Goal: Task Accomplishment & Management: Complete application form

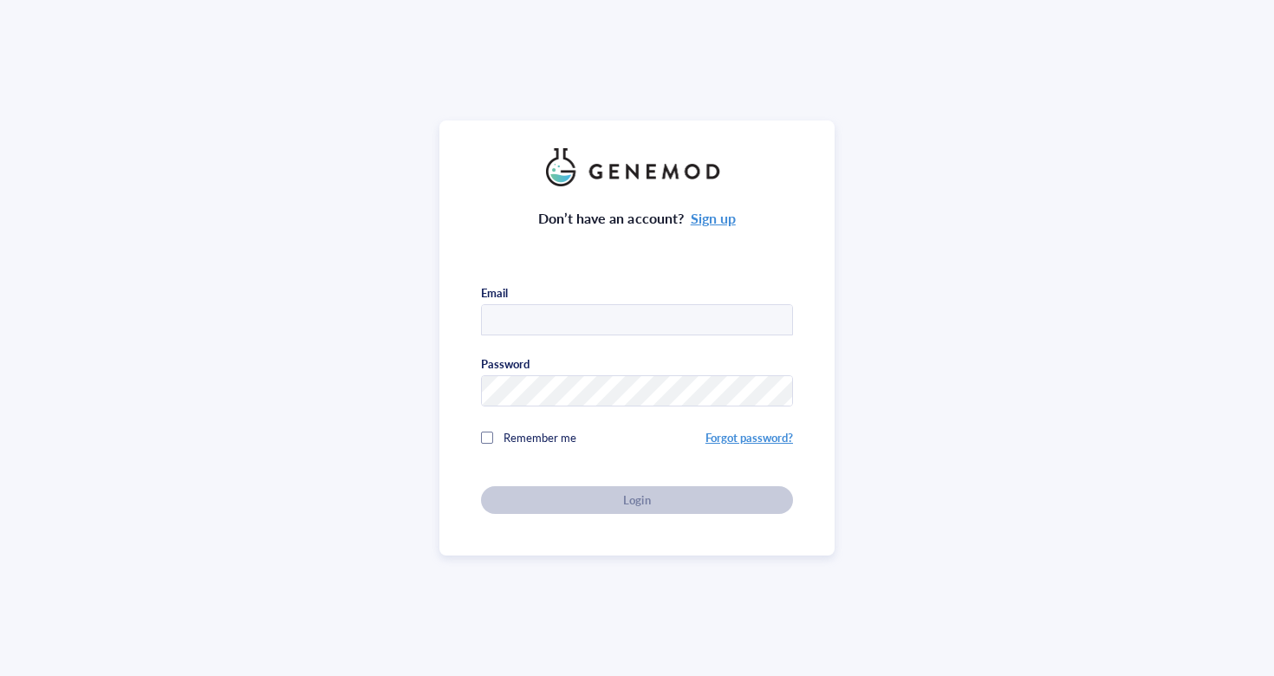
click at [0, 675] on com-1password-button at bounding box center [0, 676] width 0 height 0
type input "[EMAIL_ADDRESS][DOMAIN_NAME]"
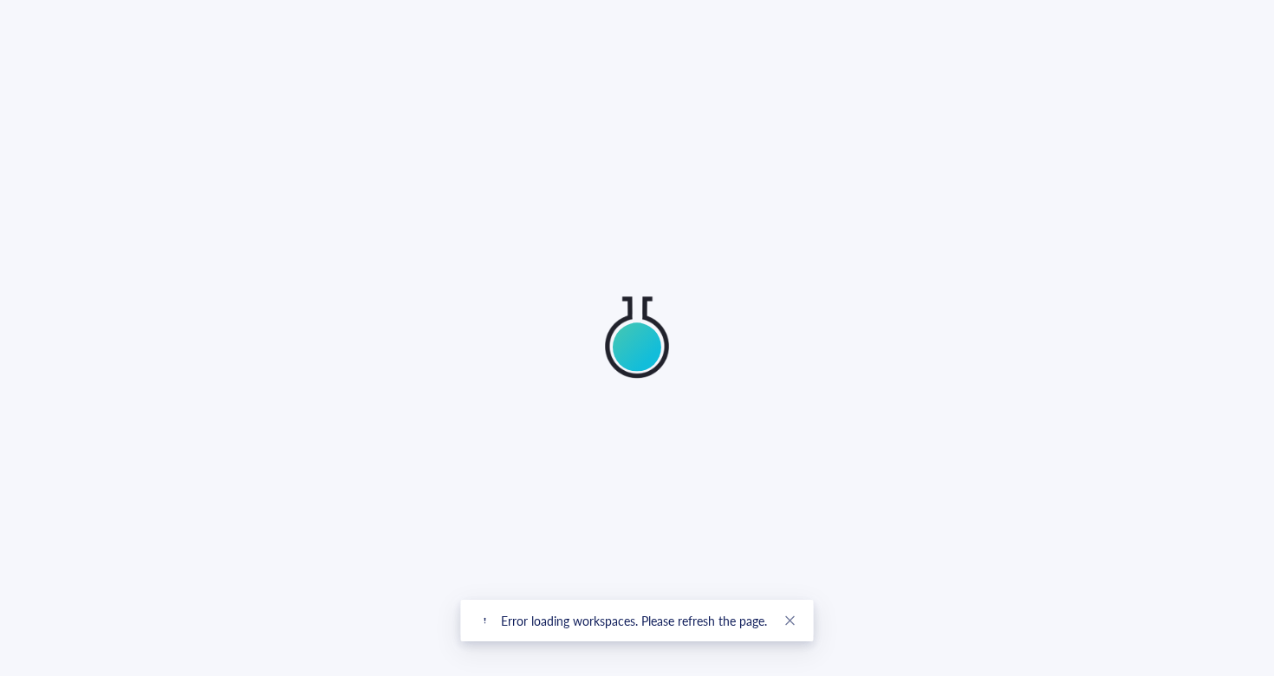
click at [585, 498] on div at bounding box center [637, 338] width 1274 height 676
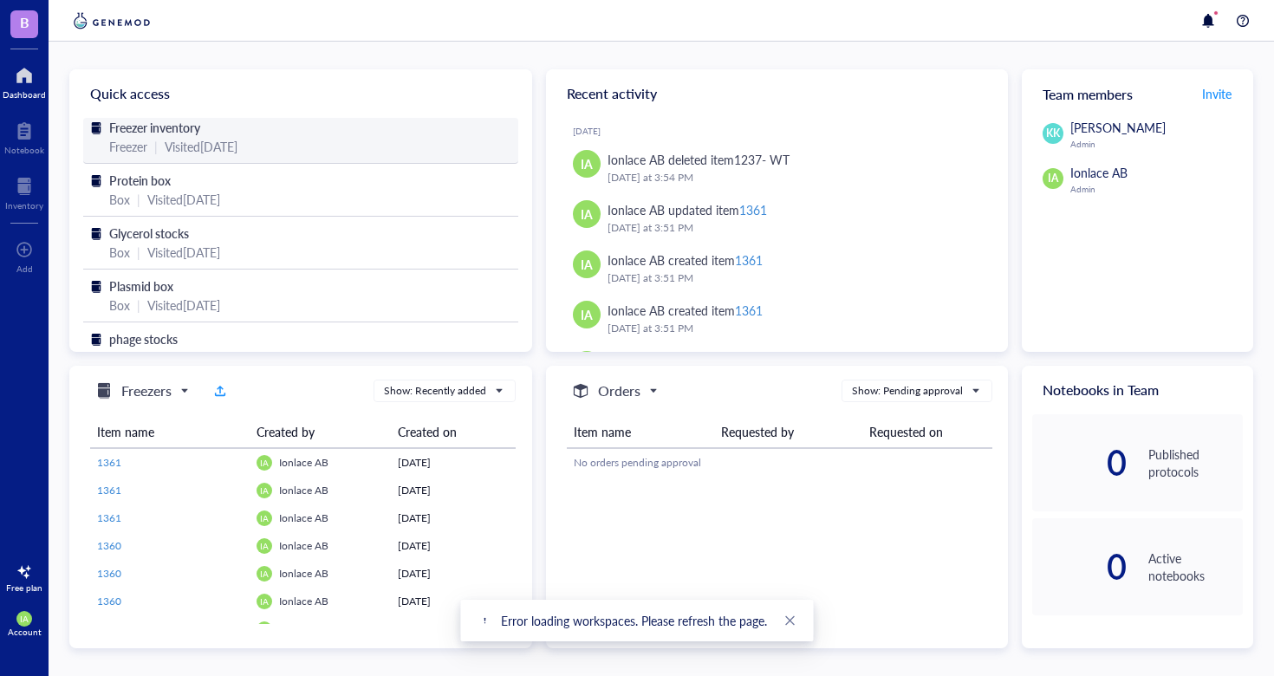
click at [216, 146] on div "Visited [DATE]" at bounding box center [201, 146] width 73 height 19
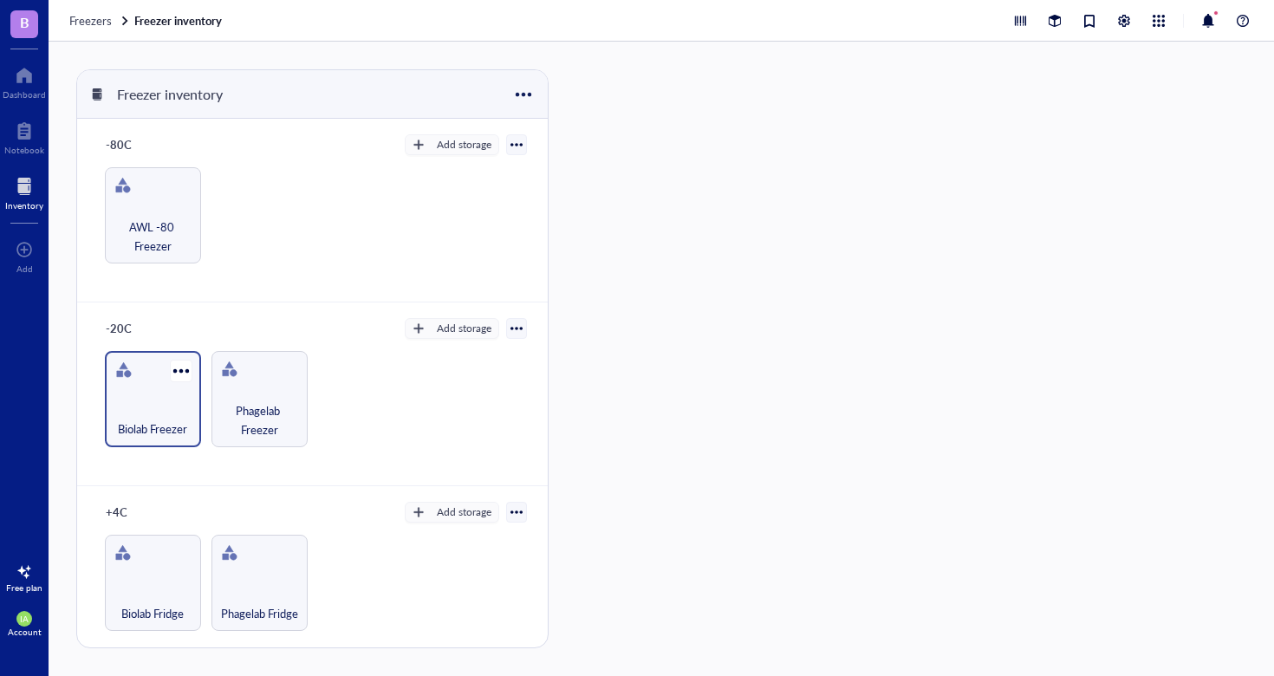
click at [165, 407] on div "Biolab Freezer" at bounding box center [153, 419] width 79 height 38
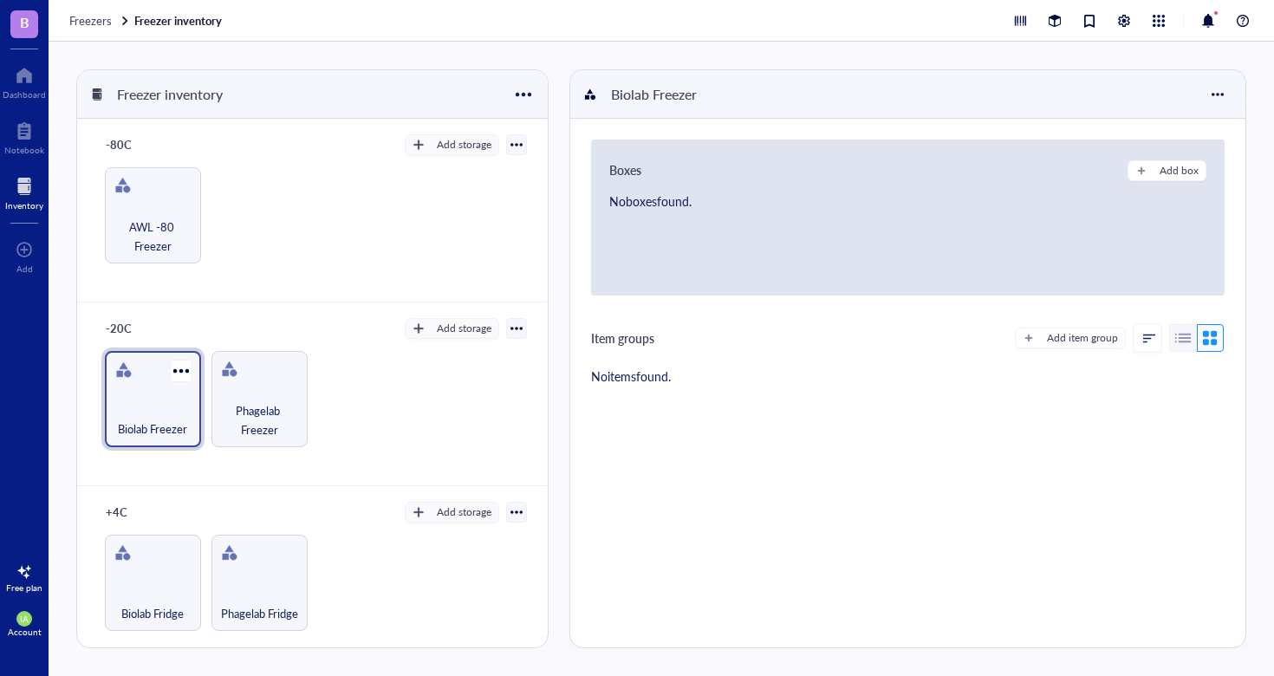
click at [165, 407] on div "Biolab Freezer" at bounding box center [153, 419] width 79 height 38
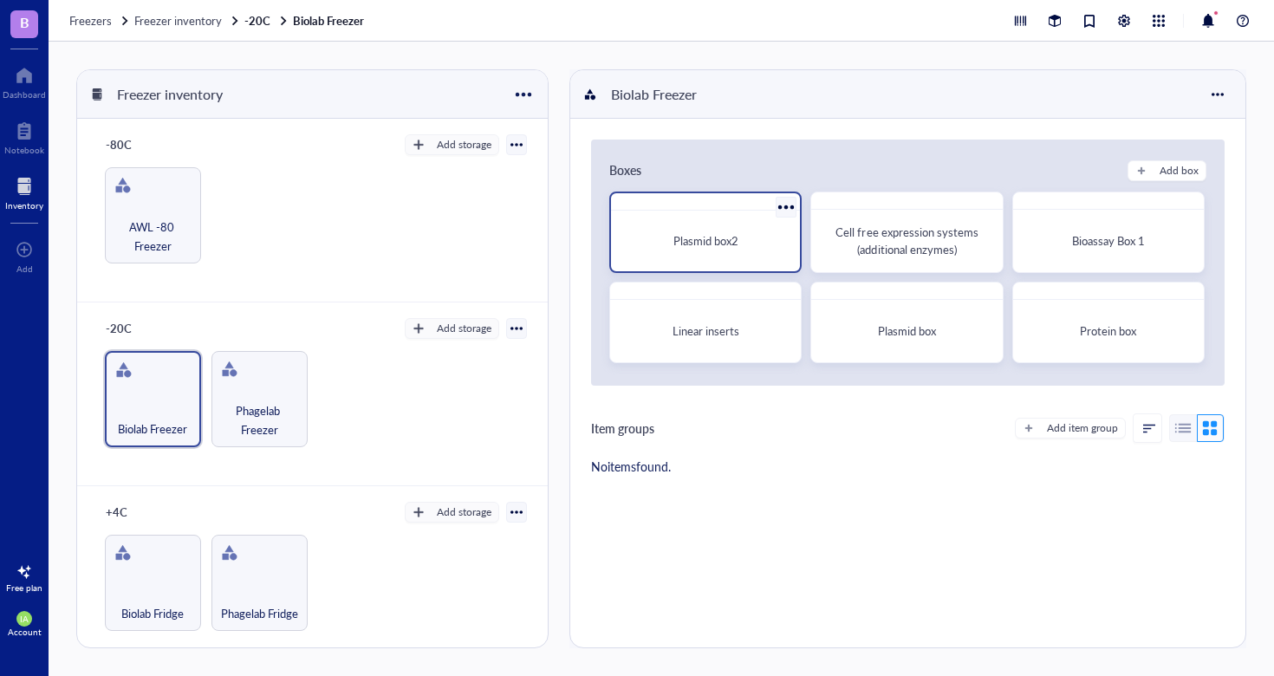
click at [735, 222] on div "Plasmid box2" at bounding box center [705, 241] width 175 height 47
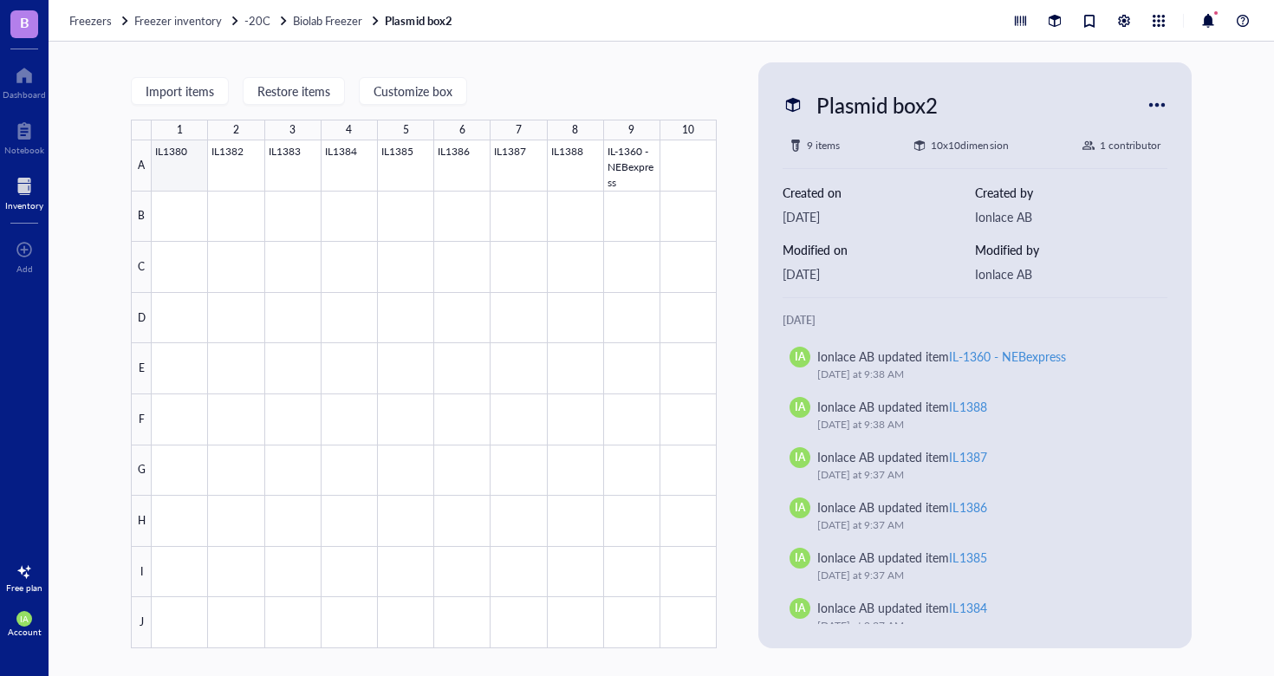
click at [184, 153] on div at bounding box center [434, 394] width 565 height 508
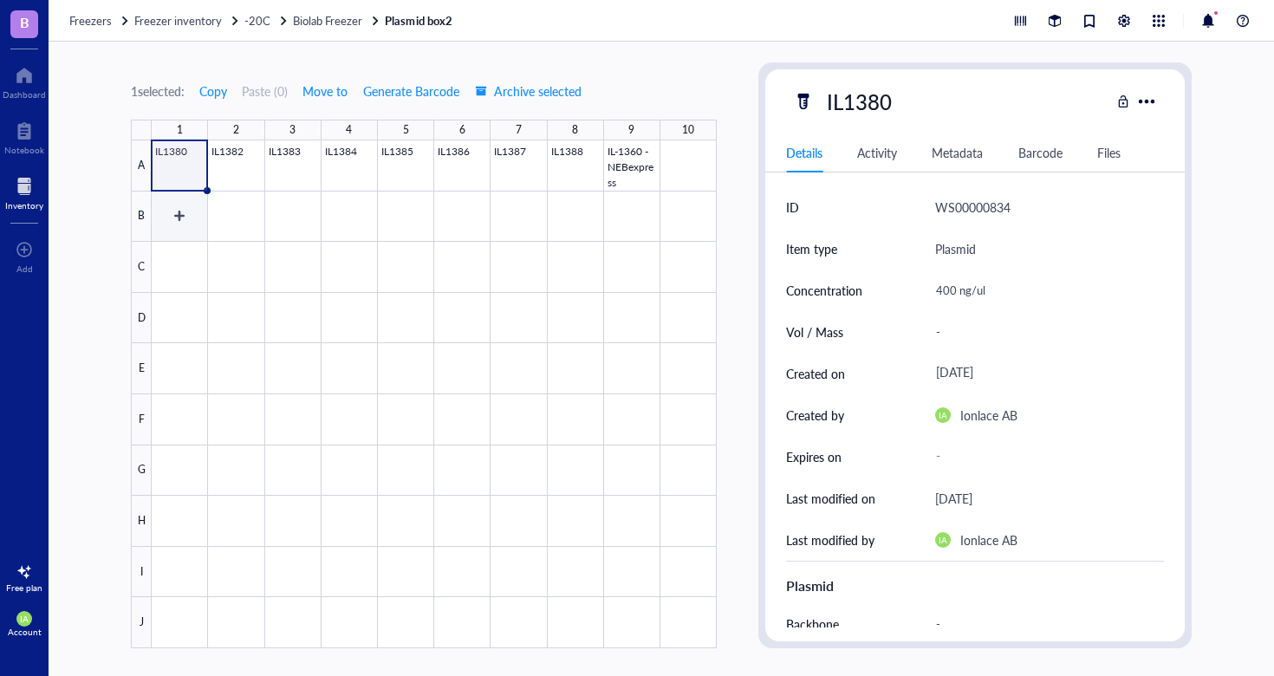
click at [171, 216] on div at bounding box center [434, 394] width 565 height 508
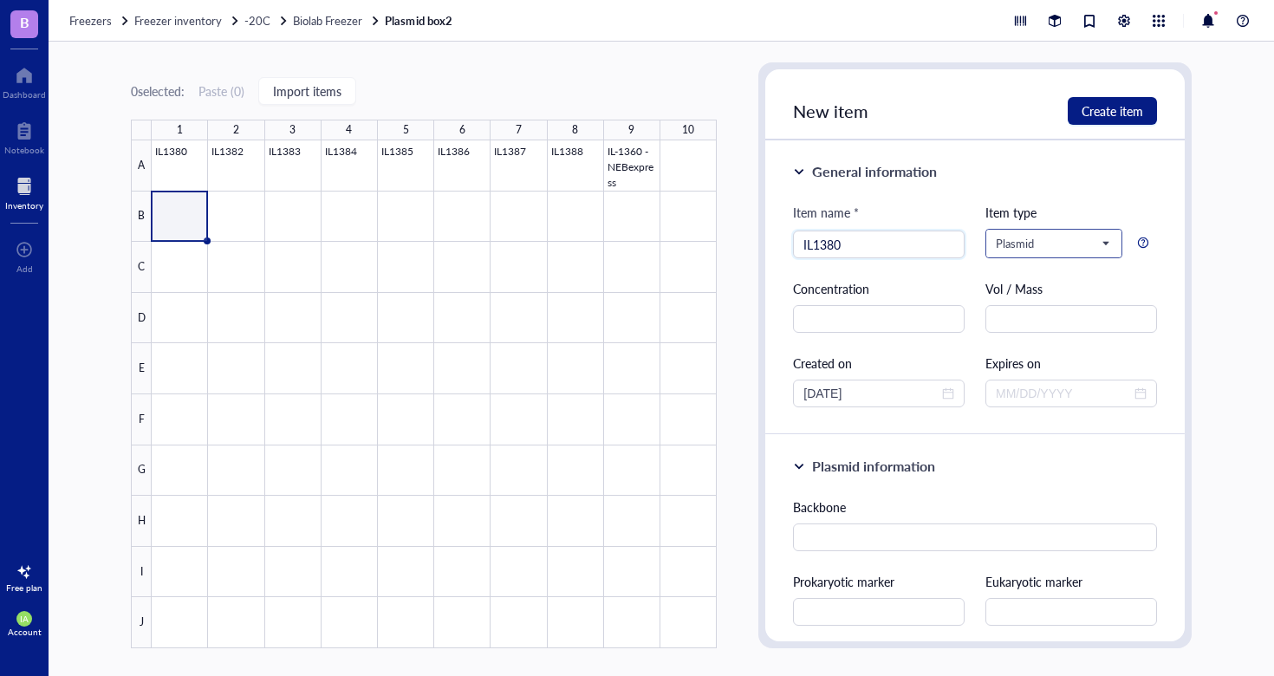
click at [1042, 242] on span "Plasmid" at bounding box center [1052, 244] width 113 height 16
type input "IL1380"
click at [1042, 242] on span "Plasmid" at bounding box center [1052, 244] width 113 height 16
click at [851, 309] on input "text" at bounding box center [879, 319] width 172 height 28
type input "213.48"
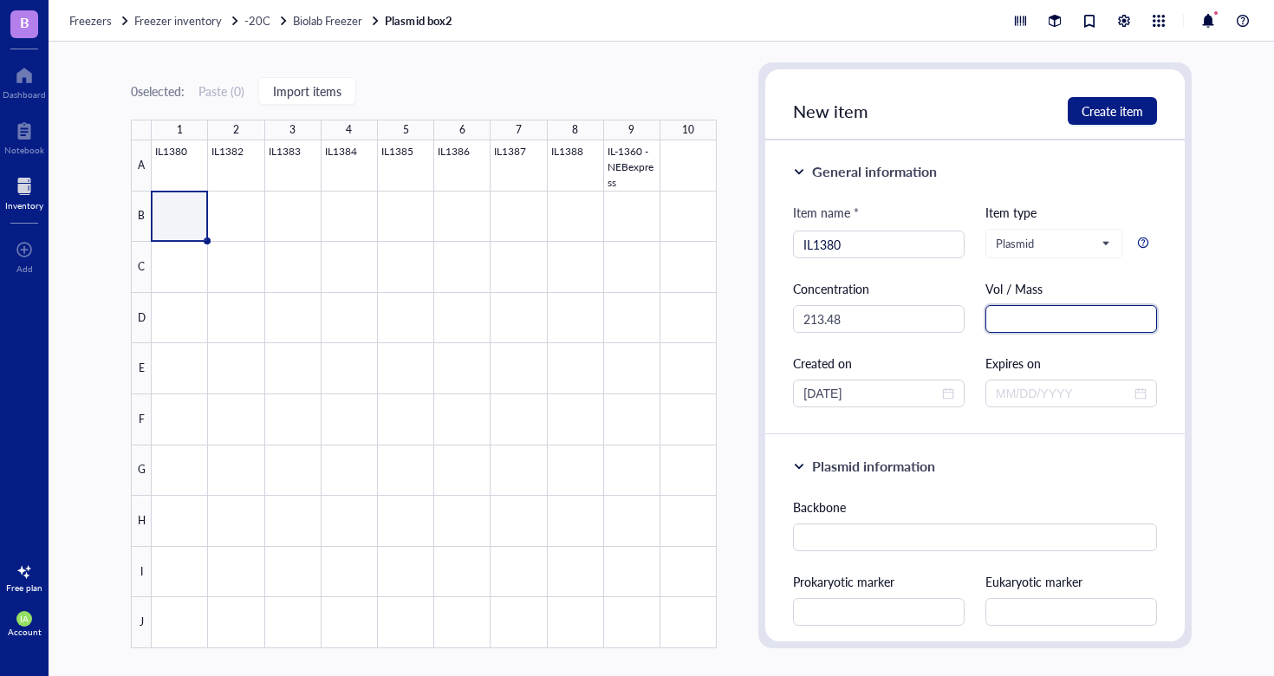
click at [1009, 319] on input "text" at bounding box center [1072, 319] width 172 height 28
type input "N"
type input "ng/ul"
click at [988, 423] on div "General information Item name * IL1380 Item type Plasmid Default Primer Strain …" at bounding box center [975, 287] width 420 height 295
click at [1093, 115] on span "Create item" at bounding box center [1113, 111] width 62 height 14
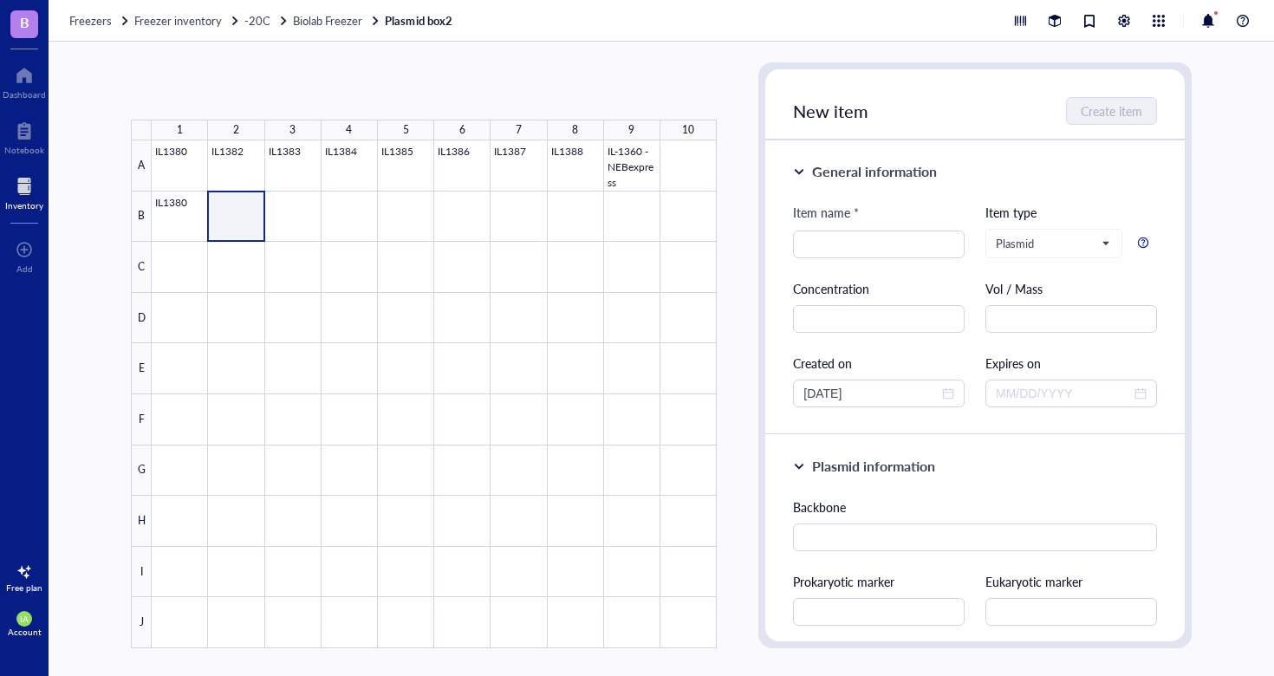
click at [238, 219] on div at bounding box center [434, 394] width 565 height 508
type input "IL1382"
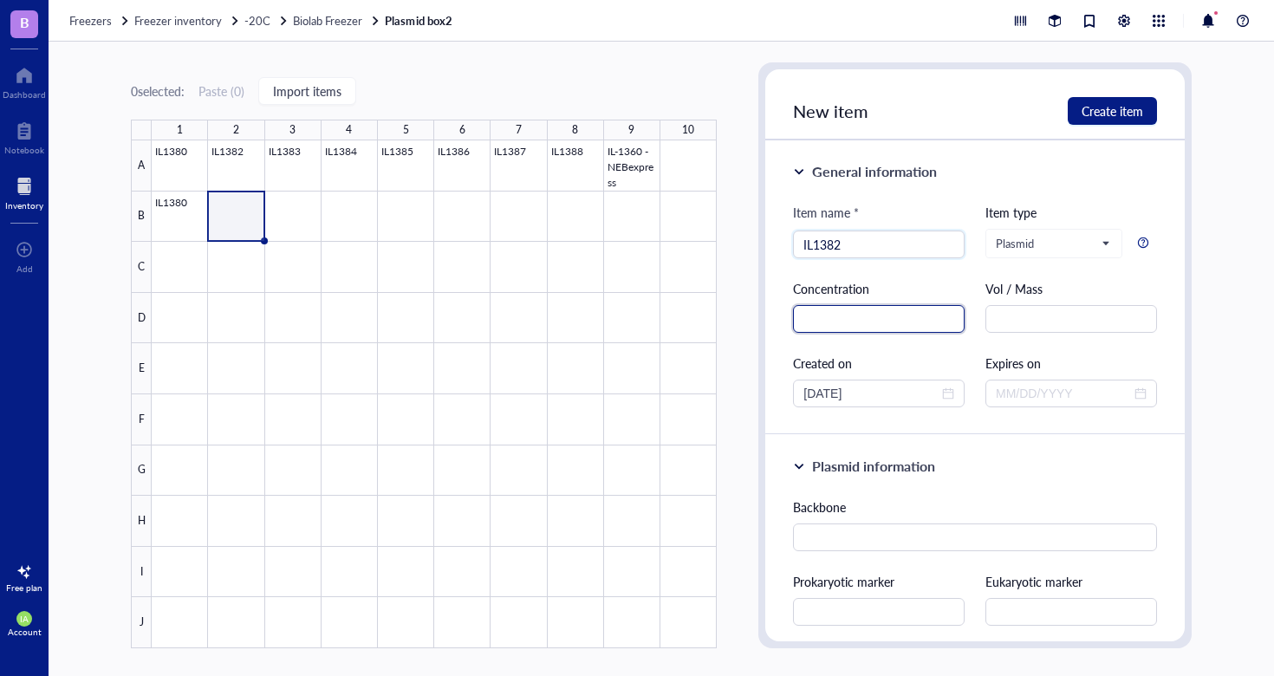
click at [861, 318] on input "text" at bounding box center [879, 319] width 172 height 28
type input "366.24"
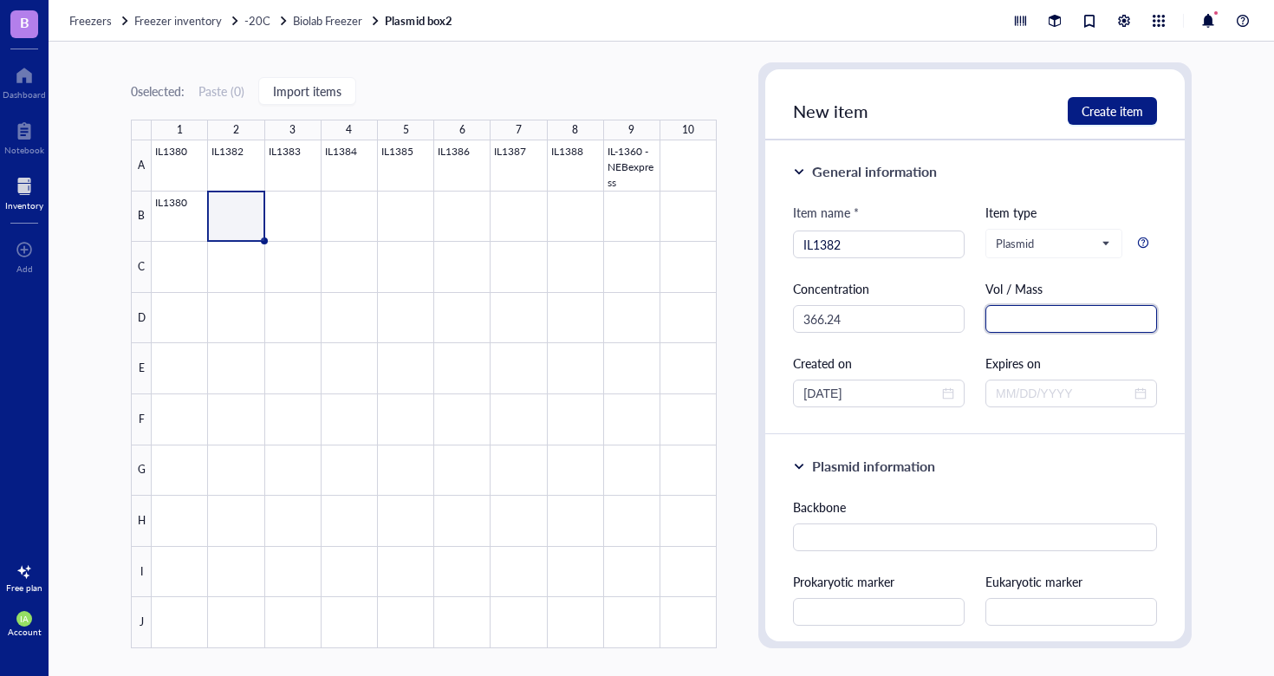
click at [996, 318] on input "text" at bounding box center [1072, 319] width 172 height 28
type input "N"
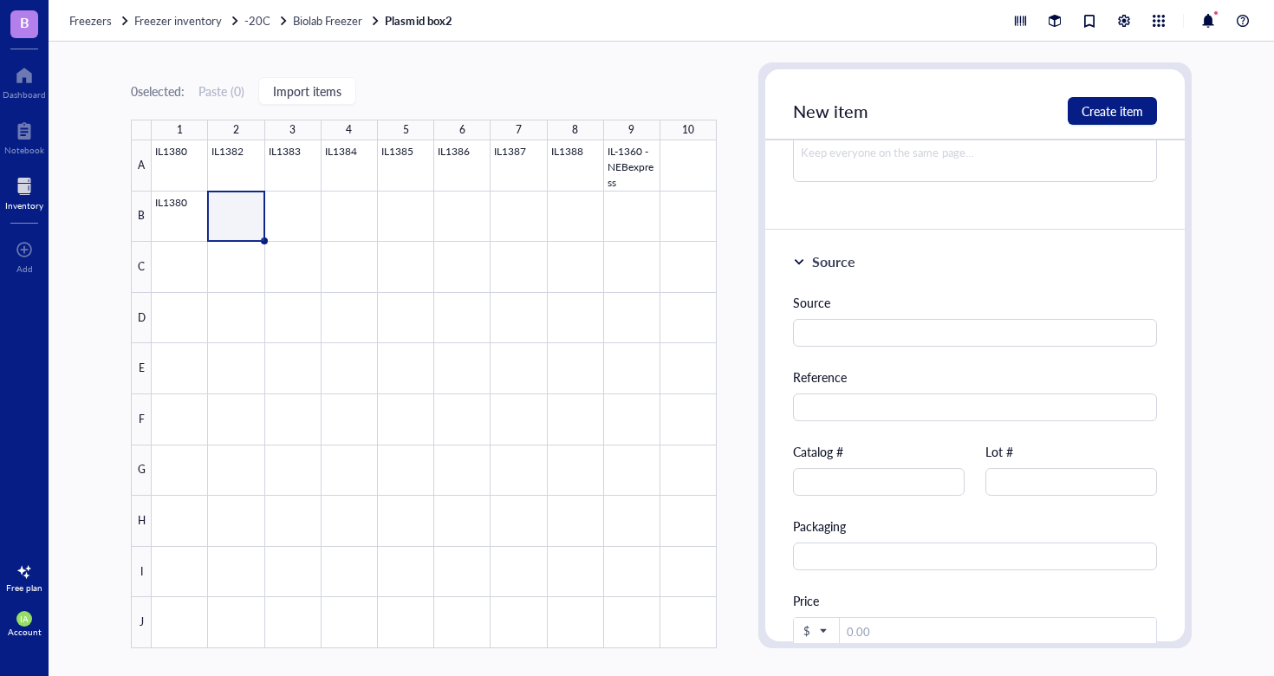
scroll to position [1410, 0]
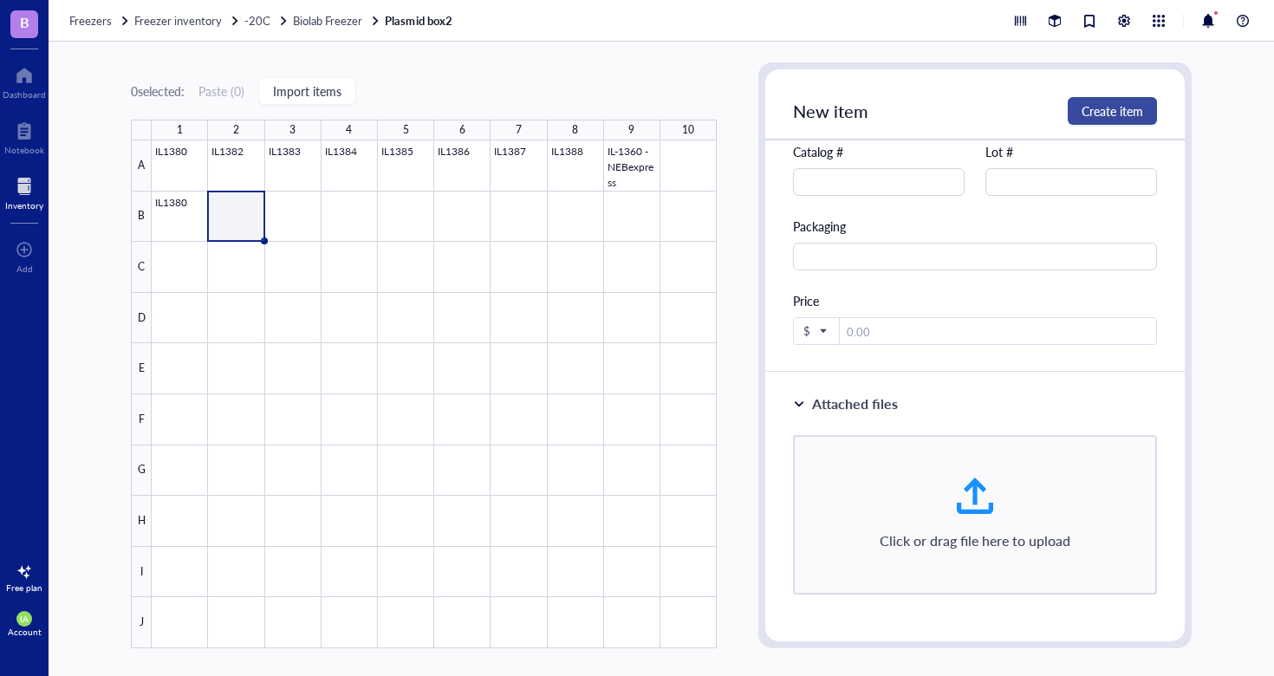
type input "ng/uL"
click at [1090, 114] on span "Create item" at bounding box center [1113, 111] width 62 height 14
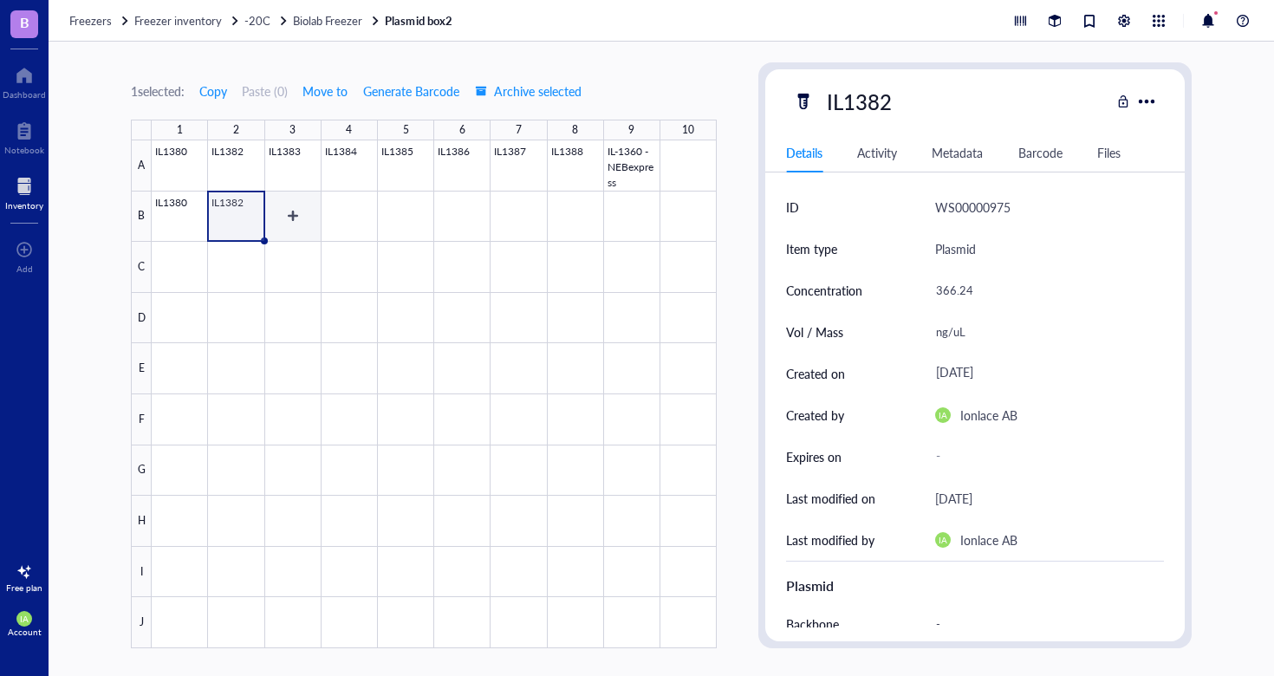
click at [290, 199] on div at bounding box center [434, 394] width 565 height 508
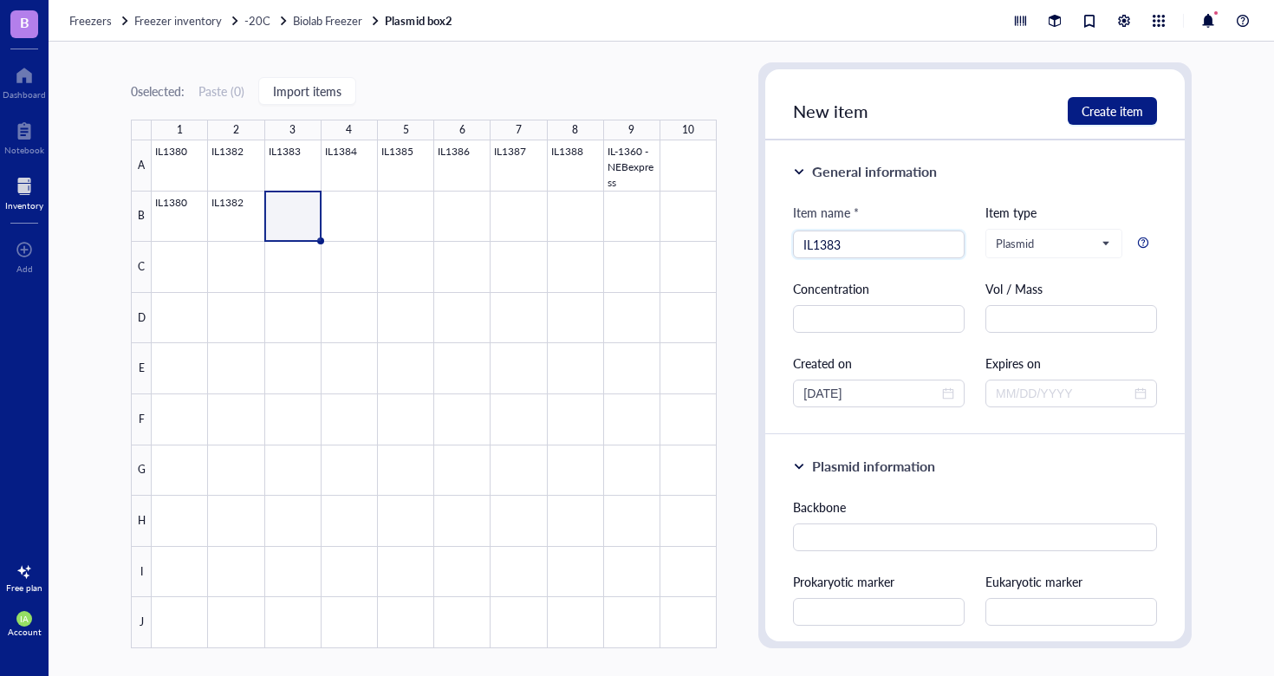
type input "IL1383"
click at [877, 343] on div "Item name * IL1383 Item type Plasmid Concentration Vol / Mass Created on [DATE]…" at bounding box center [975, 305] width 364 height 205
click at [863, 316] on input "text" at bounding box center [879, 319] width 172 height 28
type input "284.854"
click at [1015, 325] on input "text" at bounding box center [1072, 319] width 172 height 28
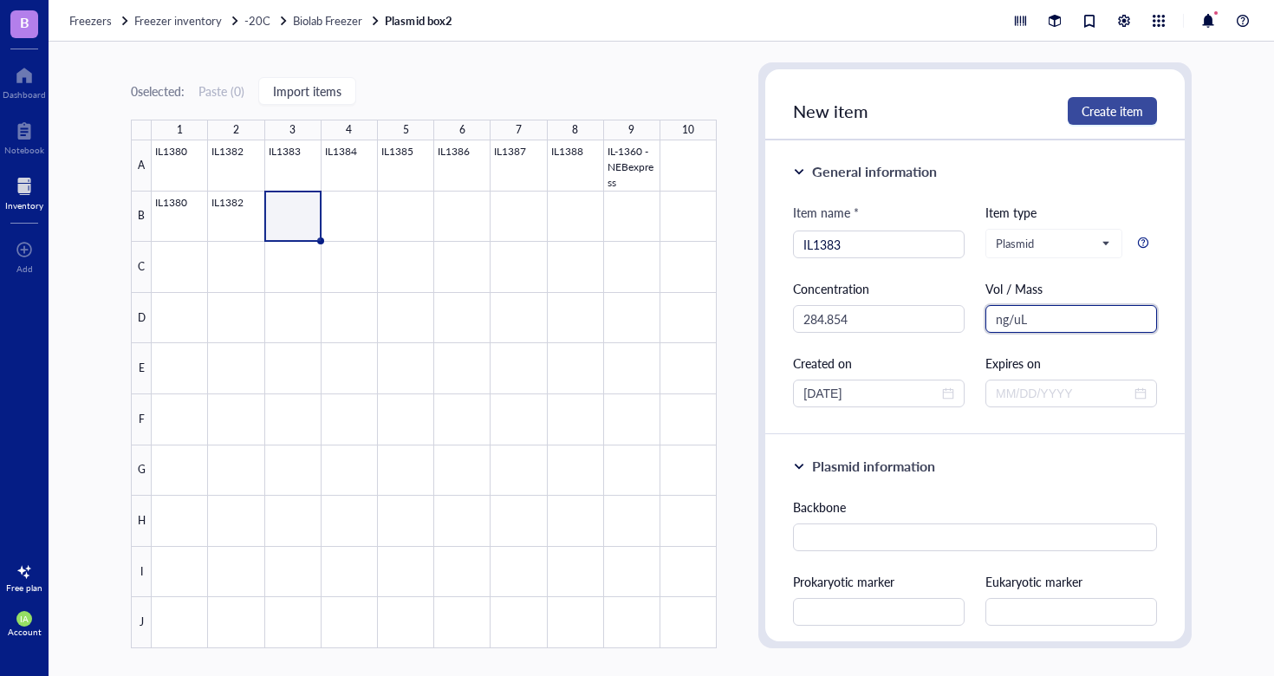
type input "ng/uL"
click at [1101, 109] on span "Create item" at bounding box center [1113, 111] width 62 height 14
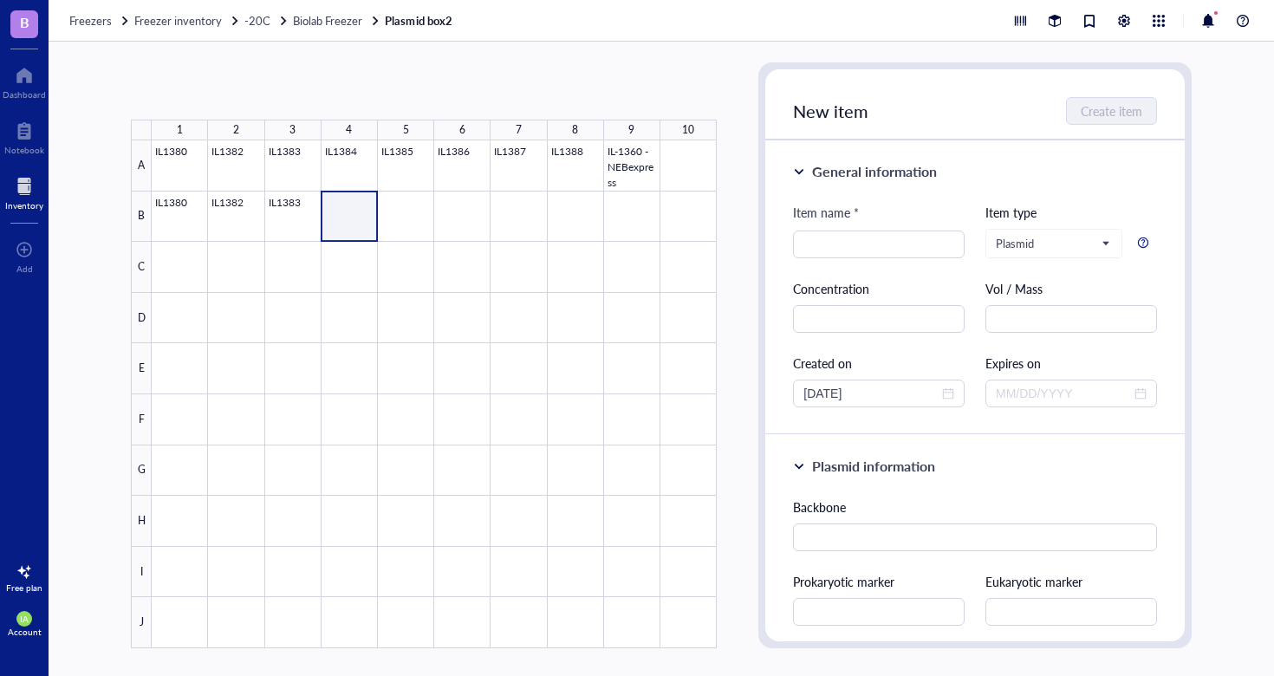
click at [352, 207] on div at bounding box center [434, 394] width 565 height 508
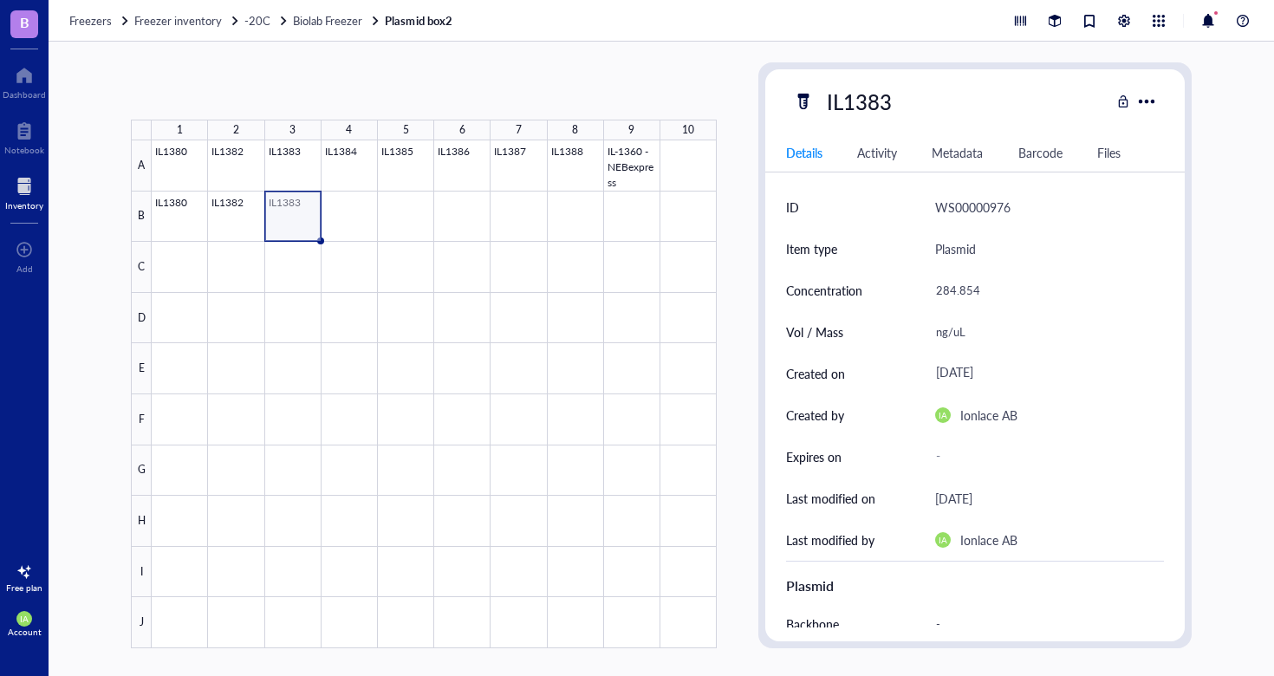
click at [292, 213] on div at bounding box center [434, 394] width 565 height 508
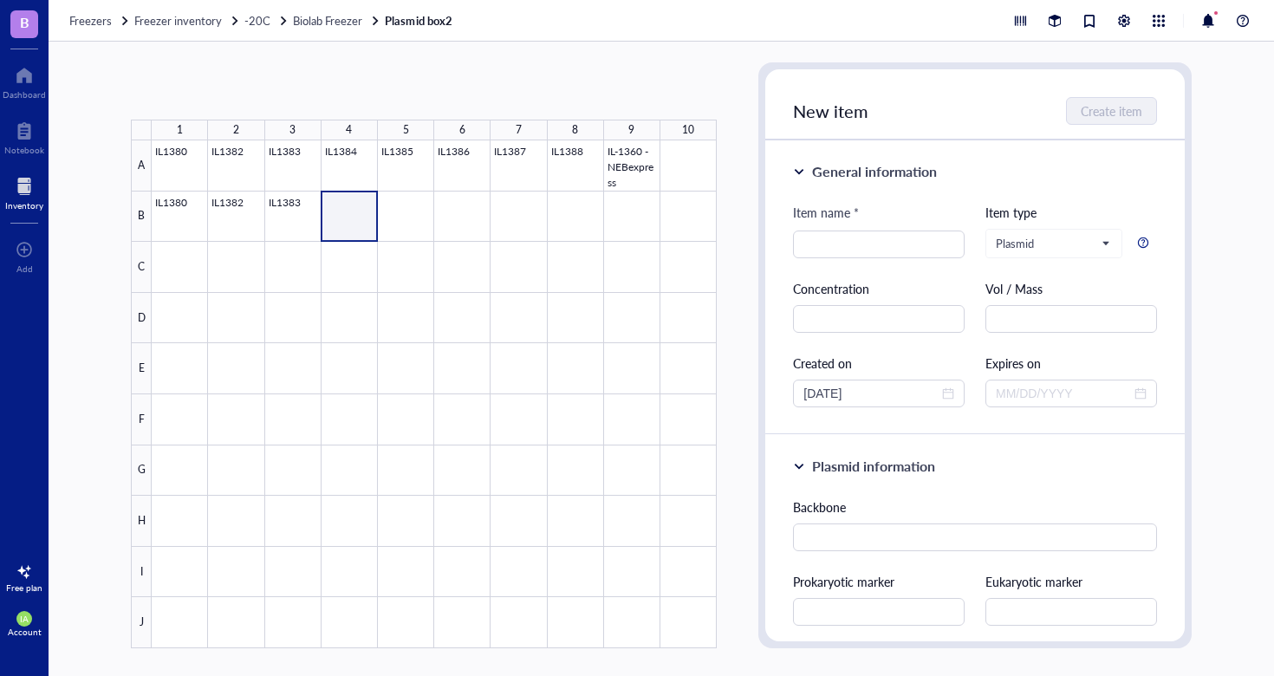
click at [336, 220] on div at bounding box center [434, 394] width 565 height 508
type input "IL1384"
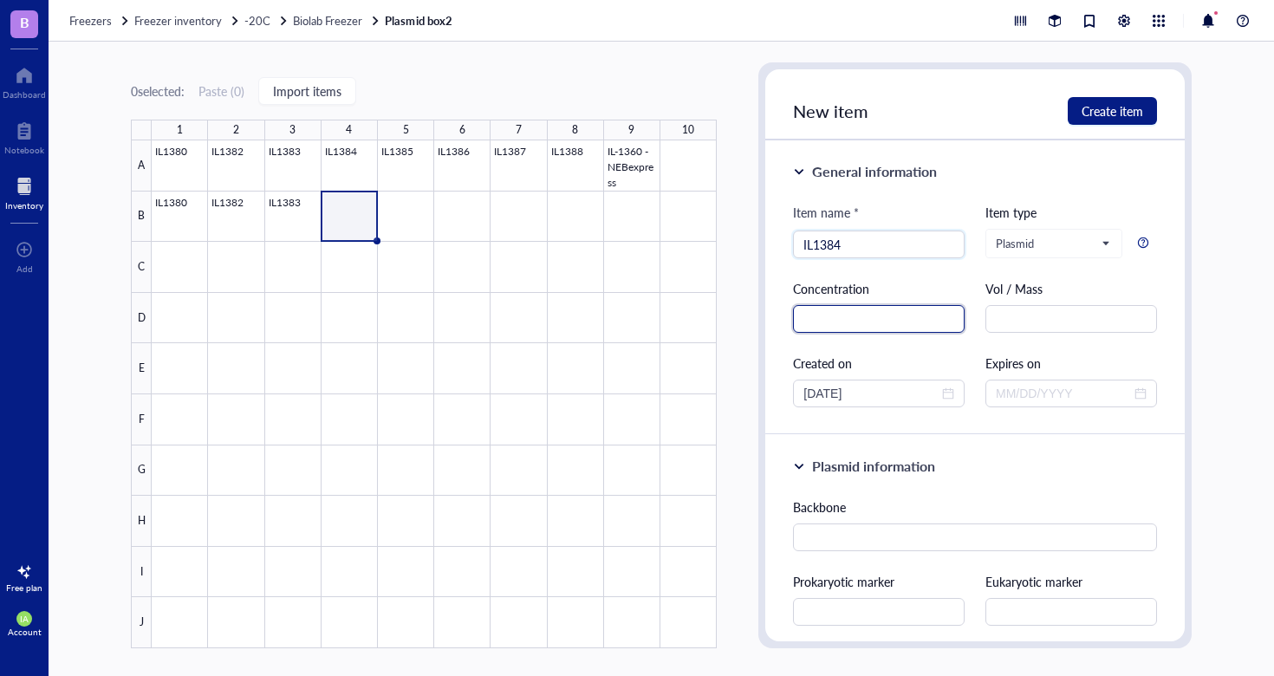
click at [825, 319] on input "text" at bounding box center [879, 319] width 172 height 28
type input "359.99"
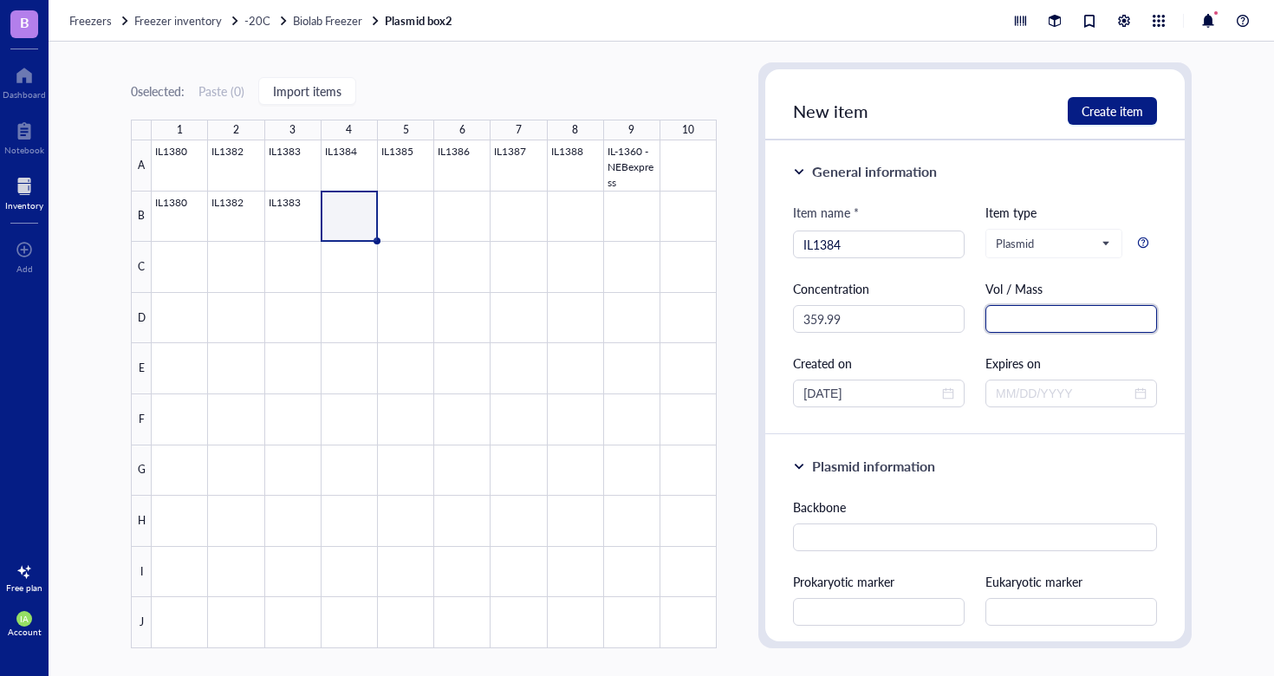
click at [1013, 322] on input "text" at bounding box center [1072, 319] width 172 height 28
click at [1000, 322] on input "ug/ug" at bounding box center [1072, 319] width 172 height 28
type input "ng/ug"
click at [1116, 112] on span "Create item" at bounding box center [1113, 111] width 62 height 14
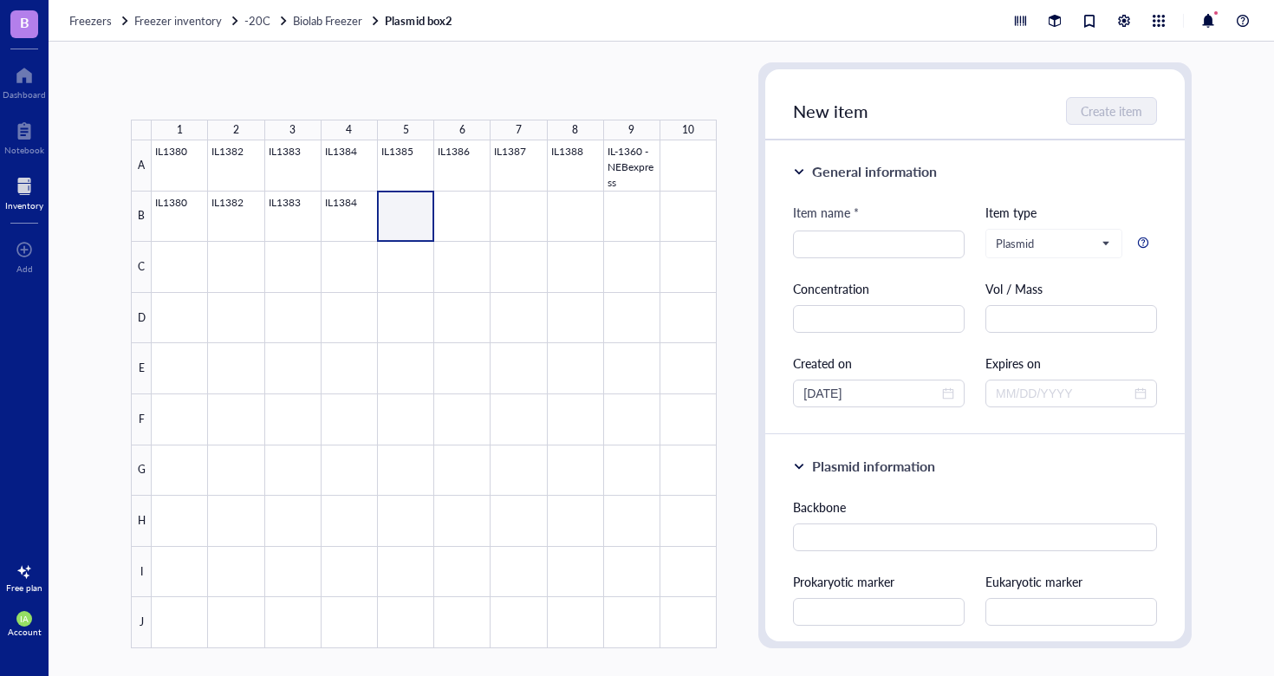
click at [405, 210] on div at bounding box center [434, 394] width 565 height 508
type input "IL1385"
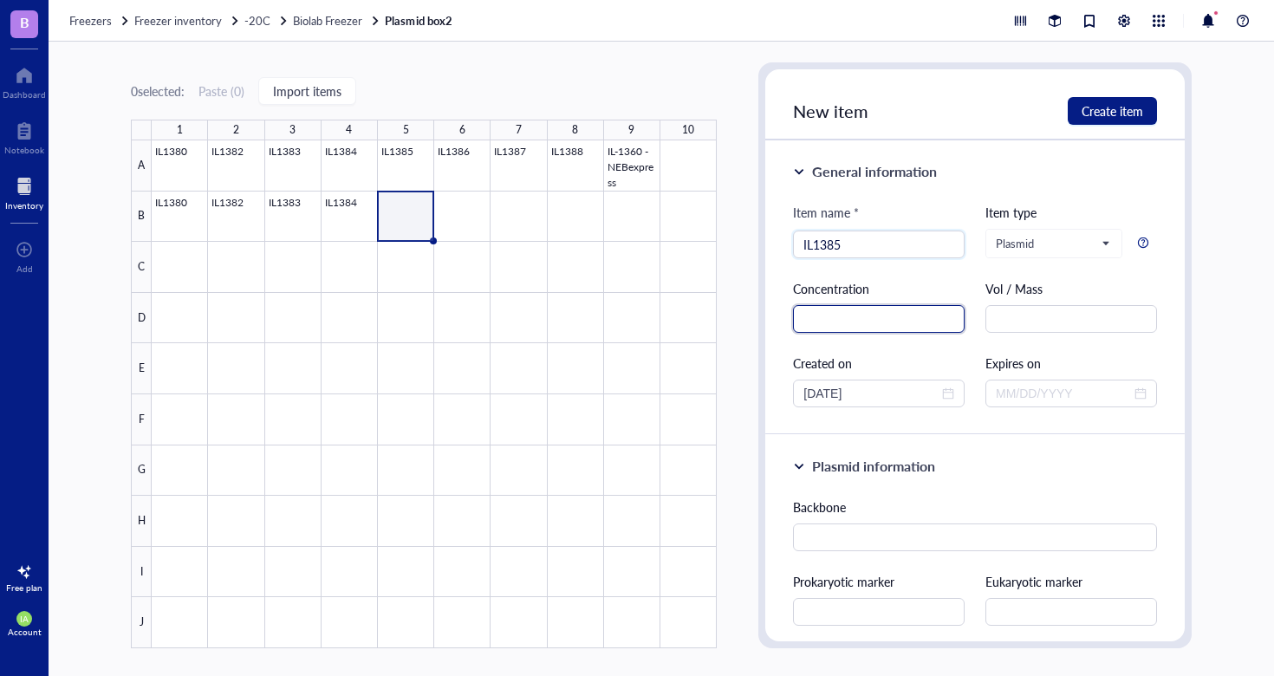
click at [872, 315] on input "text" at bounding box center [879, 319] width 172 height 28
type input "357.91"
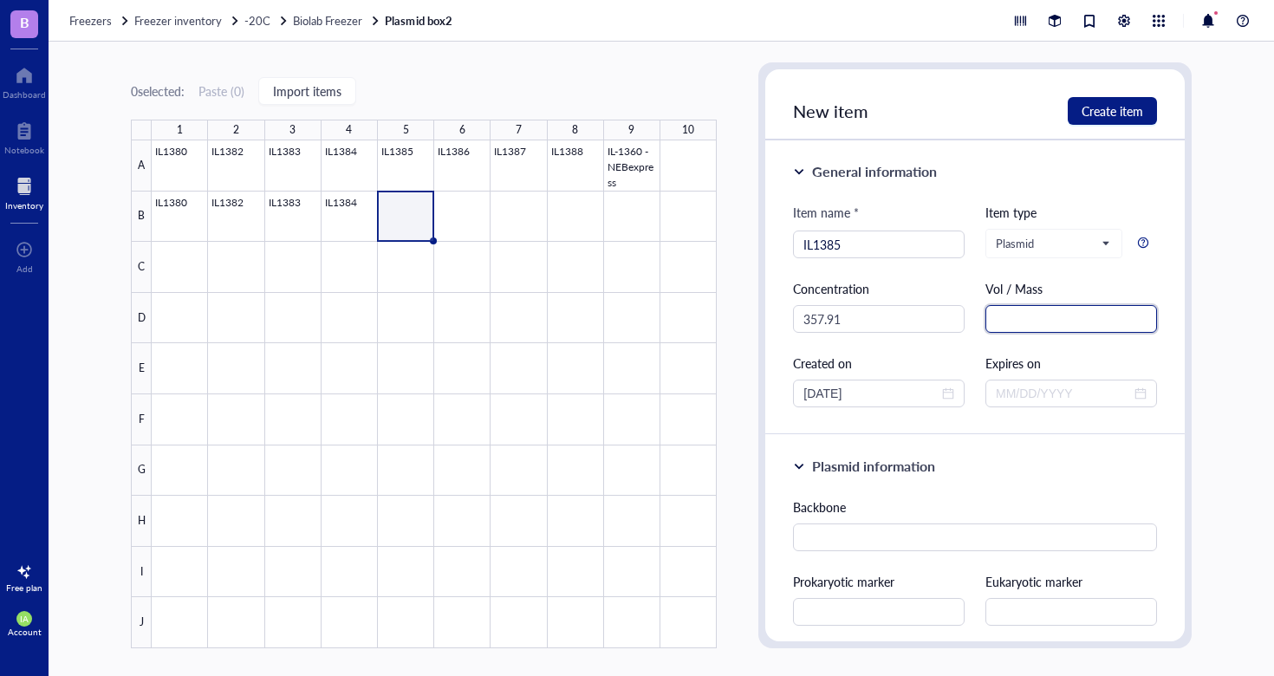
click at [998, 322] on input "text" at bounding box center [1072, 319] width 172 height 28
type input "ng/uL"
click at [1119, 114] on span "Create item" at bounding box center [1113, 111] width 62 height 14
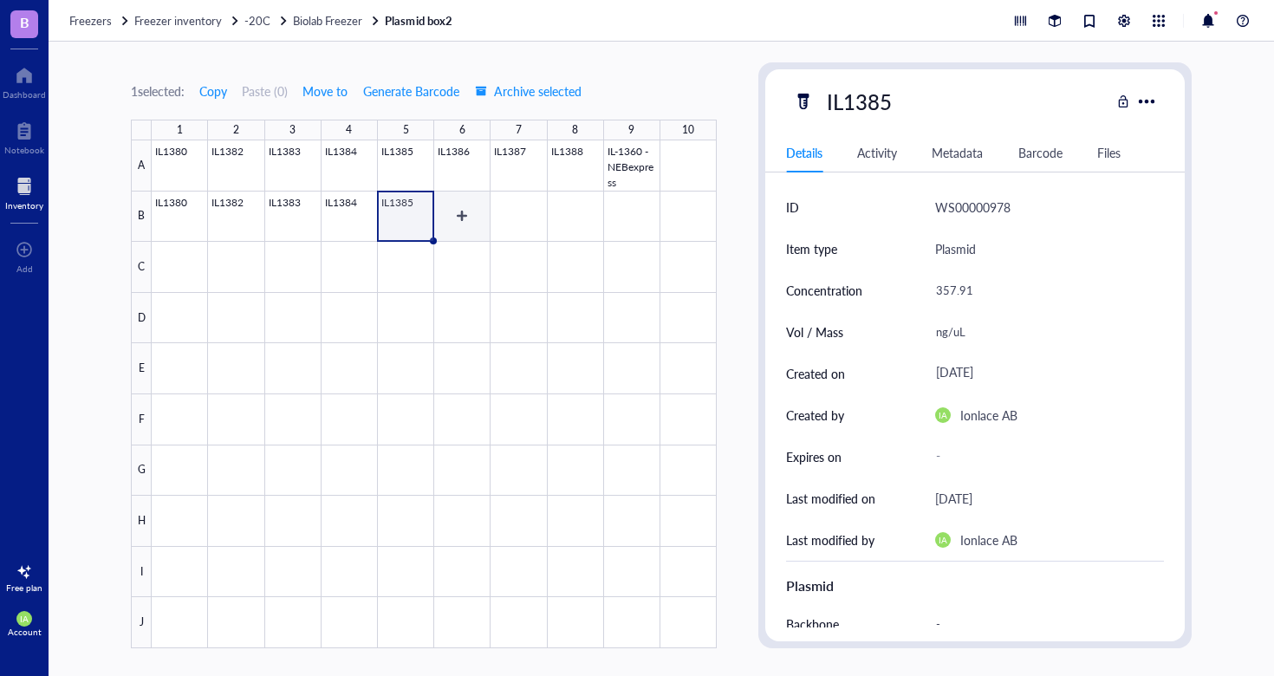
click at [455, 205] on div at bounding box center [434, 394] width 565 height 508
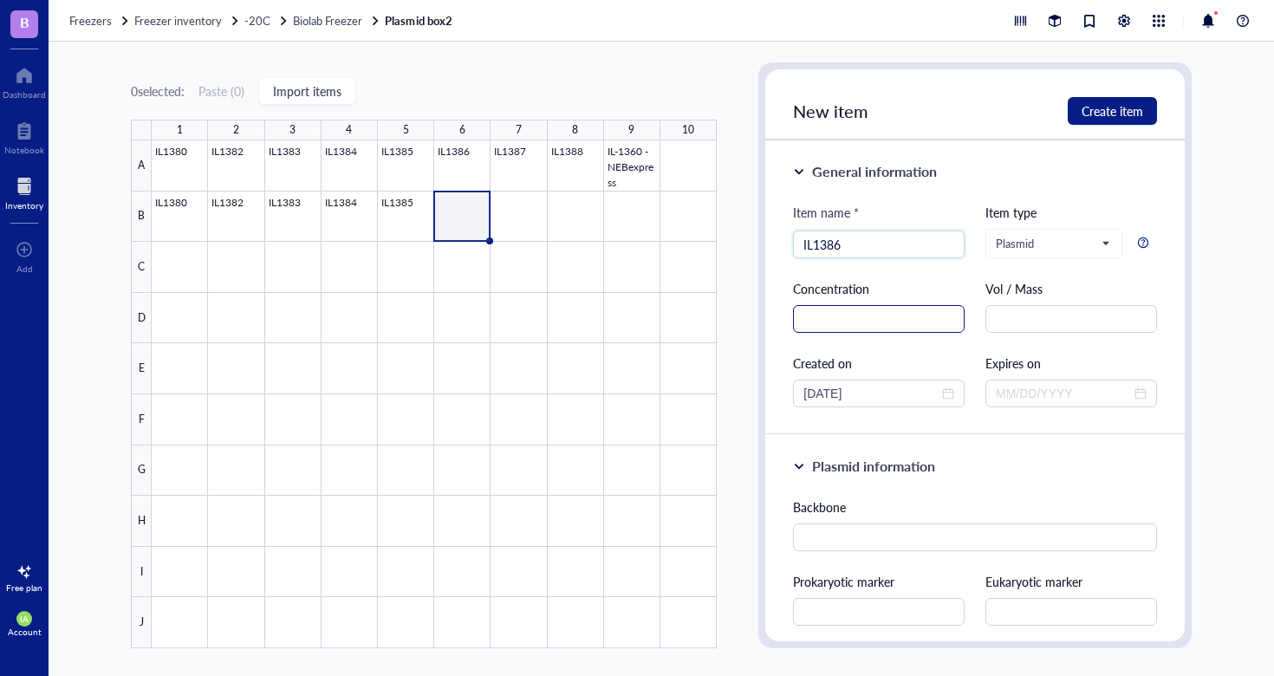
type input "IL1386"
click at [891, 324] on input "text" at bounding box center [879, 319] width 172 height 28
type input "304.44"
click at [1072, 326] on input "text" at bounding box center [1072, 319] width 172 height 28
type input "ng/uL"
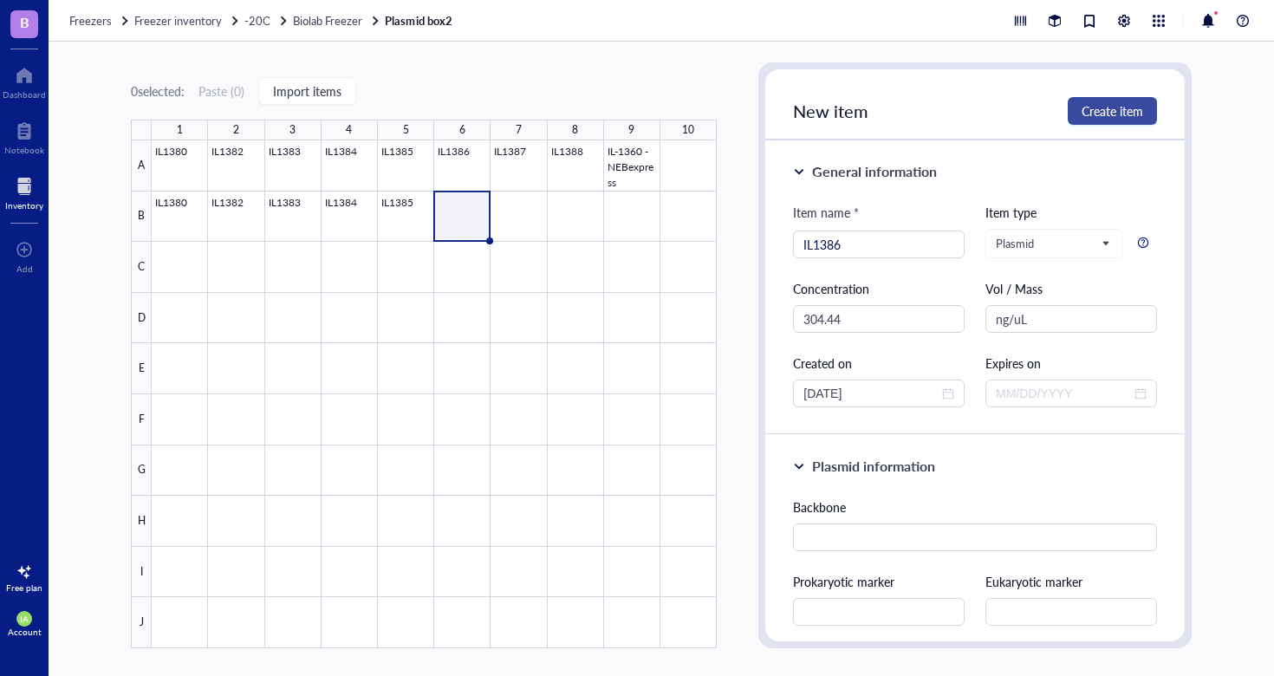
click at [1123, 109] on span "Create item" at bounding box center [1113, 111] width 62 height 14
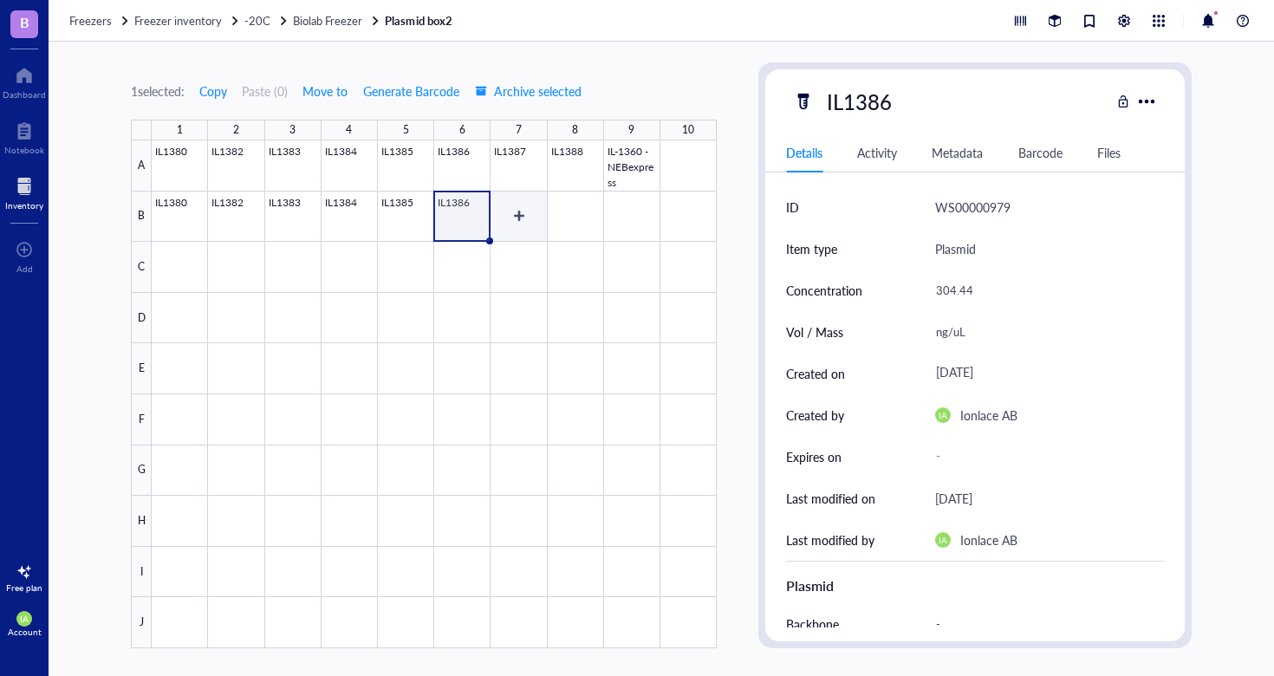
click at [524, 208] on div at bounding box center [434, 394] width 565 height 508
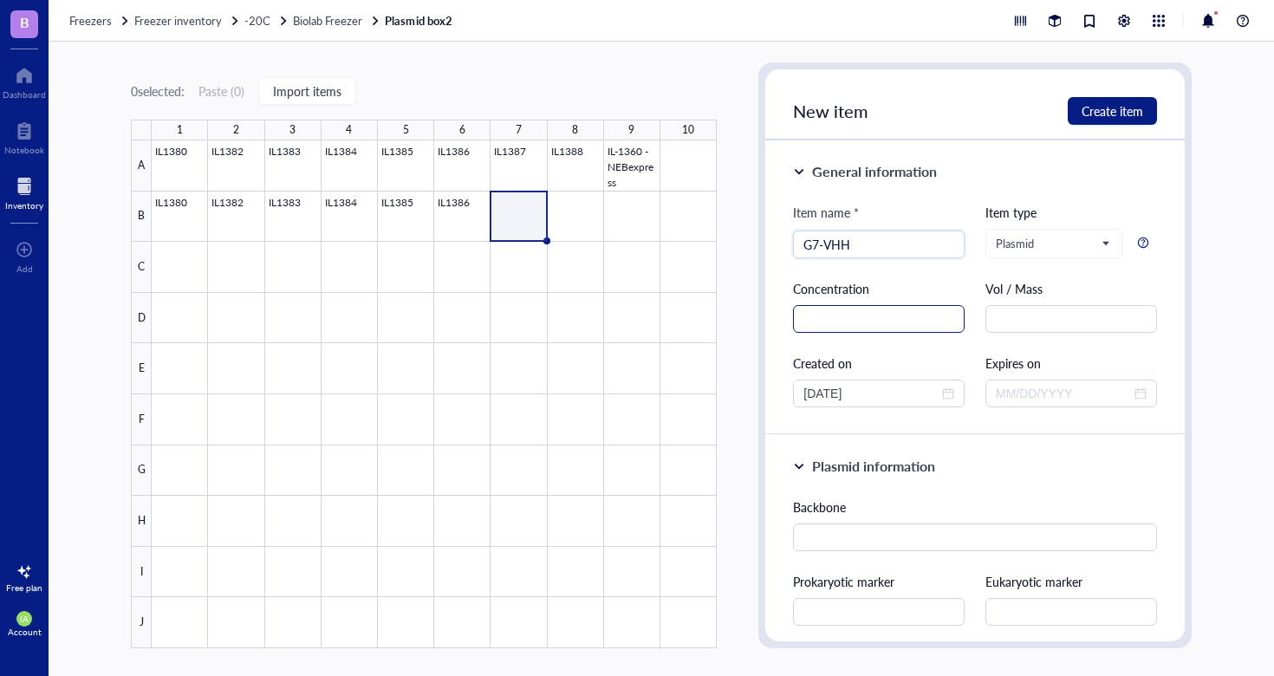
type input "G7-VHH"
click at [830, 319] on input "text" at bounding box center [879, 319] width 172 height 28
click at [453, 222] on div at bounding box center [434, 394] width 565 height 508
click at [518, 223] on div at bounding box center [434, 394] width 565 height 508
click at [824, 241] on input "search" at bounding box center [879, 244] width 151 height 26
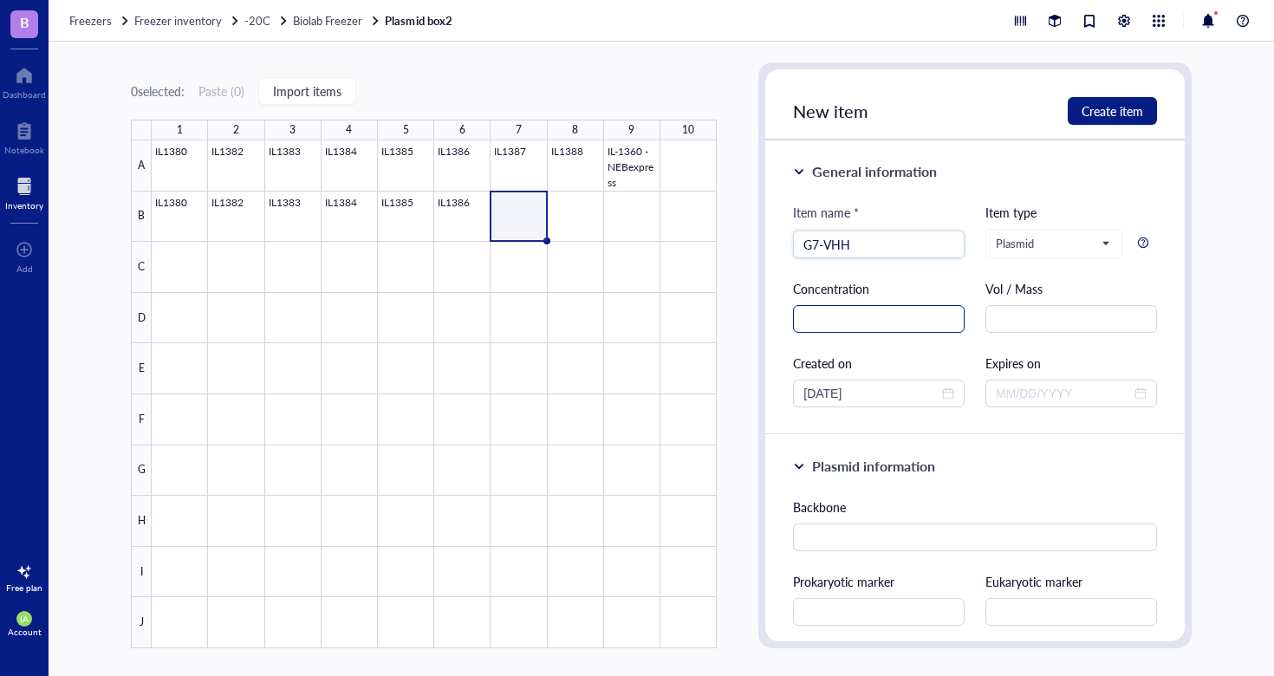
type input "G7-VHH"
click at [844, 323] on input "text" at bounding box center [879, 319] width 172 height 28
type input "159.59"
click at [1042, 309] on input "text" at bounding box center [1072, 319] width 172 height 28
type input "ng/uL"
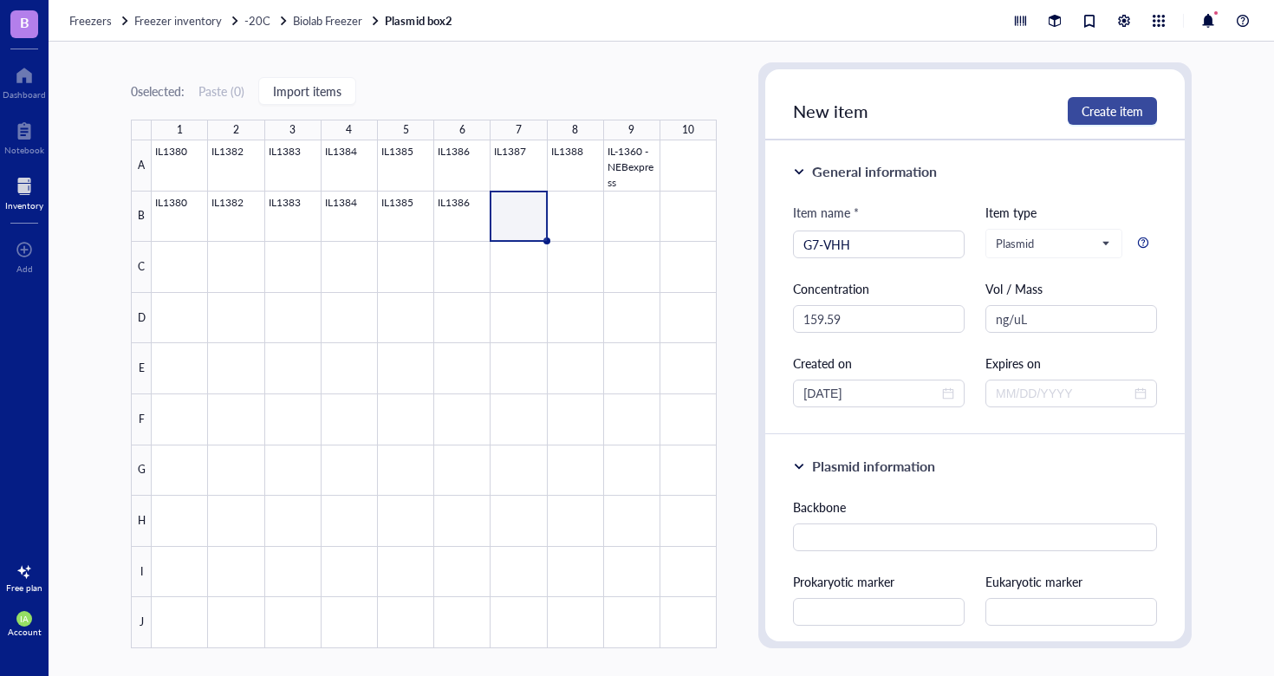
click at [1110, 104] on span "Create item" at bounding box center [1113, 111] width 62 height 14
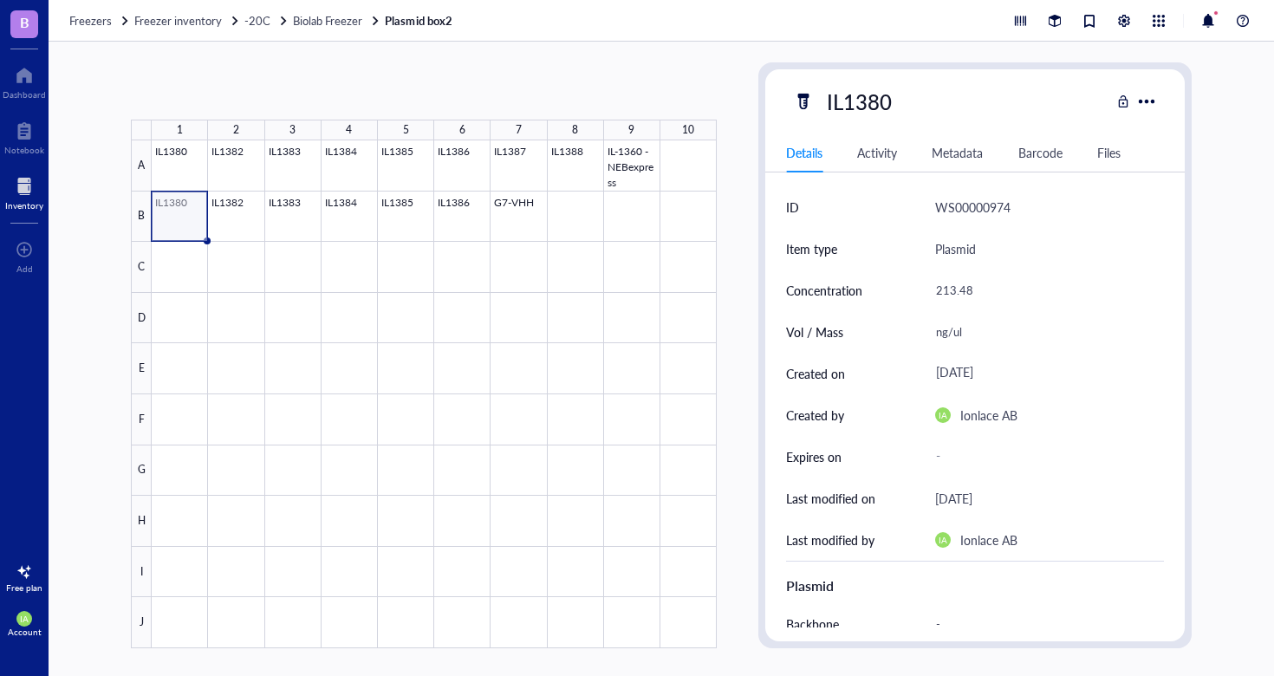
click at [181, 216] on div at bounding box center [434, 394] width 565 height 508
click at [526, 216] on div at bounding box center [434, 394] width 565 height 508
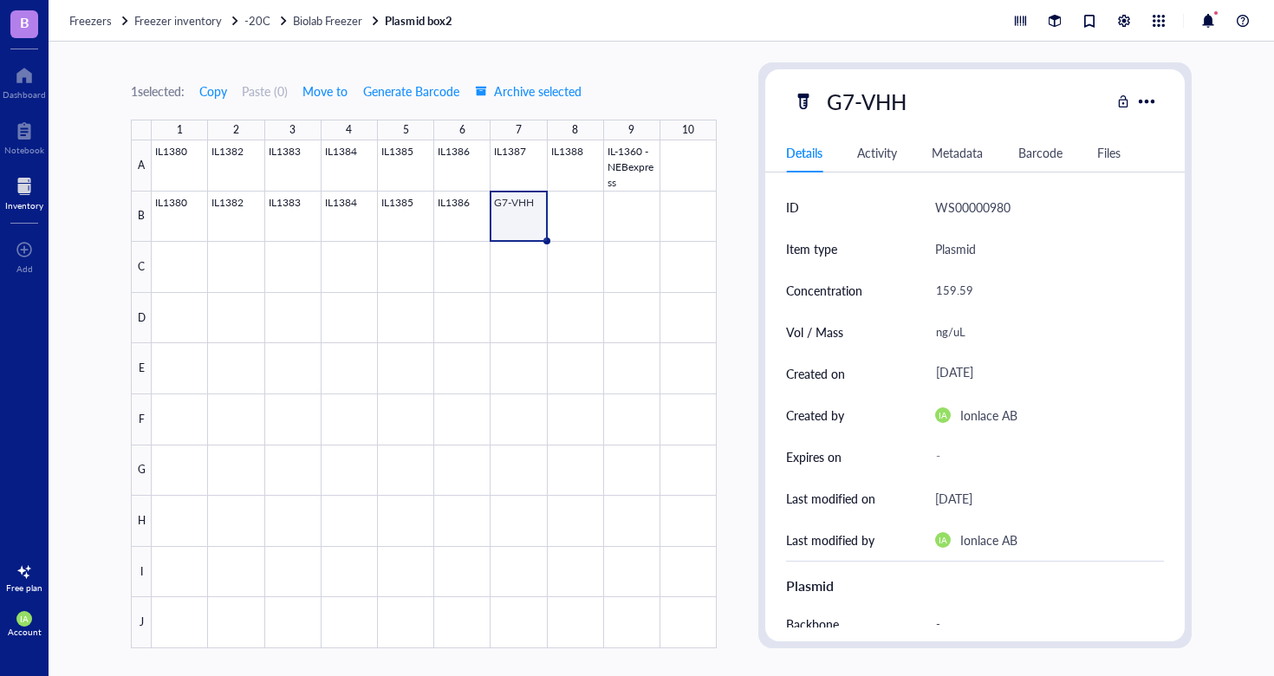
click at [513, 201] on div at bounding box center [434, 394] width 565 height 508
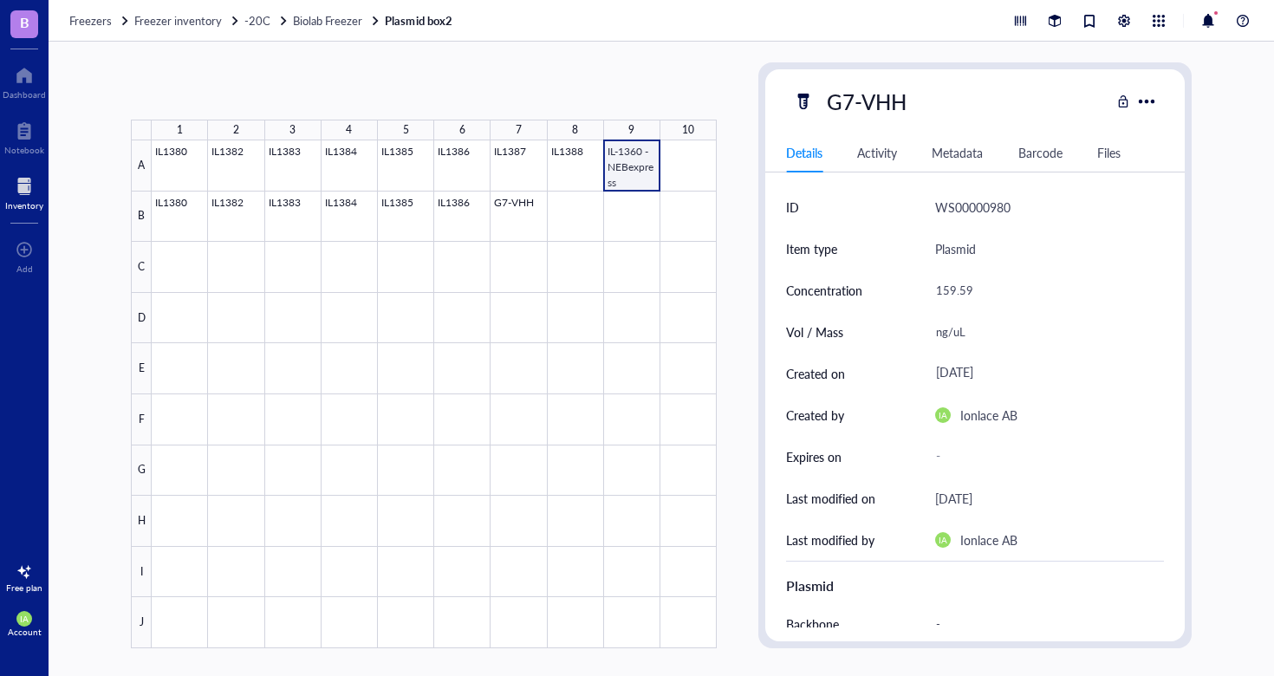
click at [628, 163] on div at bounding box center [434, 394] width 565 height 508
click at [631, 173] on div at bounding box center [434, 394] width 565 height 508
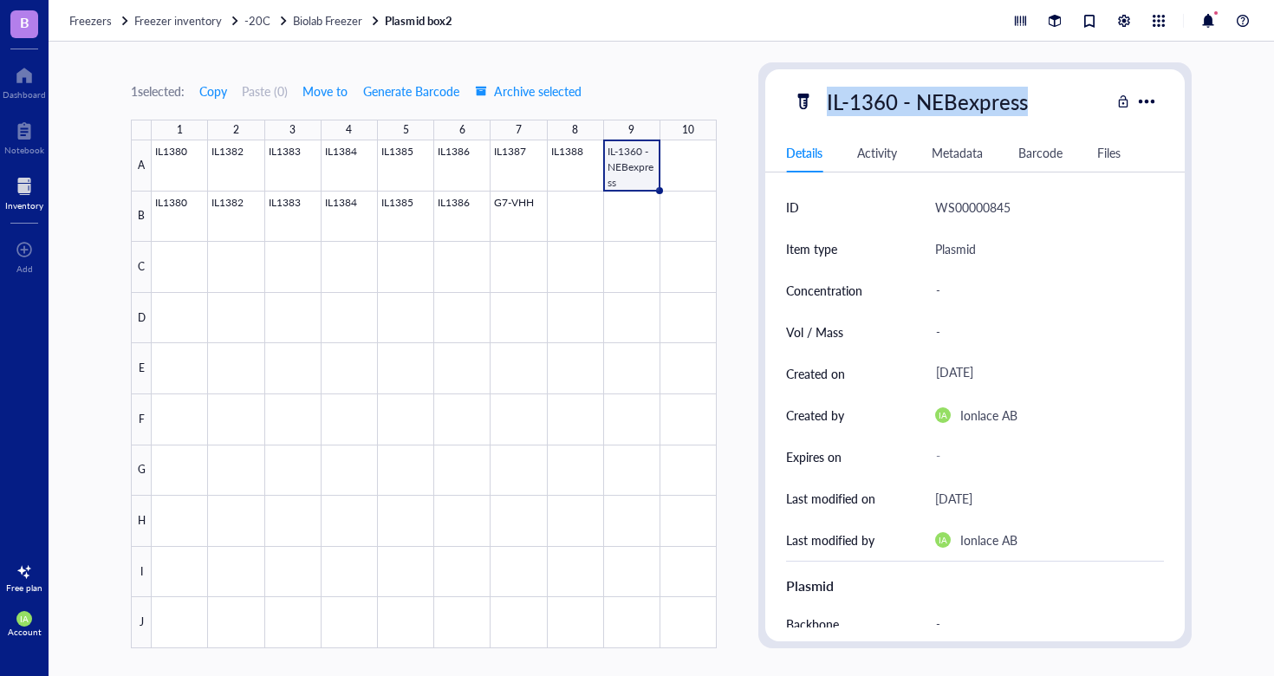
drag, startPoint x: 1046, startPoint y: 107, endPoint x: 817, endPoint y: 97, distance: 229.1
click at [817, 97] on div "IL-1360 - NEBexpress" at bounding box center [951, 101] width 317 height 36
copy div "IL-1360 - NEBexpress"
click at [529, 216] on div at bounding box center [434, 394] width 565 height 508
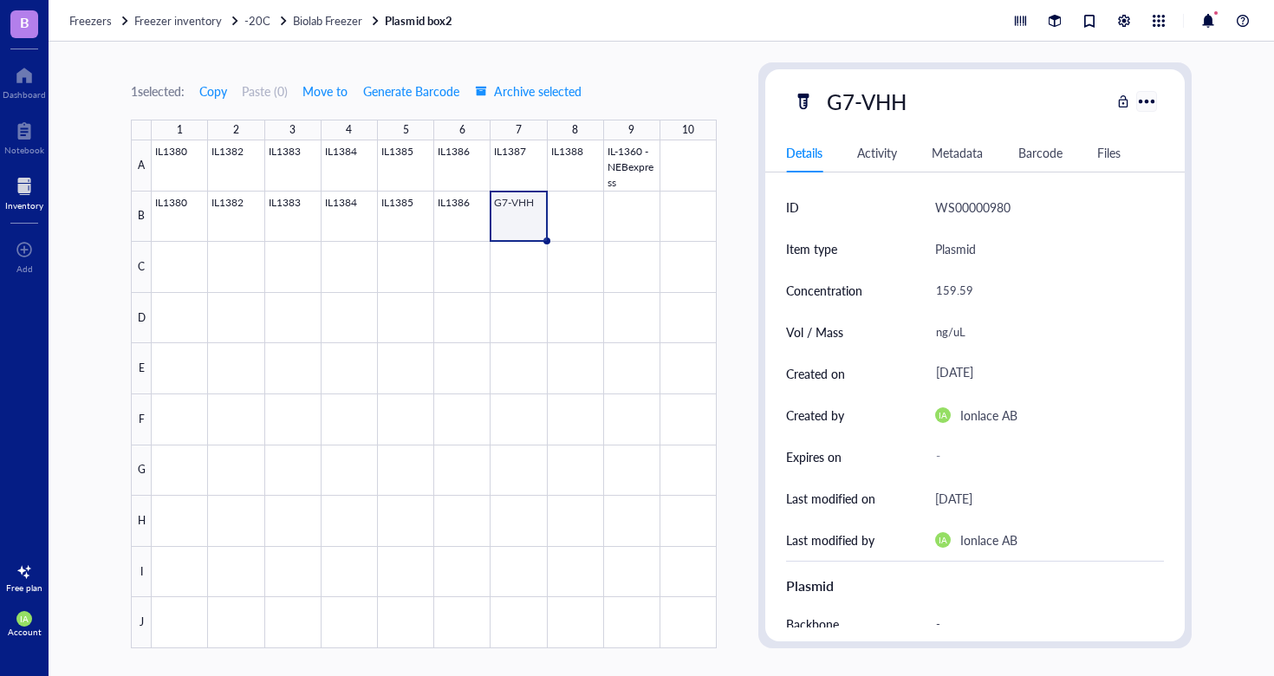
click at [1156, 101] on div at bounding box center [1146, 100] width 25 height 25
click at [523, 206] on div at bounding box center [434, 394] width 565 height 508
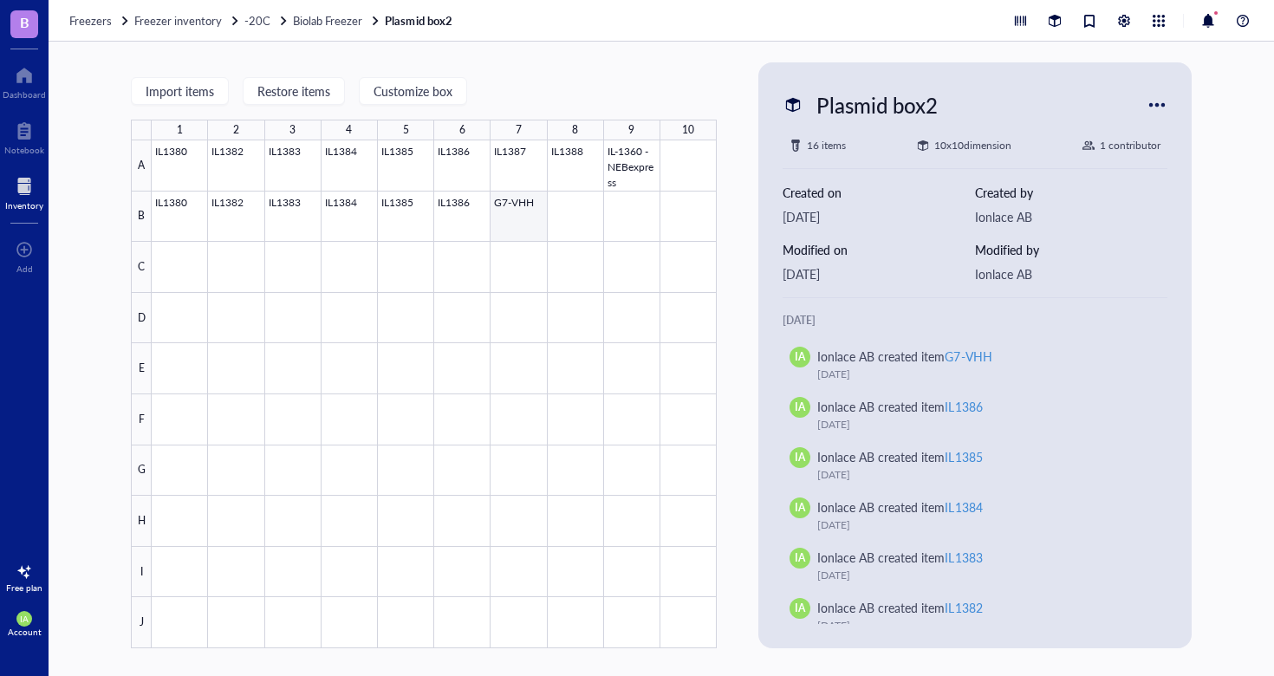
click at [498, 221] on div at bounding box center [434, 394] width 565 height 508
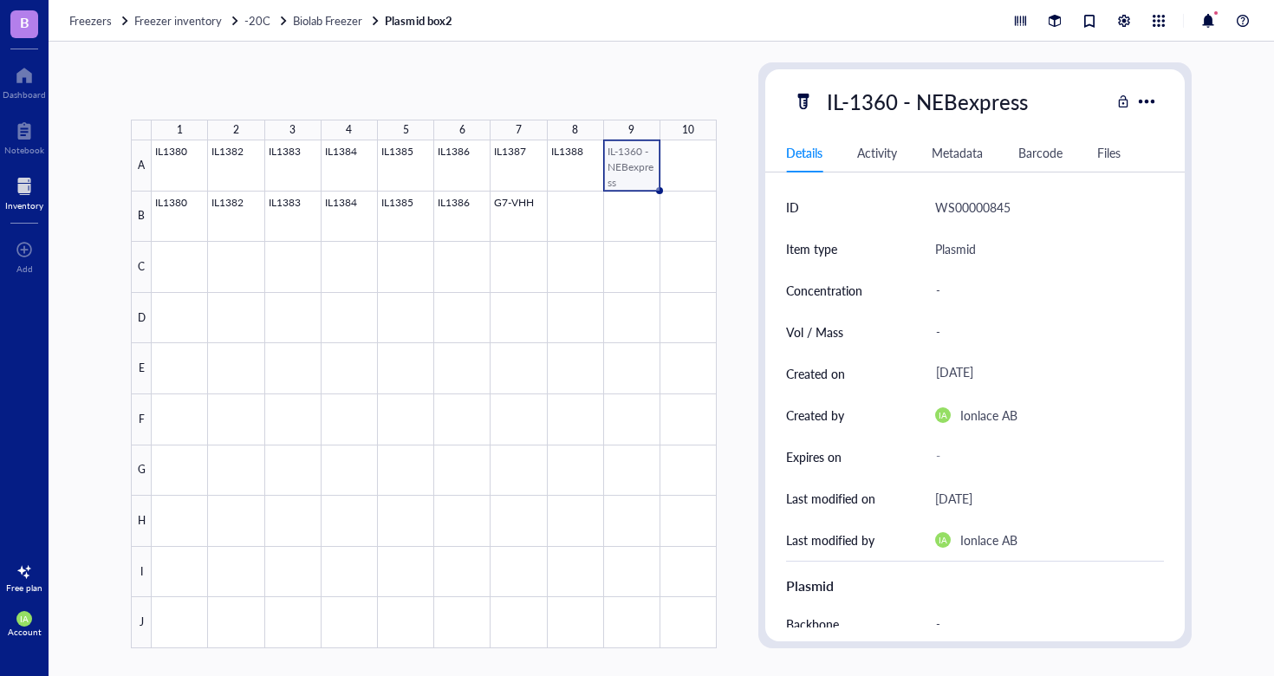
click at [640, 155] on div at bounding box center [434, 394] width 565 height 508
click at [514, 212] on div at bounding box center [434, 394] width 565 height 508
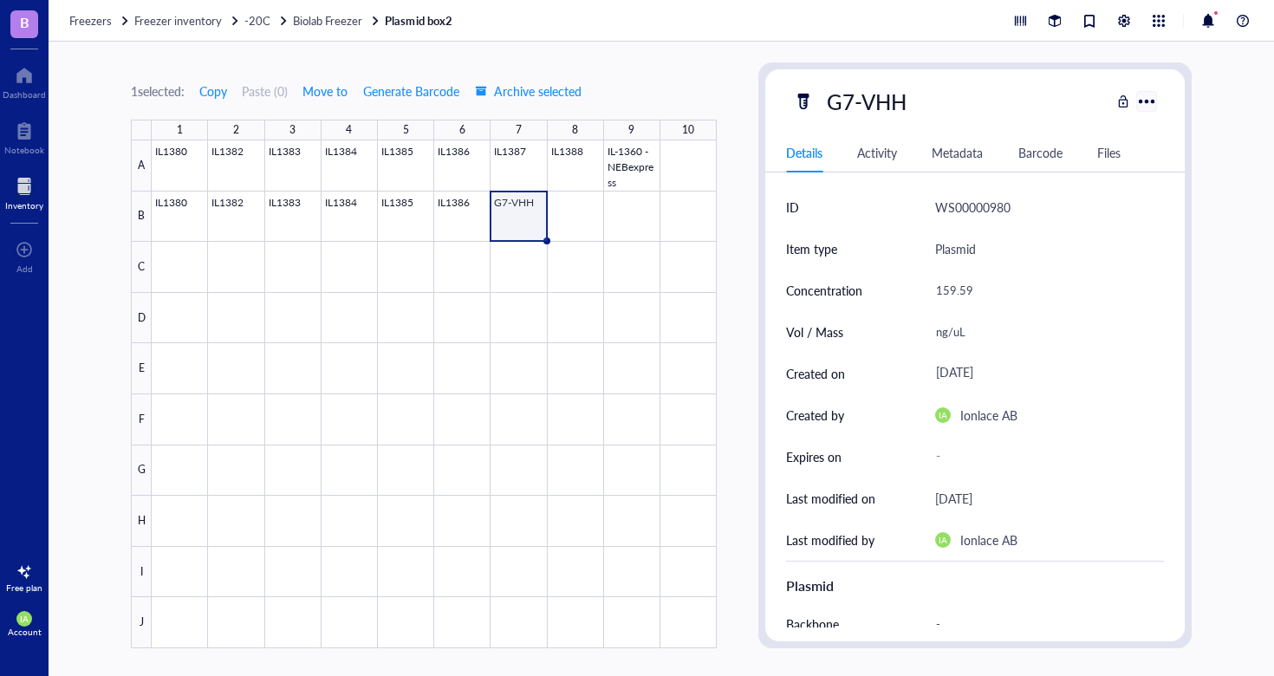
click at [1158, 96] on div at bounding box center [1146, 100] width 25 height 25
click at [1084, 319] on div "ng/uL" at bounding box center [1042, 332] width 229 height 36
click at [527, 204] on div at bounding box center [434, 394] width 565 height 508
click at [1116, 151] on div "Files" at bounding box center [1108, 152] width 23 height 19
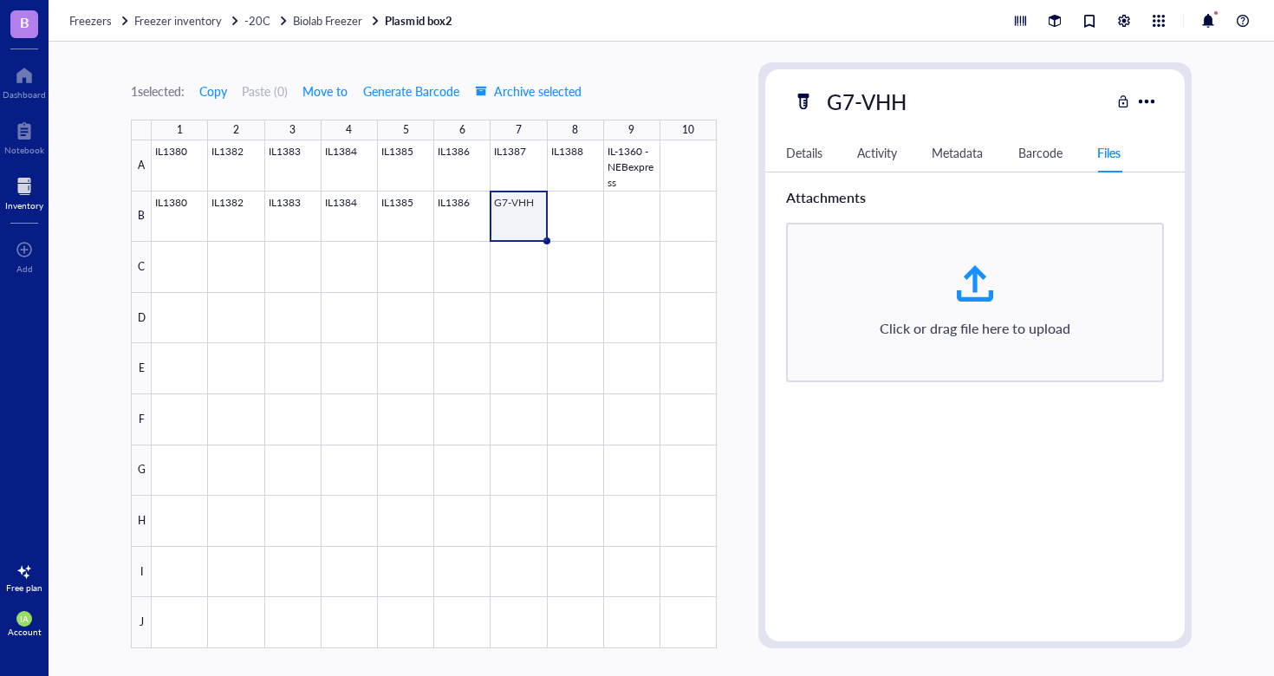
click at [809, 160] on div "Details" at bounding box center [804, 152] width 36 height 19
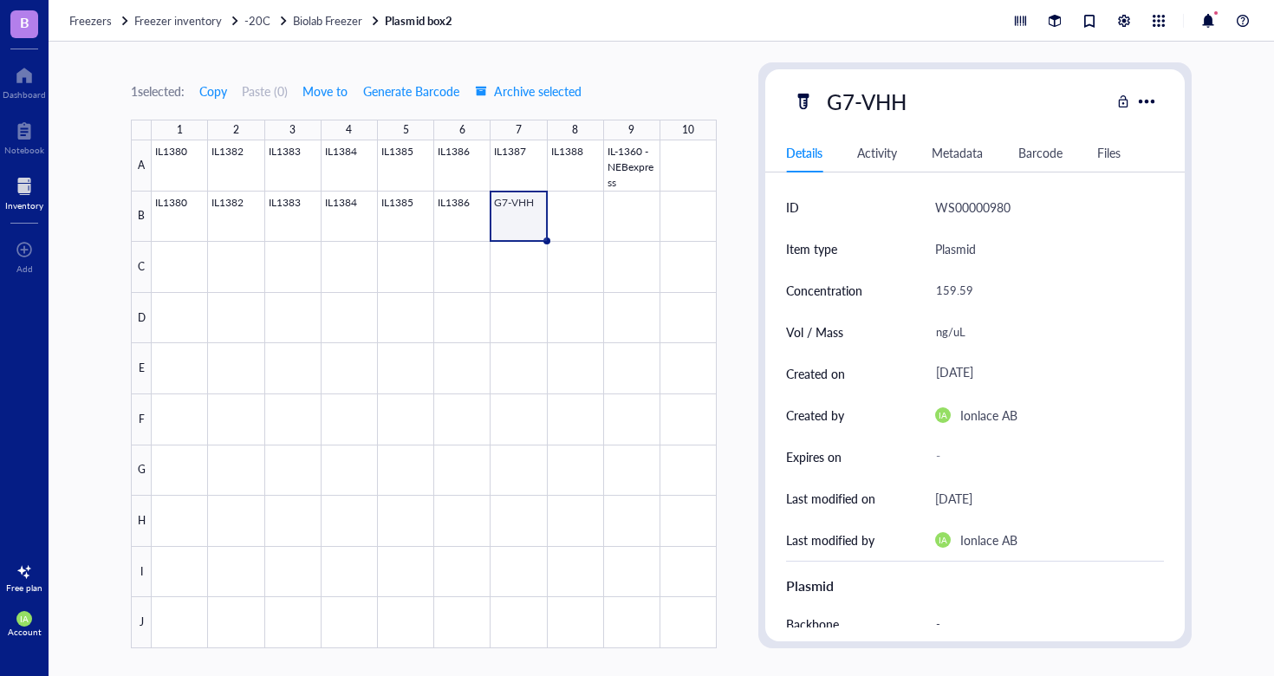
click at [947, 243] on div "Plasmid" at bounding box center [955, 248] width 41 height 21
click at [1150, 87] on div "G7-VHH" at bounding box center [975, 101] width 420 height 36
click at [1150, 91] on div at bounding box center [1146, 100] width 25 height 25
click at [1007, 292] on div "159.59" at bounding box center [1042, 290] width 229 height 36
click at [964, 261] on div "Plasmid" at bounding box center [1049, 249] width 229 height 42
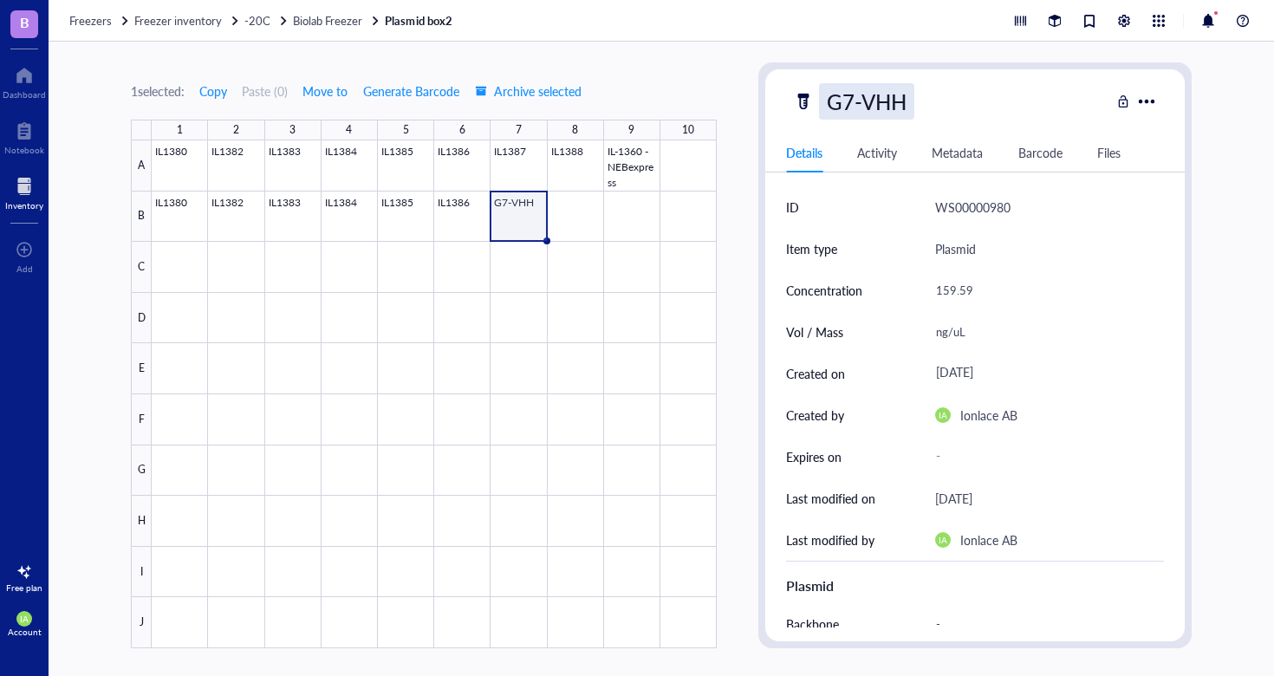
click at [859, 110] on div "G7-VHH" at bounding box center [866, 101] width 95 height 36
drag, startPoint x: 905, startPoint y: 101, endPoint x: 805, endPoint y: 101, distance: 99.7
click at [805, 101] on div "G7-VHH" at bounding box center [951, 101] width 317 height 36
type input "IL-1360 - NEBexpress mini"
click at [920, 301] on div "Concentration 159.59" at bounding box center [975, 291] width 378 height 42
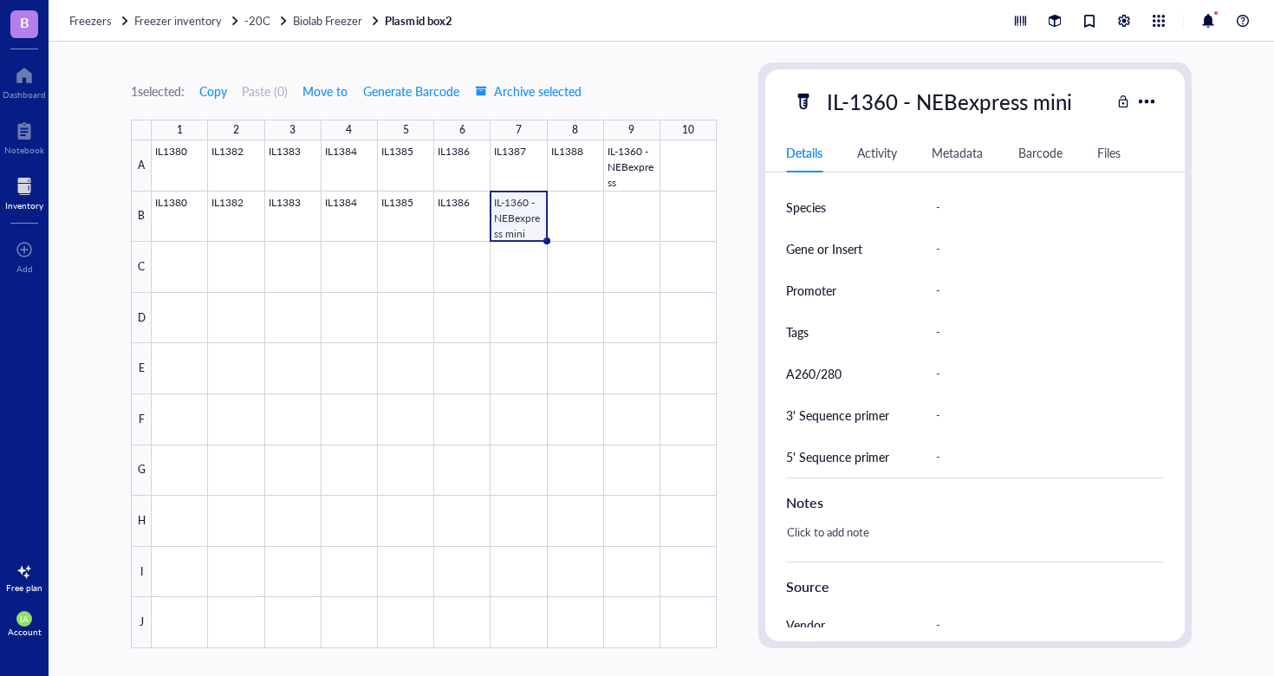
scroll to position [768, 0]
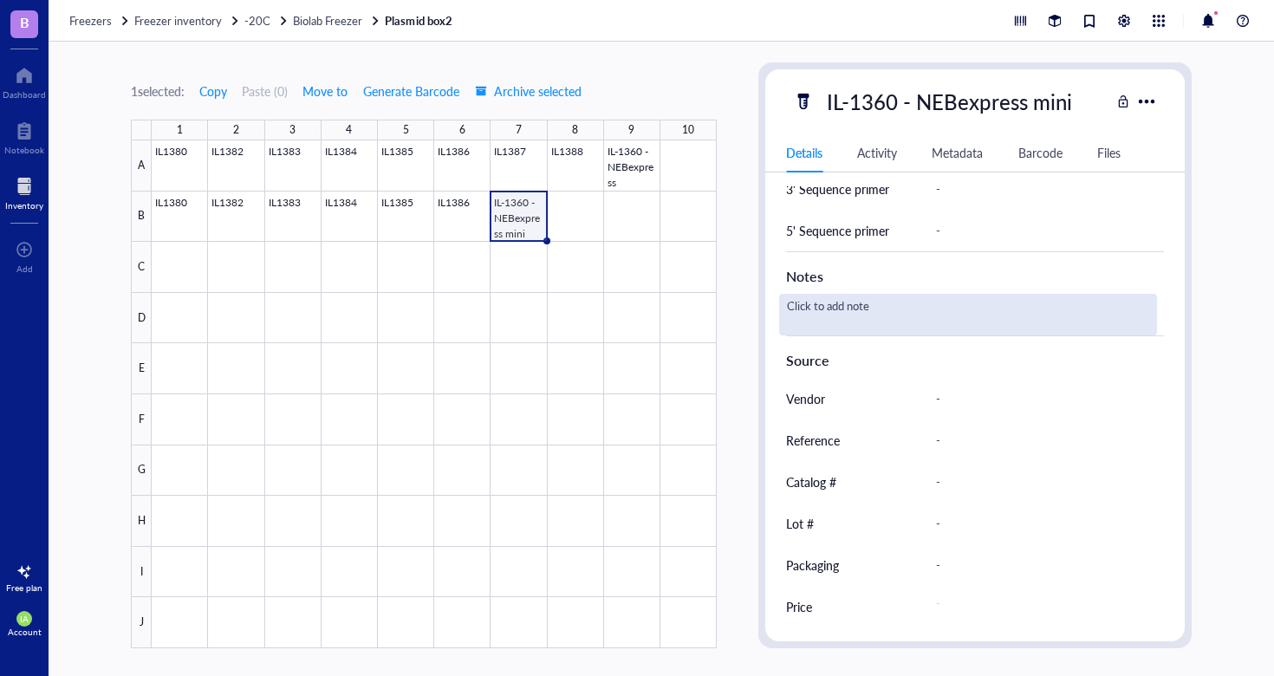
click at [834, 311] on div "Click to add note" at bounding box center [968, 315] width 378 height 42
type textarea "miniprep"
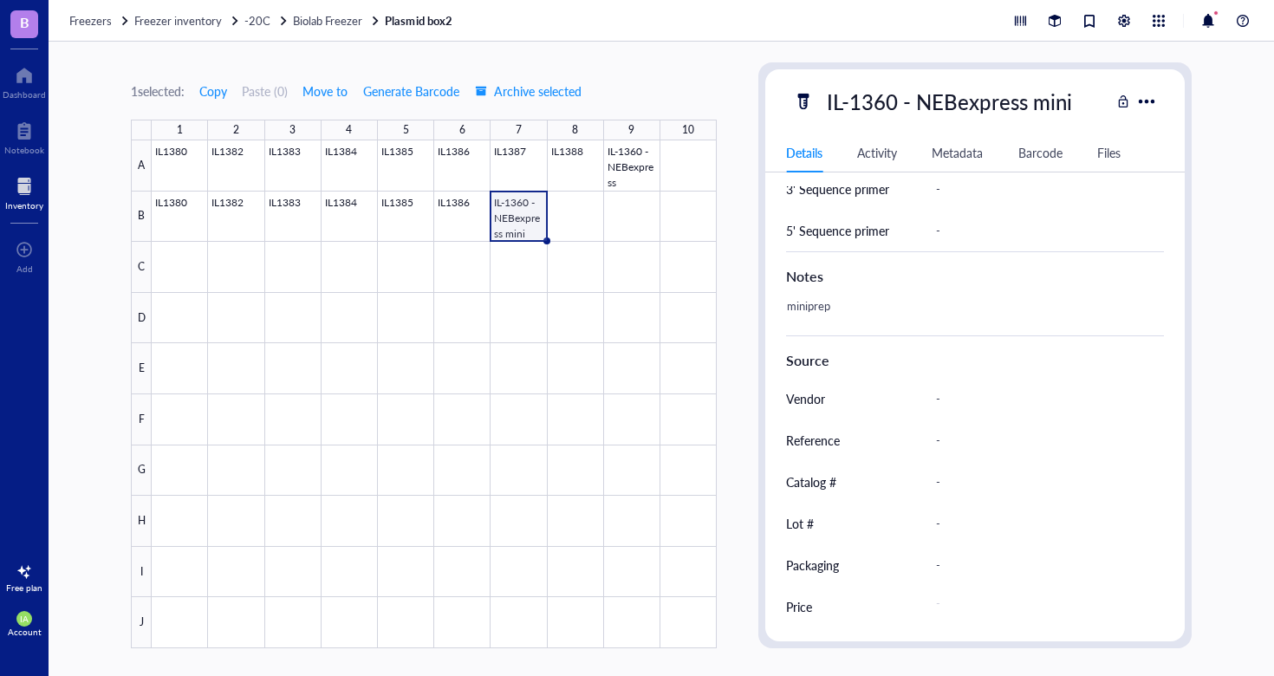
click at [915, 447] on div "Reference -" at bounding box center [975, 441] width 378 height 42
click at [984, 107] on div "IL-1360 - NEBexpress mini" at bounding box center [949, 101] width 261 height 36
drag, startPoint x: 1079, startPoint y: 100, endPoint x: 1029, endPoint y: 98, distance: 50.3
click at [1029, 98] on input "IL-1360 - NEBexpress mini" at bounding box center [965, 101] width 290 height 35
type input "IL-1360 - NEBexpress"
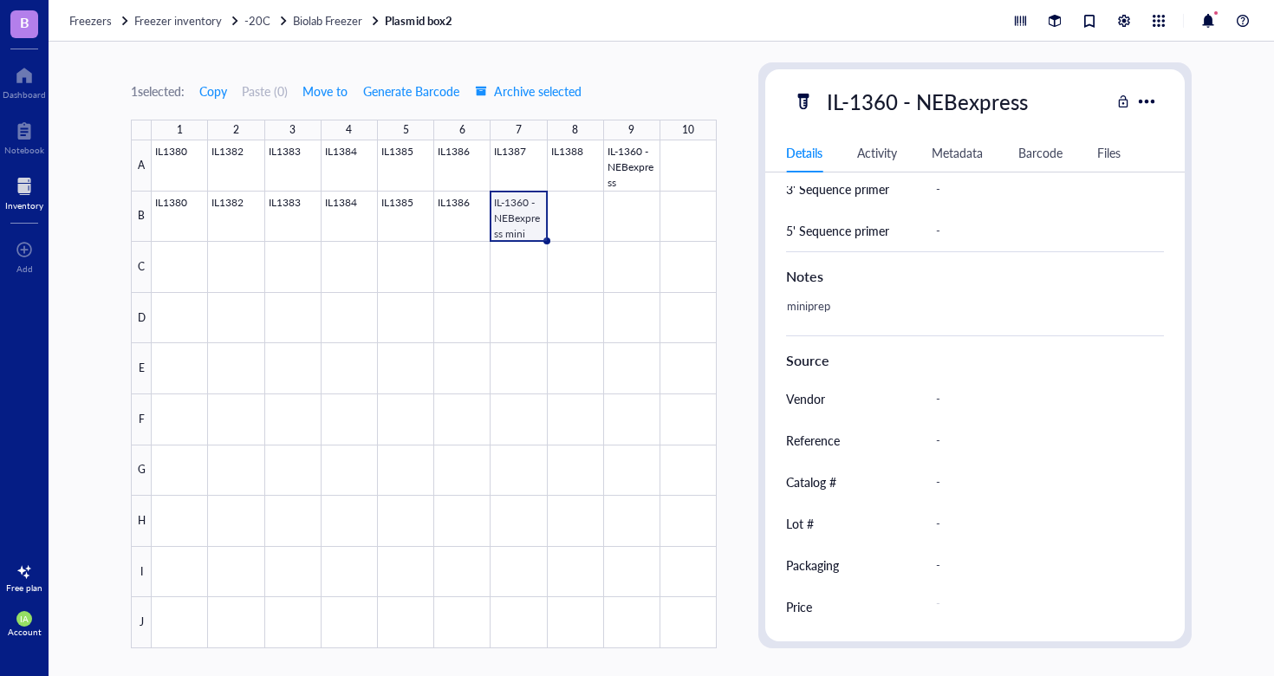
click at [947, 375] on div "Source" at bounding box center [975, 356] width 378 height 42
click at [623, 166] on div at bounding box center [434, 394] width 565 height 508
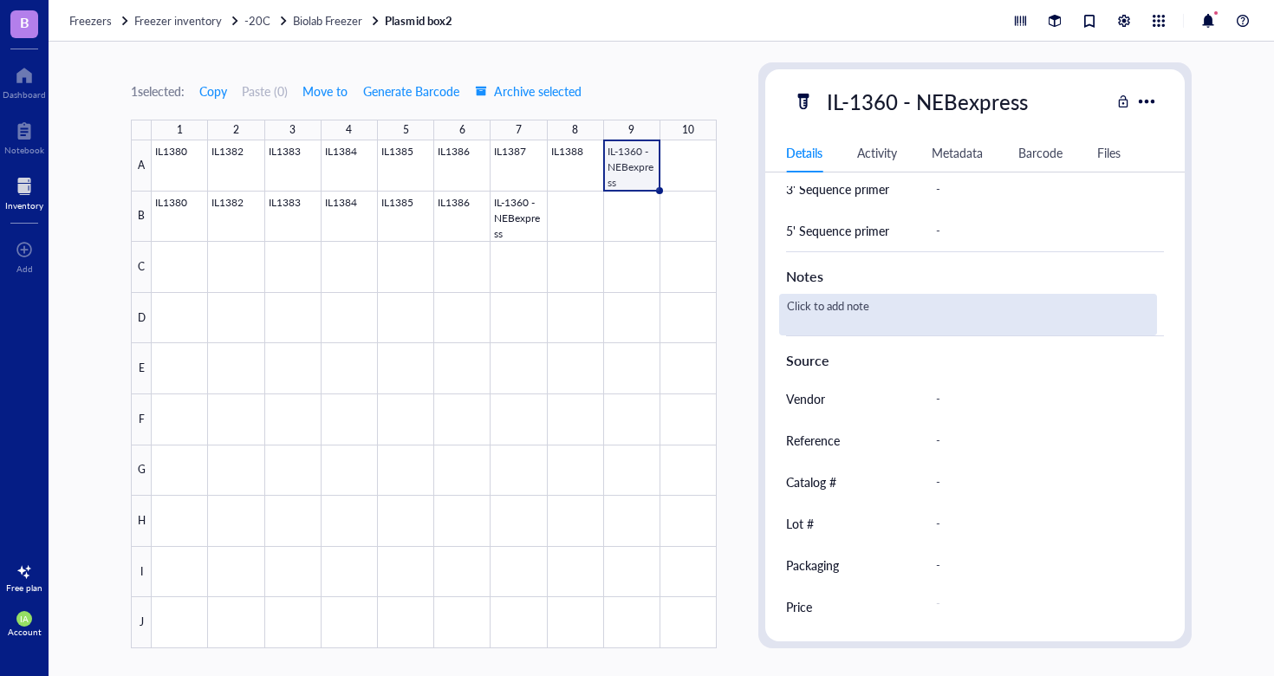
click at [829, 309] on div "Click to add note" at bounding box center [968, 315] width 378 height 42
type textarea "t"
type textarea "TWIST"
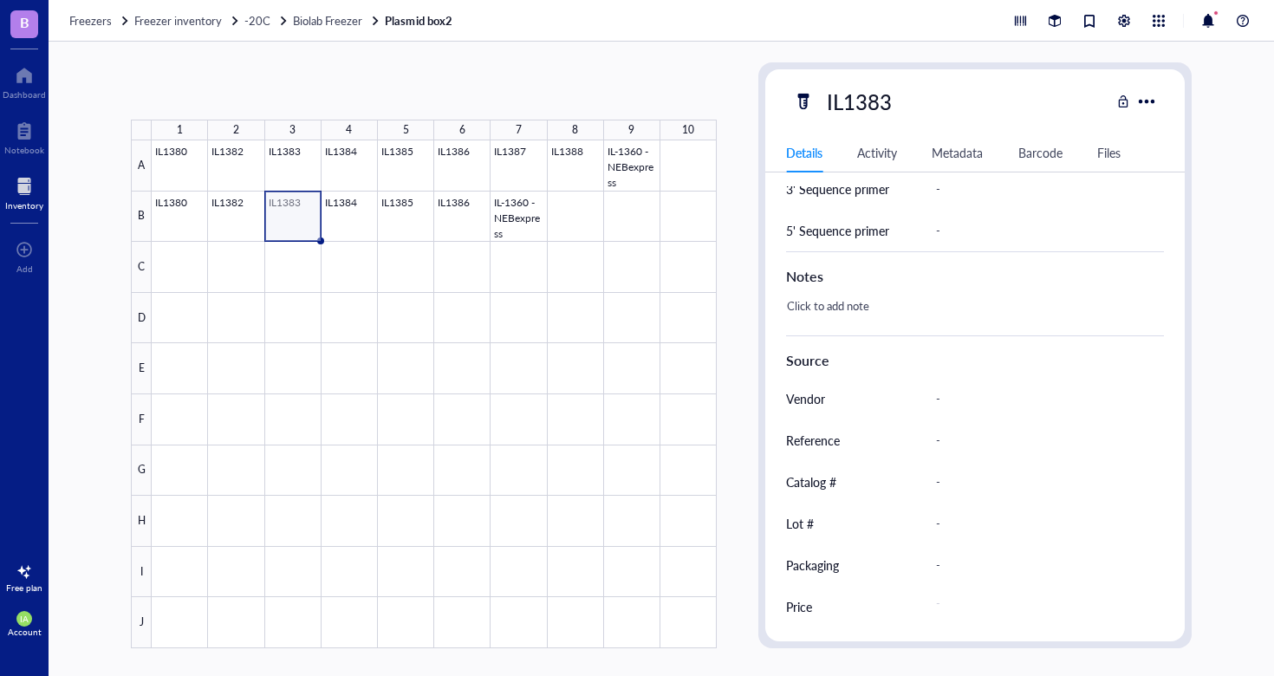
click at [300, 231] on div at bounding box center [434, 394] width 565 height 508
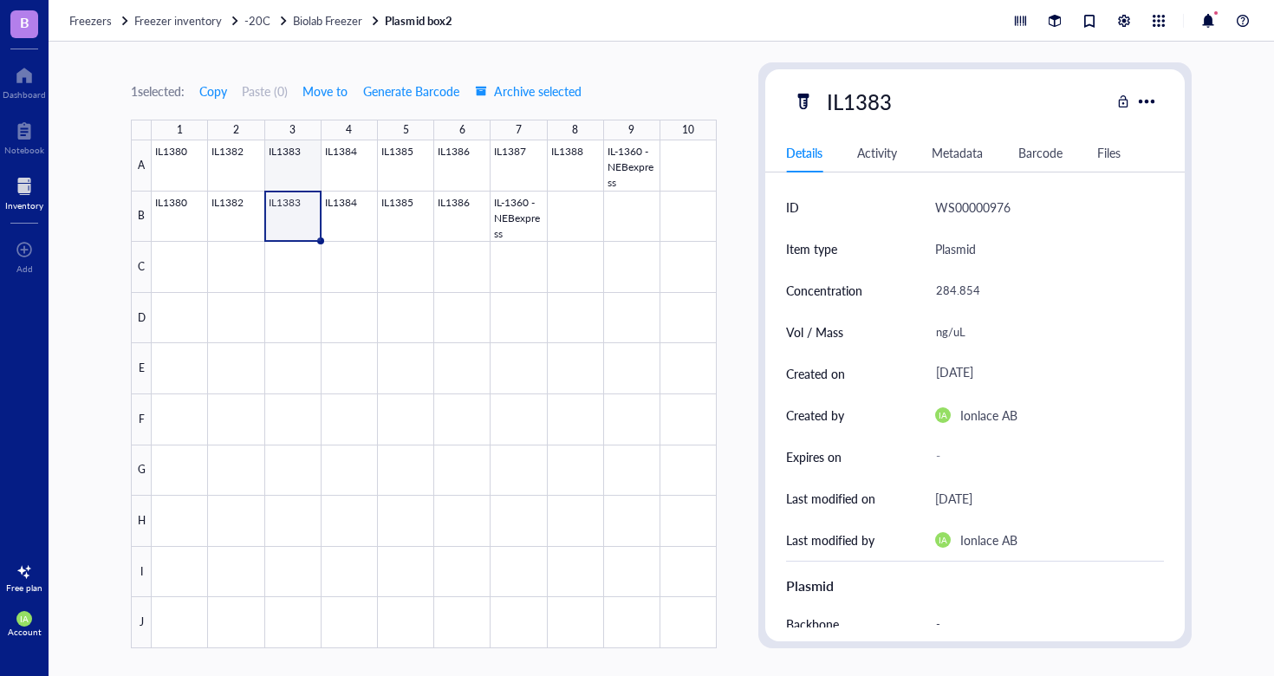
click at [279, 148] on div at bounding box center [434, 394] width 565 height 508
click at [439, 154] on div at bounding box center [434, 394] width 565 height 508
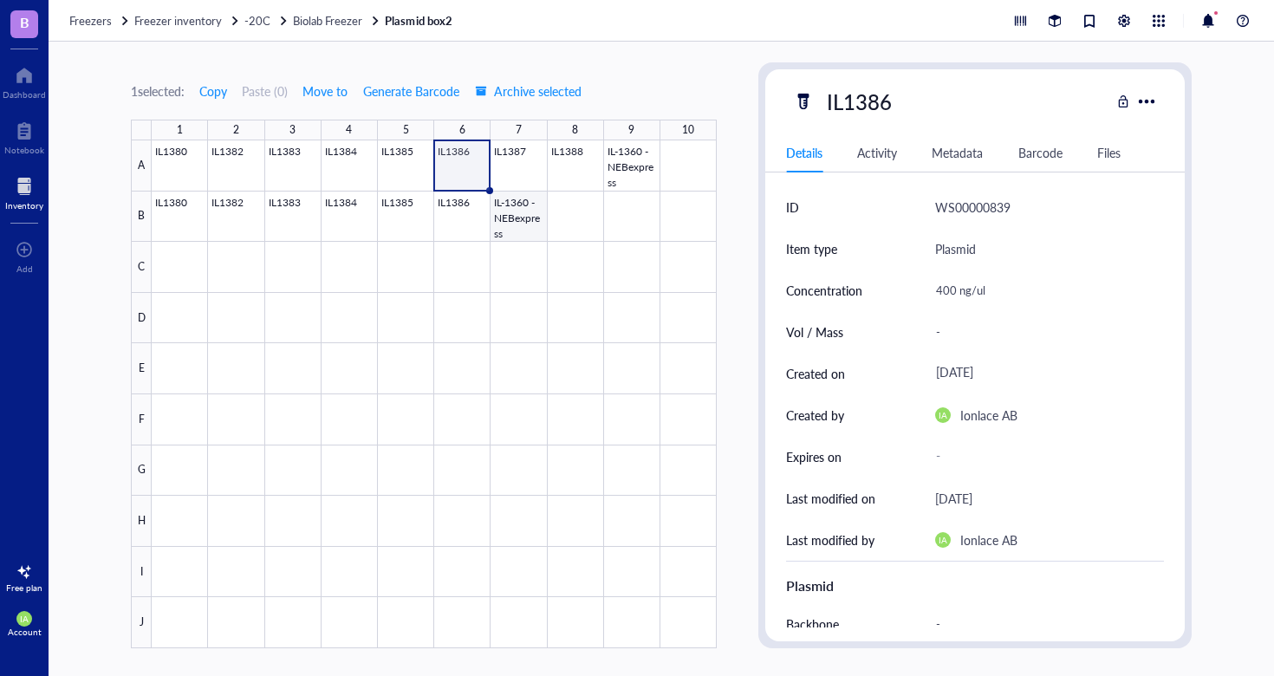
click at [516, 208] on div at bounding box center [434, 394] width 565 height 508
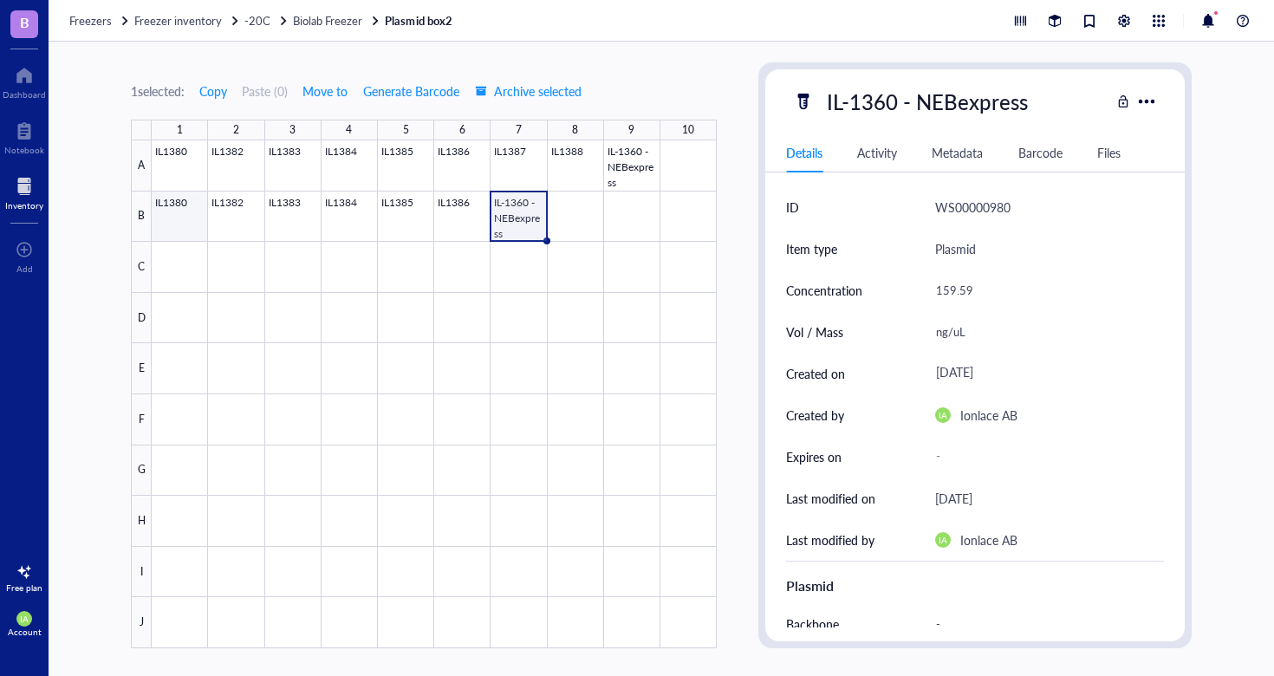
click at [190, 207] on div at bounding box center [434, 394] width 565 height 508
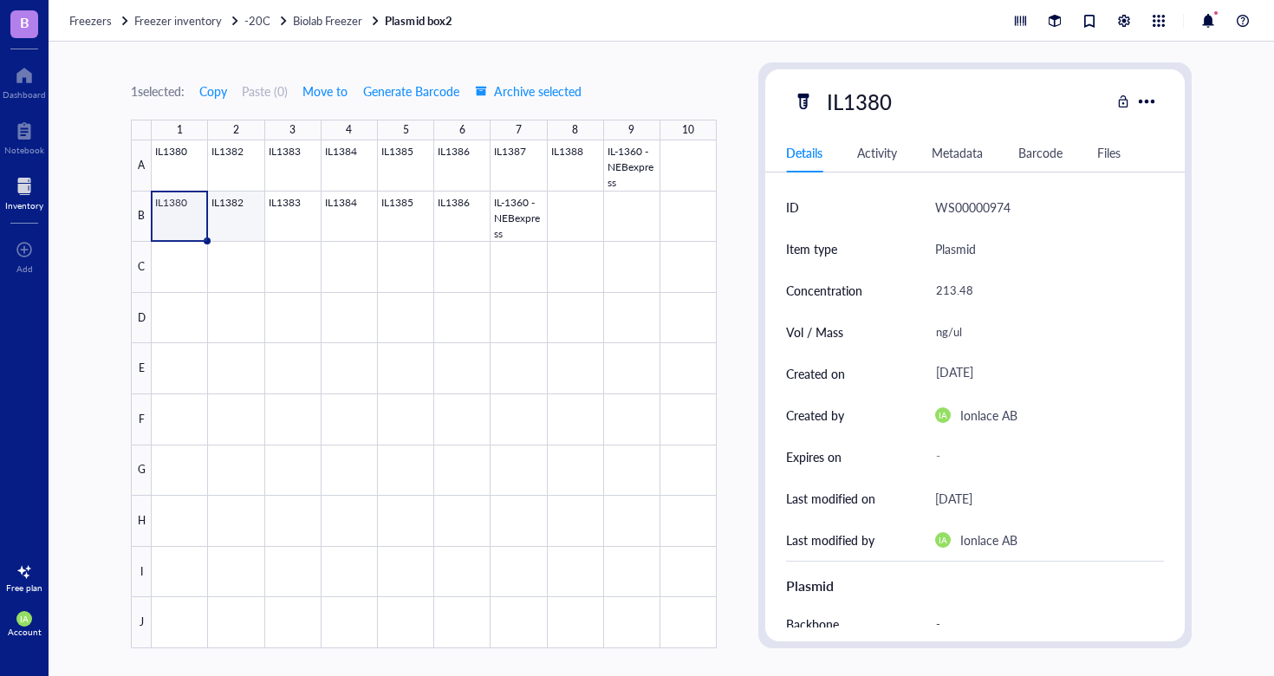
click at [240, 219] on div at bounding box center [434, 394] width 565 height 508
click at [347, 22] on span "Biolab Freezer" at bounding box center [327, 20] width 69 height 16
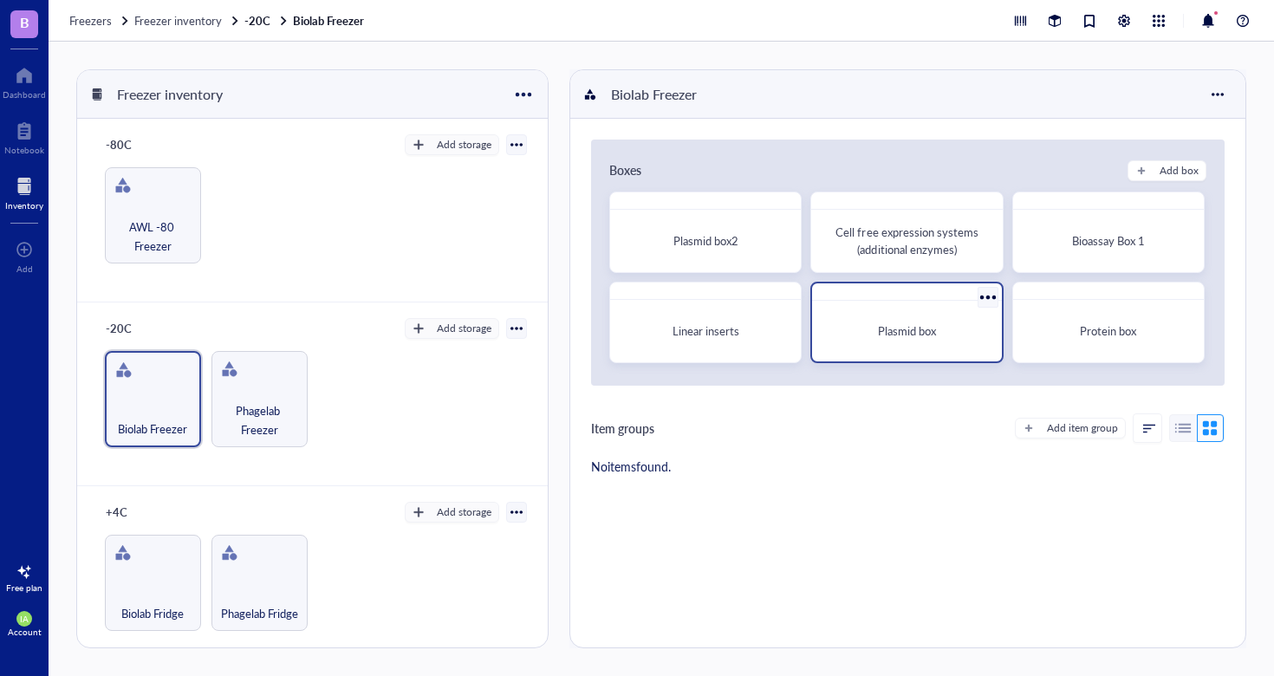
click at [945, 316] on div "Plasmid box" at bounding box center [906, 331] width 175 height 47
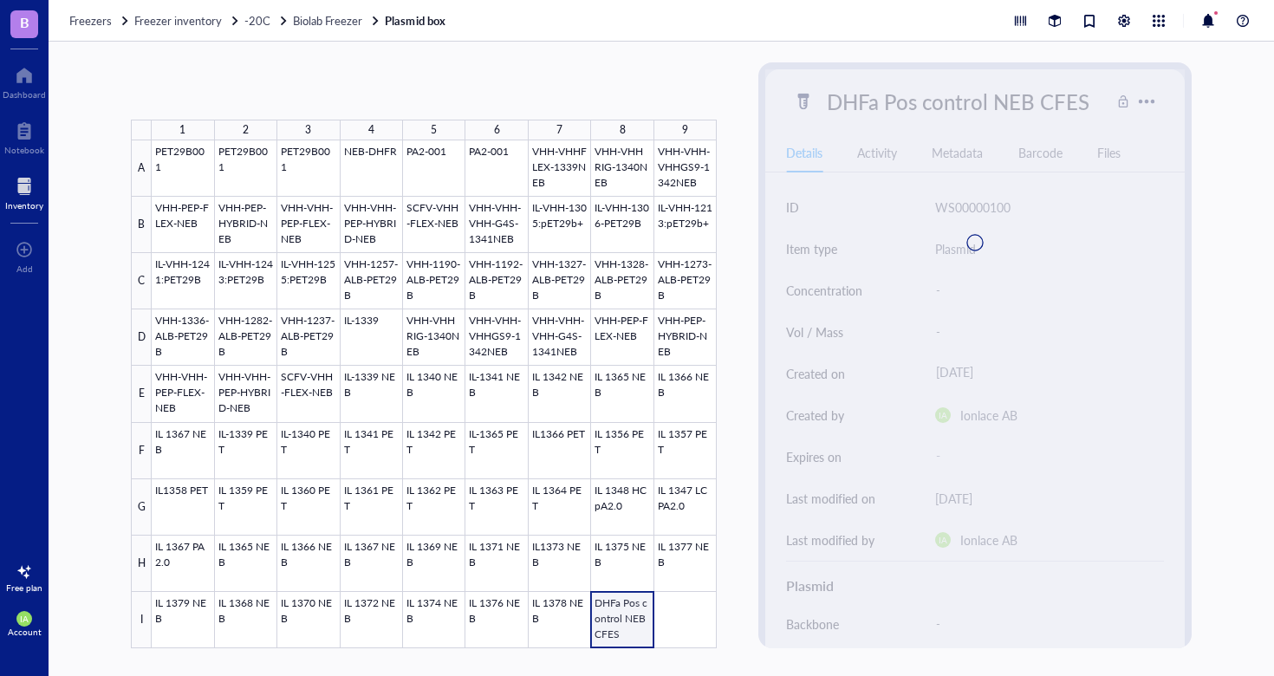
click at [610, 635] on div at bounding box center [434, 394] width 565 height 508
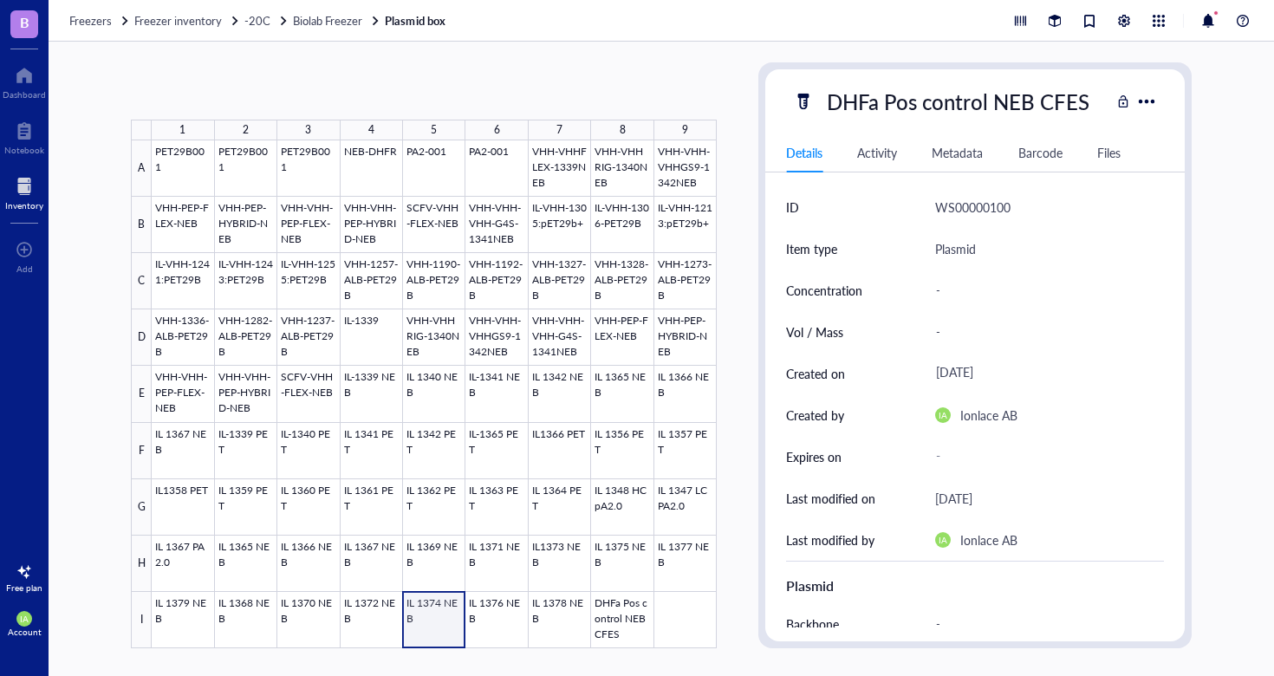
click at [422, 615] on div at bounding box center [434, 394] width 565 height 508
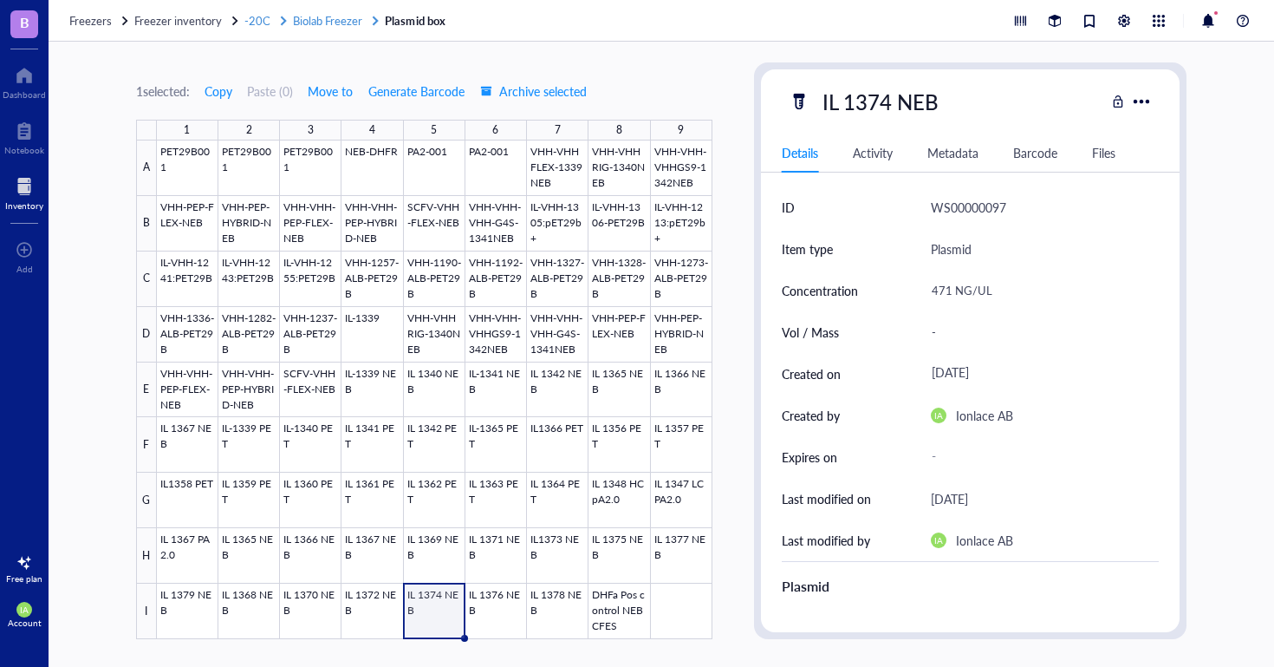
click at [296, 16] on span "Biolab Freezer" at bounding box center [327, 20] width 69 height 16
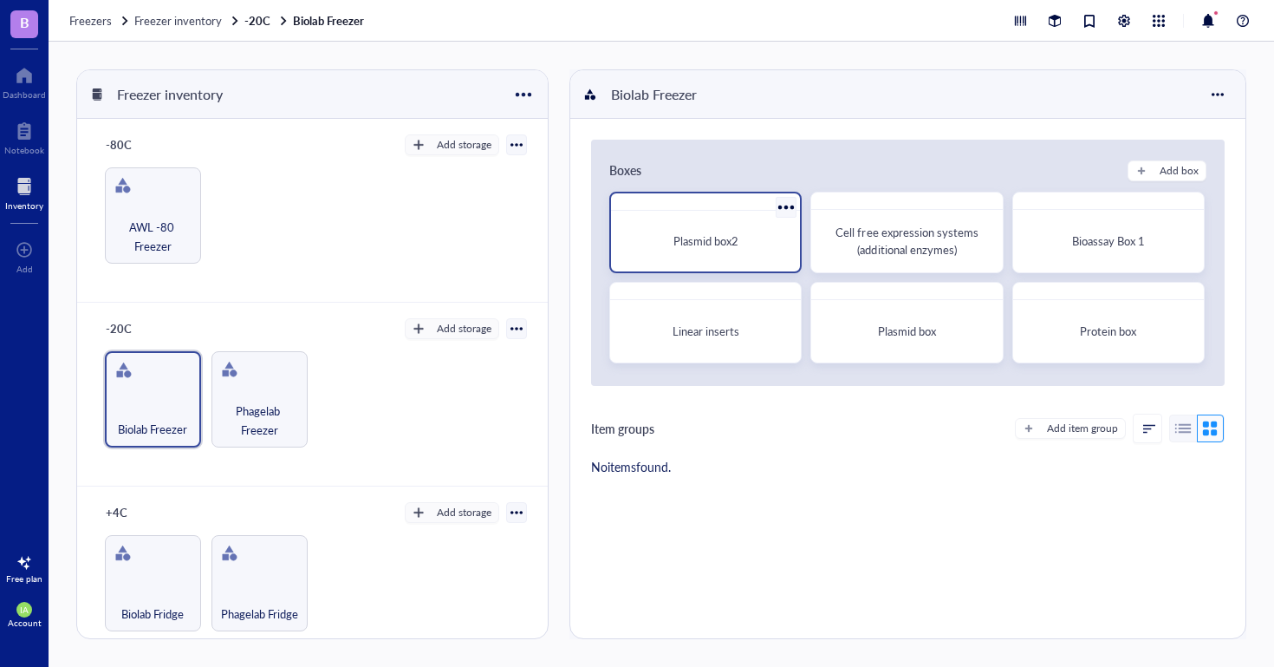
click at [759, 236] on div "Plasmid box2" at bounding box center [705, 240] width 161 height 17
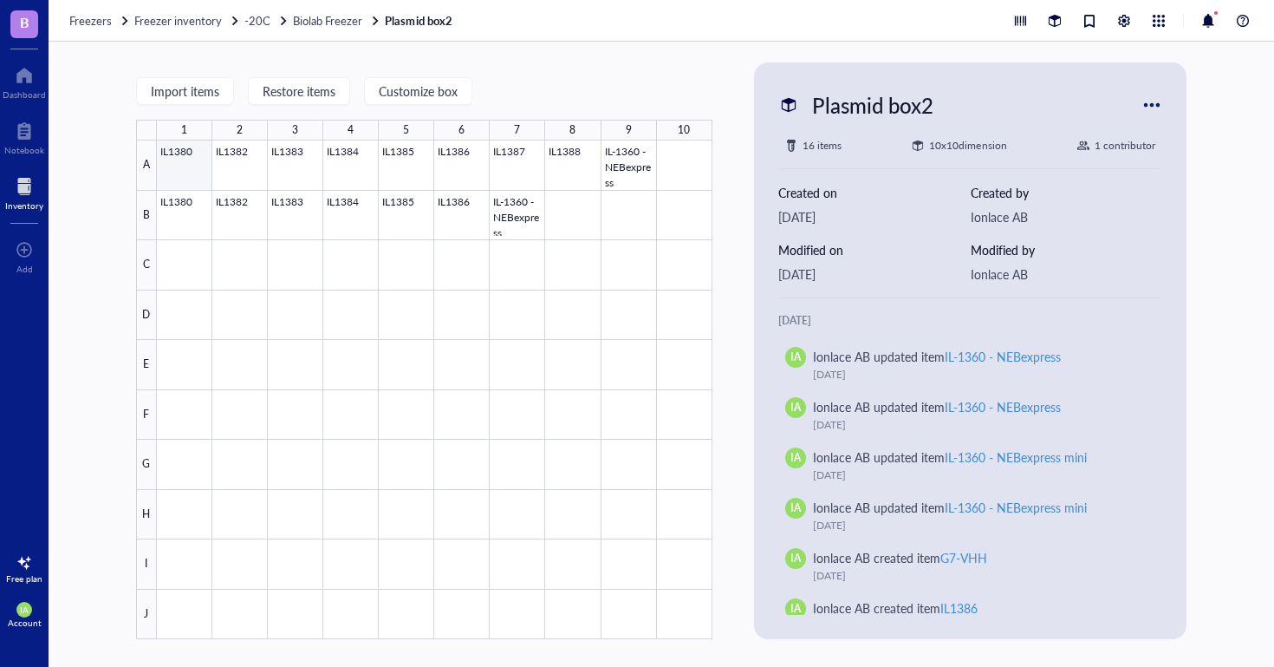
click at [165, 153] on div at bounding box center [435, 389] width 556 height 498
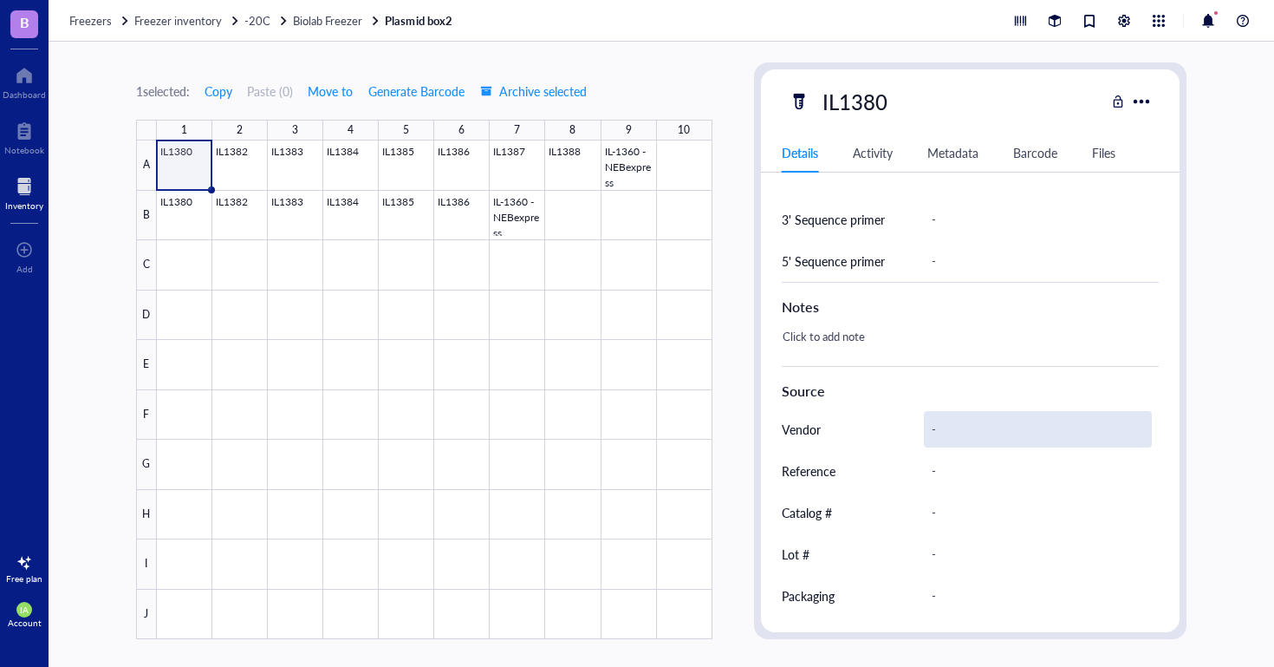
scroll to position [778, 0]
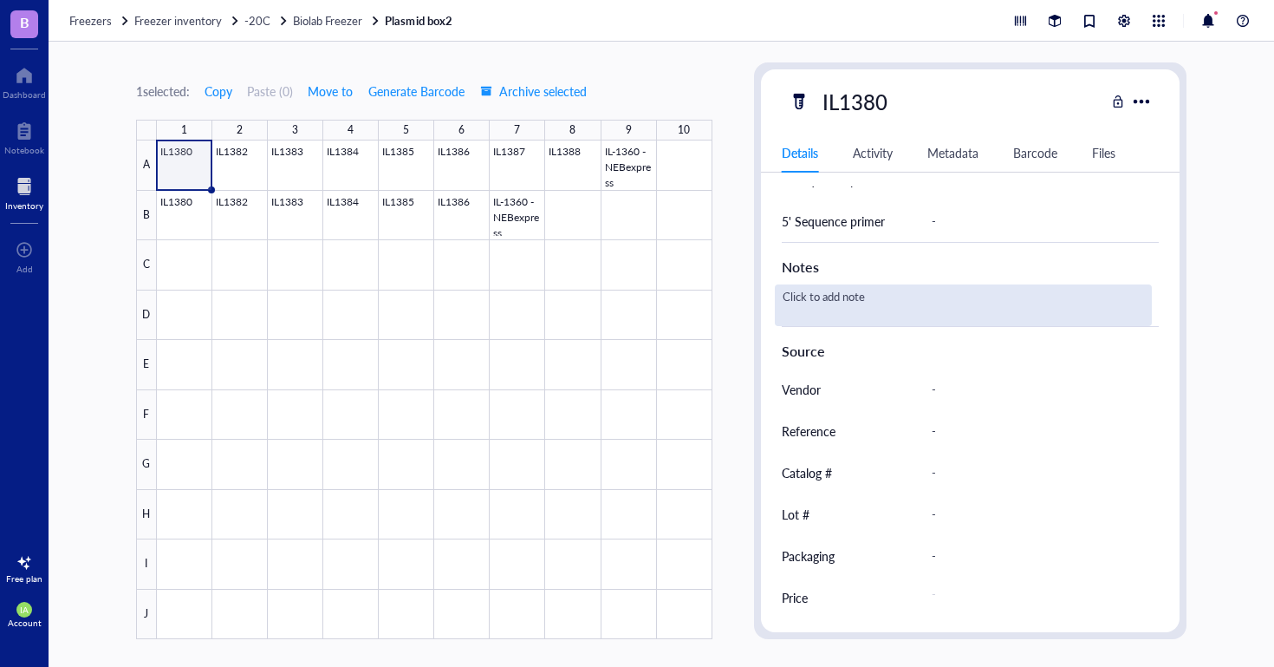
click at [863, 297] on div "Click to add note" at bounding box center [964, 305] width 378 height 42
type textarea "TWIST"
click at [833, 297] on div "TWIST" at bounding box center [964, 305] width 378 height 42
drag, startPoint x: 832, startPoint y: 297, endPoint x: 762, endPoint y: 294, distance: 70.3
click at [762, 294] on div "ID WS00000834 Item type Plasmid Concentration 400 ng/ul Vol / Mass - Created on…" at bounding box center [971, 13] width 420 height 1209
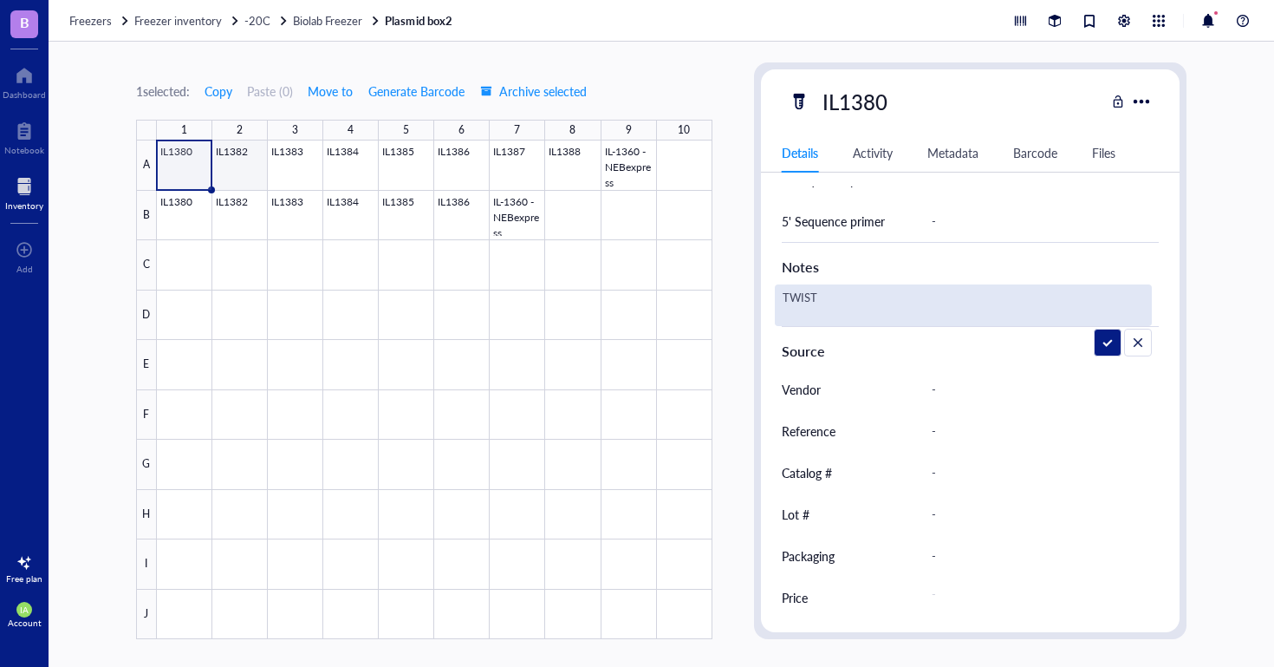
click at [229, 160] on div at bounding box center [435, 389] width 556 height 498
click at [833, 300] on div "Click to add note" at bounding box center [964, 305] width 378 height 42
type textarea "TWIST"
click at [296, 162] on div at bounding box center [435, 389] width 556 height 498
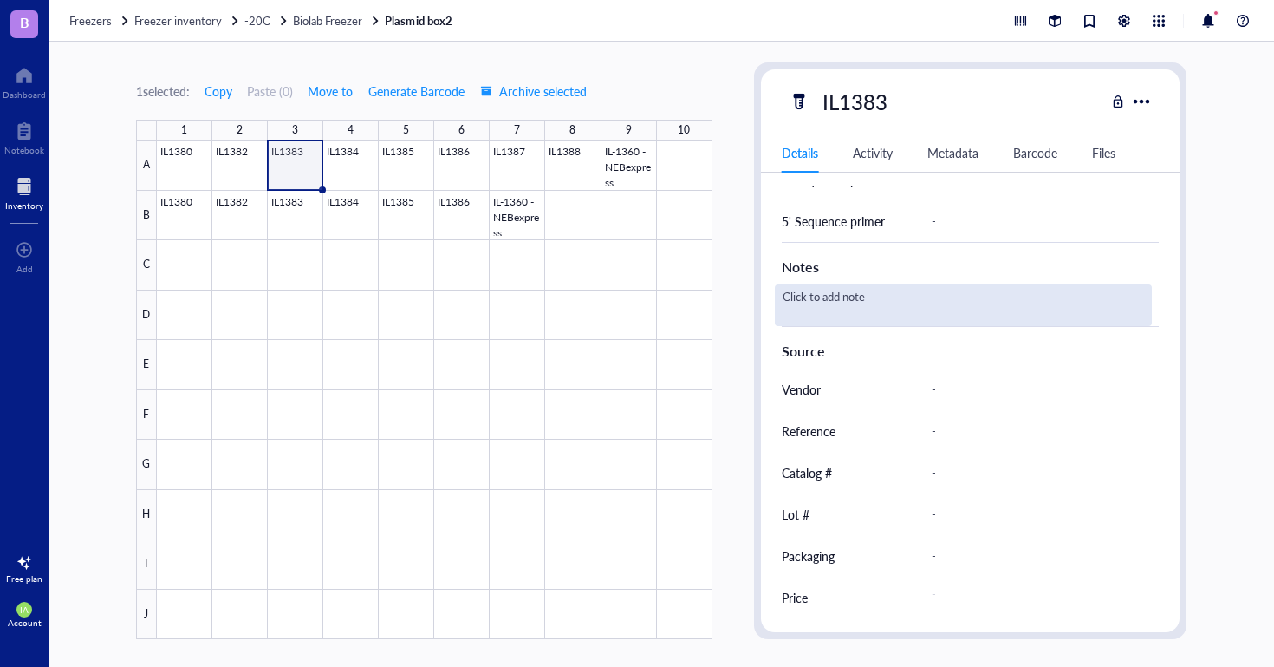
click at [825, 296] on div "Click to add note" at bounding box center [964, 305] width 378 height 42
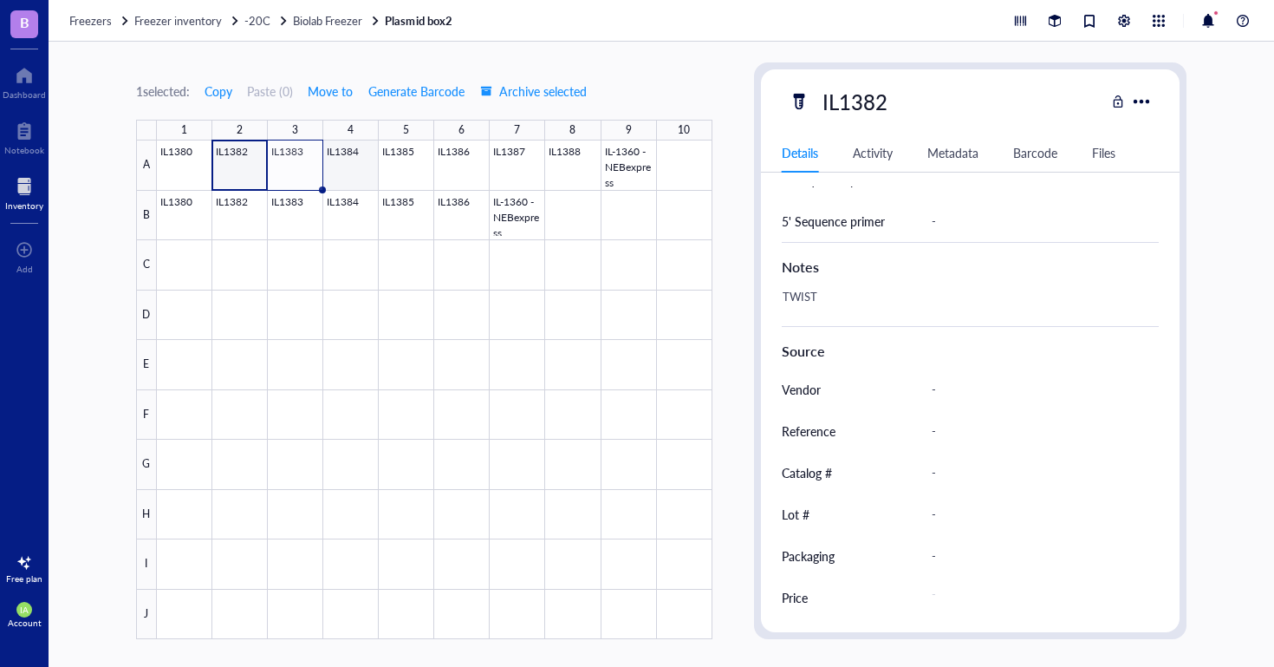
click at [371, 168] on div at bounding box center [435, 389] width 556 height 498
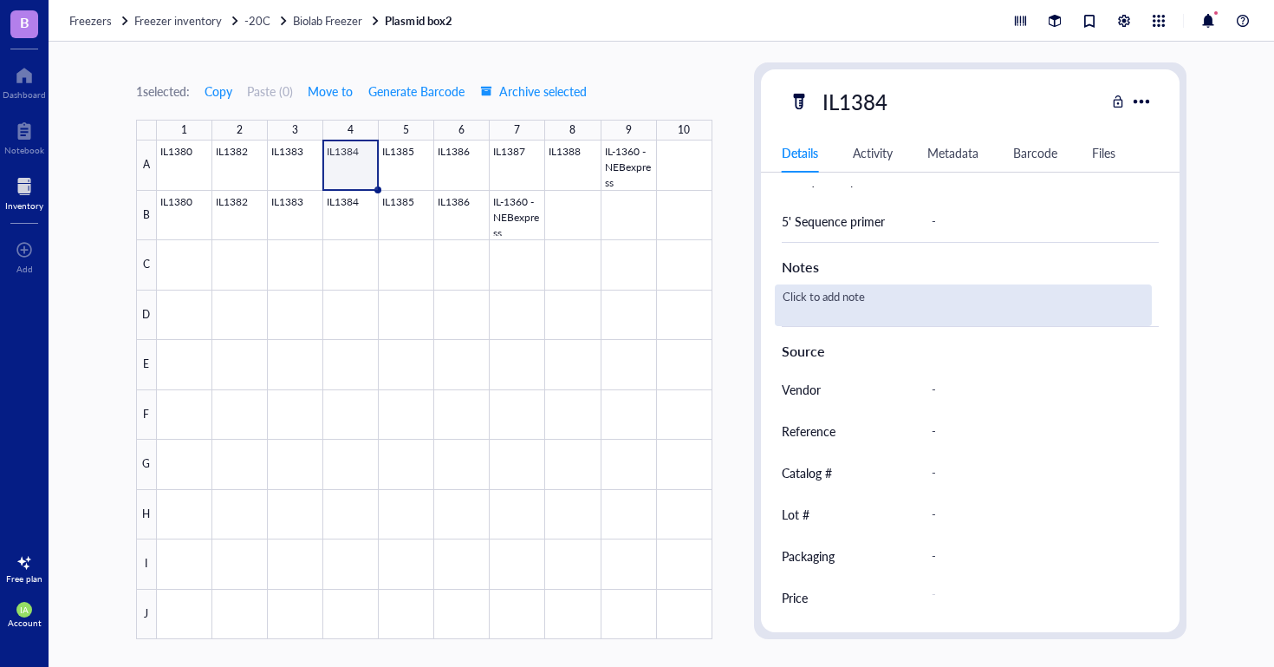
click at [825, 297] on div "Click to add note" at bounding box center [964, 305] width 378 height 42
type textarea "TWIST"
click at [401, 149] on div at bounding box center [435, 389] width 556 height 498
click at [833, 306] on div "TWIST" at bounding box center [964, 305] width 378 height 42
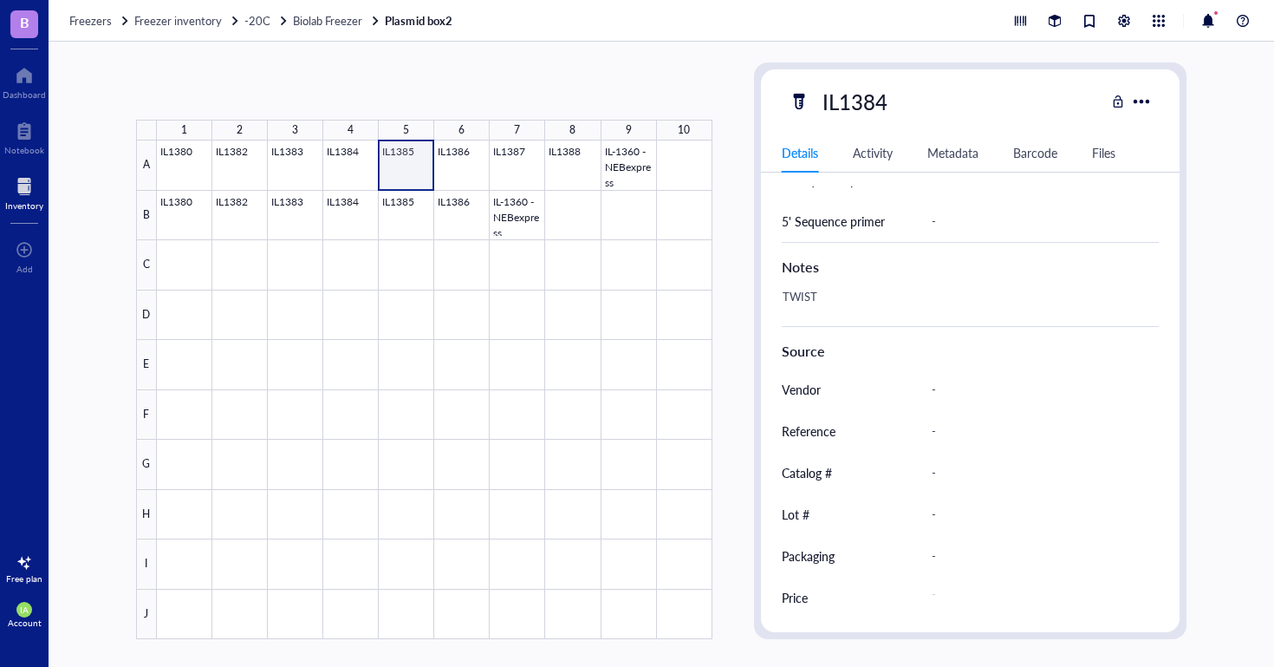
click at [406, 164] on div at bounding box center [435, 389] width 556 height 498
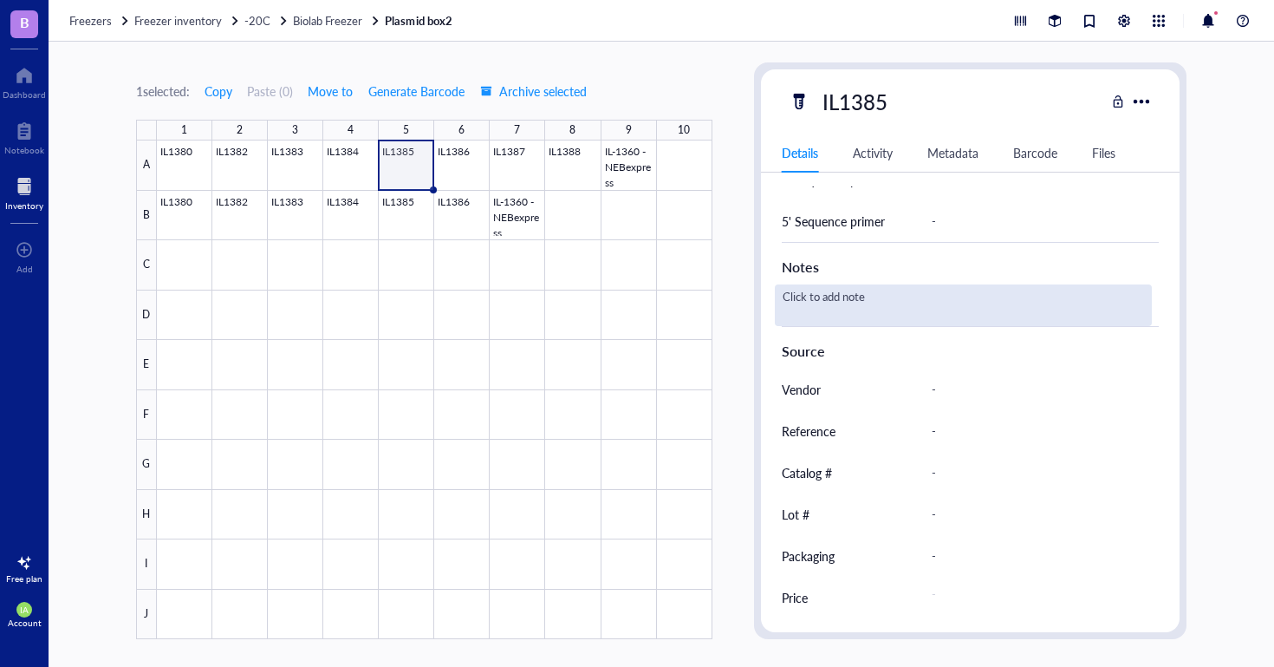
click at [845, 298] on div "Click to add note" at bounding box center [964, 305] width 378 height 42
type textarea "TWIST"
click at [452, 163] on div at bounding box center [435, 389] width 556 height 498
click at [826, 297] on div "TWIST" at bounding box center [964, 305] width 378 height 42
click at [462, 159] on div at bounding box center [435, 389] width 556 height 498
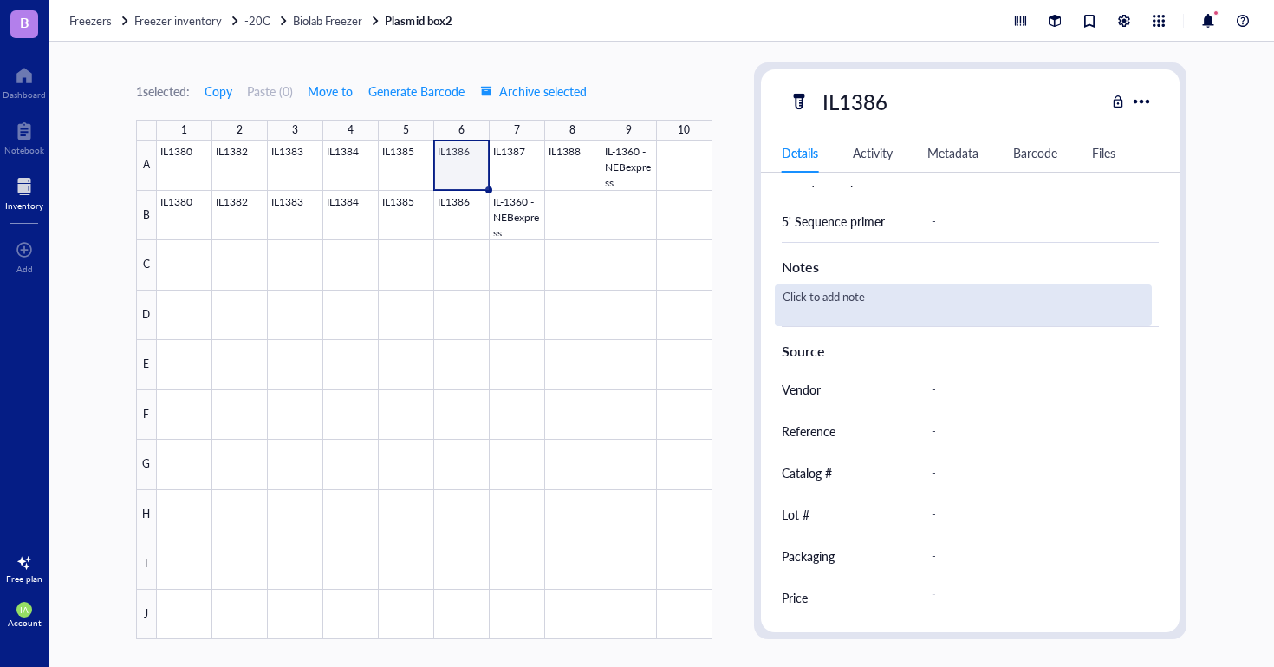
click at [817, 299] on div "Click to add note" at bounding box center [964, 305] width 378 height 42
type textarea "TWIST"
click at [628, 295] on div at bounding box center [435, 389] width 556 height 498
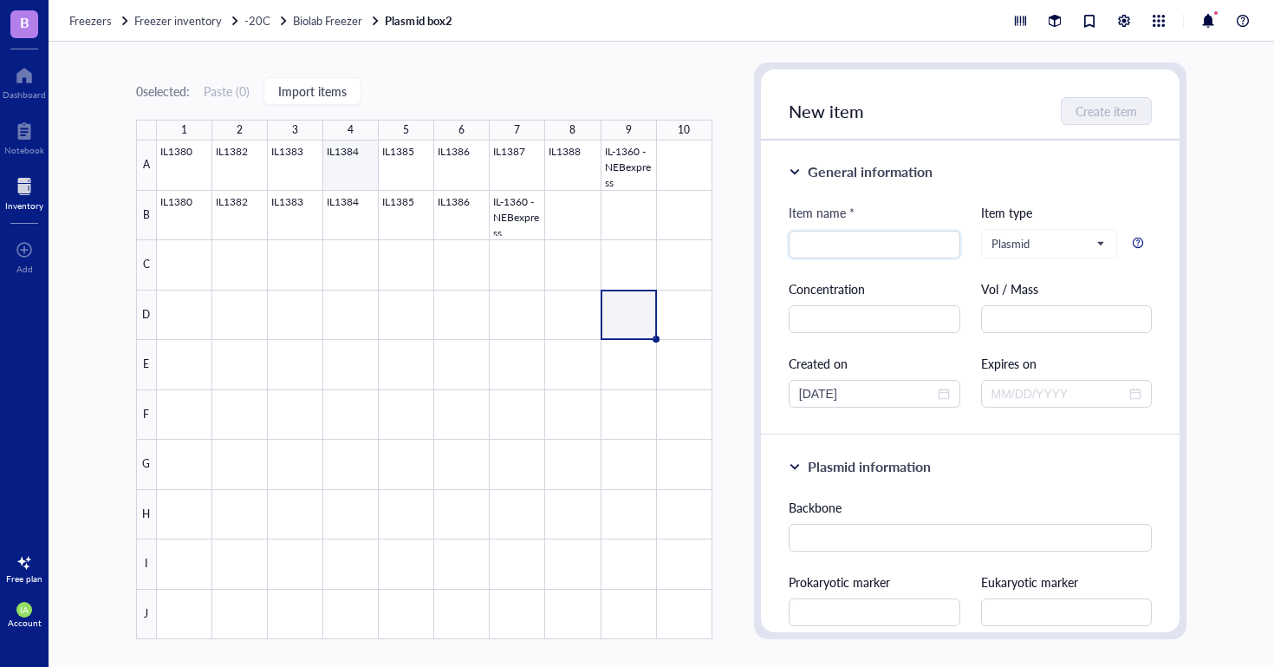
click at [394, 154] on div at bounding box center [435, 389] width 556 height 498
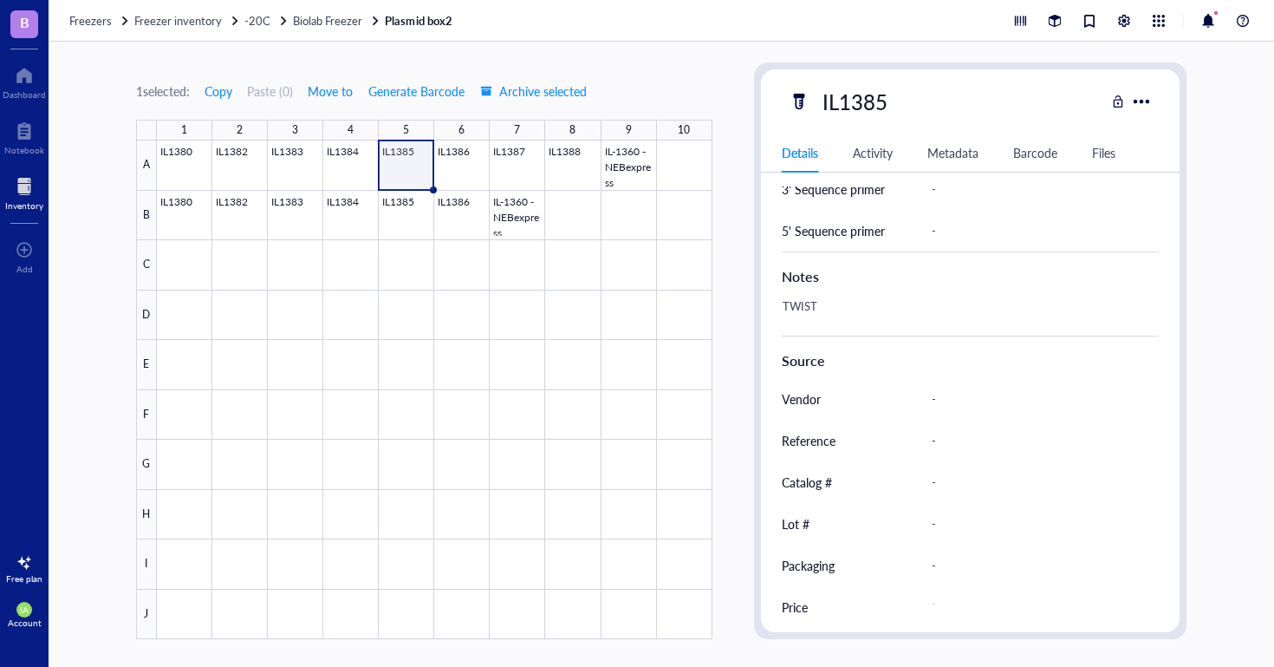
scroll to position [766, 0]
click at [464, 176] on div at bounding box center [435, 389] width 556 height 498
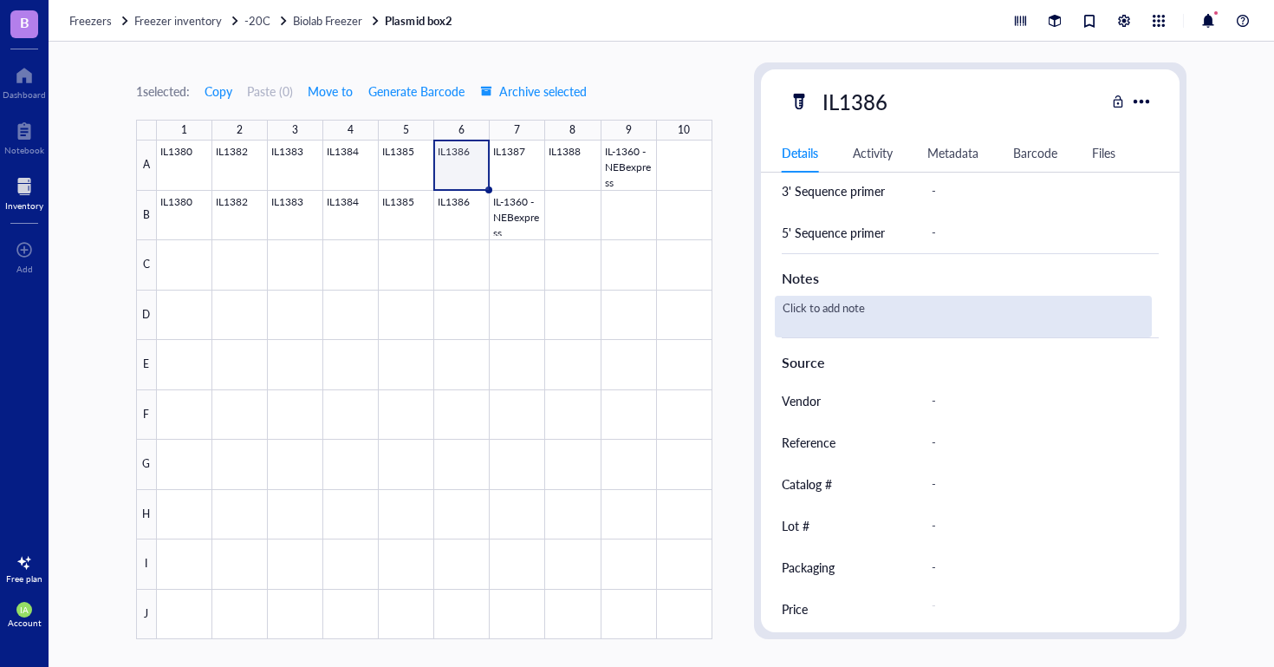
click at [823, 298] on div "Click to add note" at bounding box center [964, 317] width 378 height 42
type textarea "TWIST"
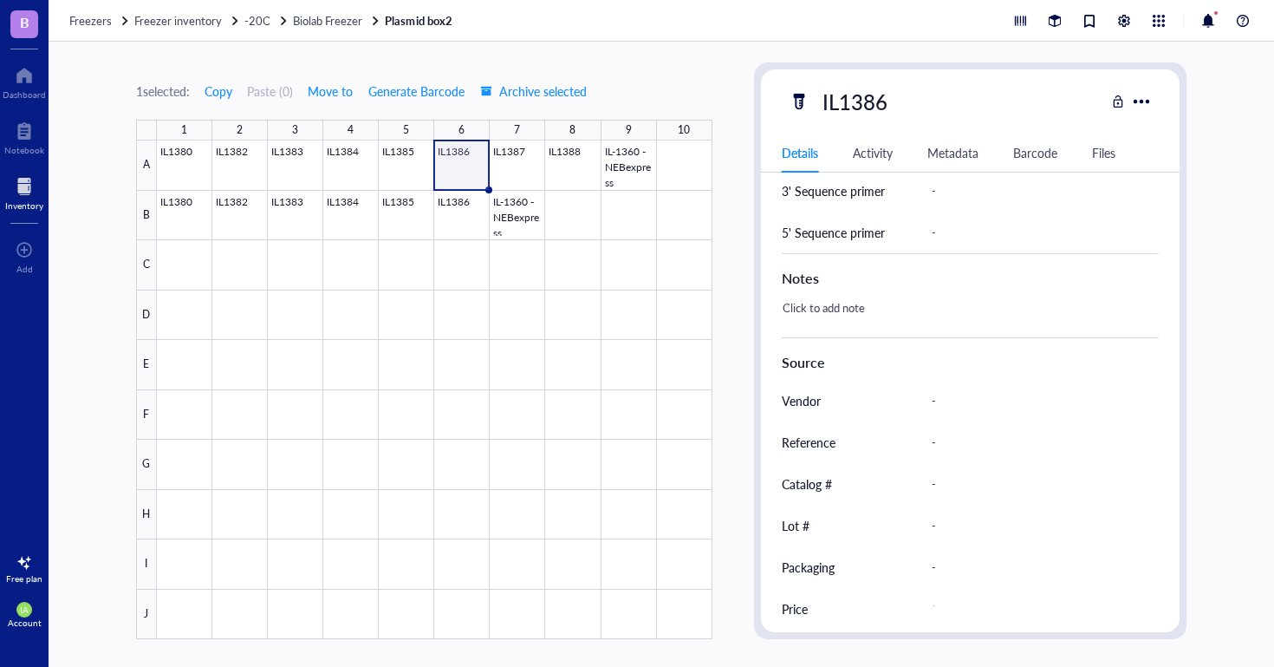
click at [523, 160] on div at bounding box center [435, 389] width 556 height 498
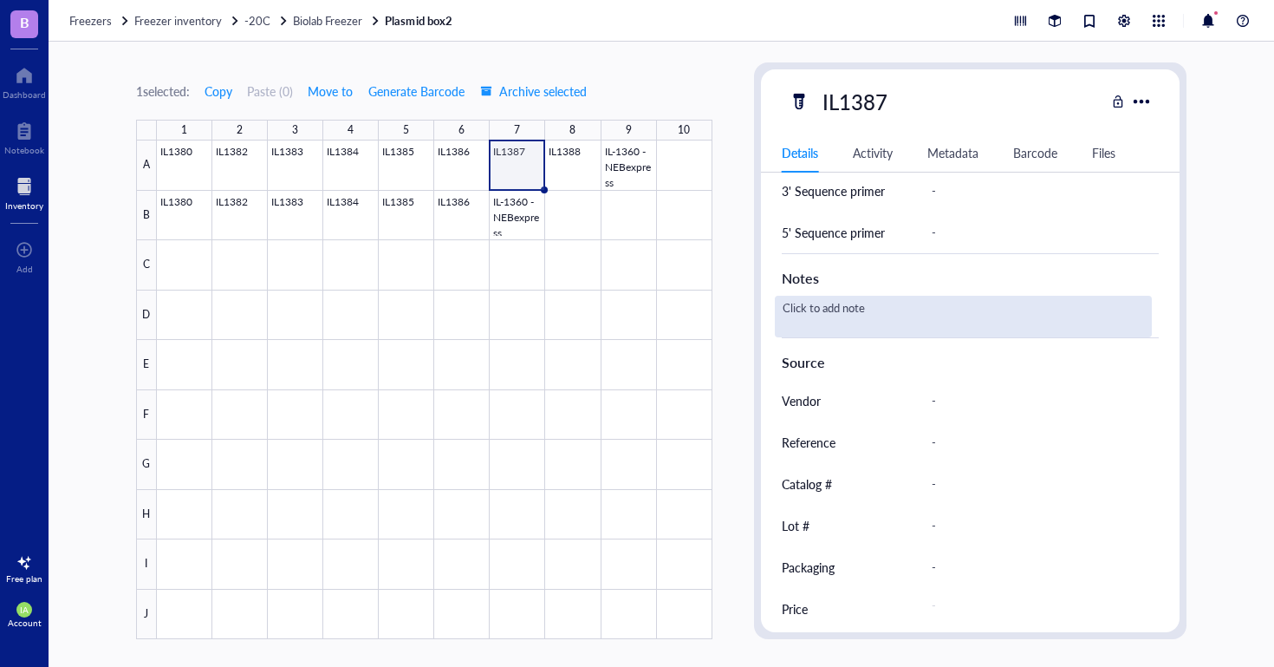
click at [812, 304] on div "Click to add note" at bounding box center [964, 317] width 378 height 42
type textarea "TWIST"
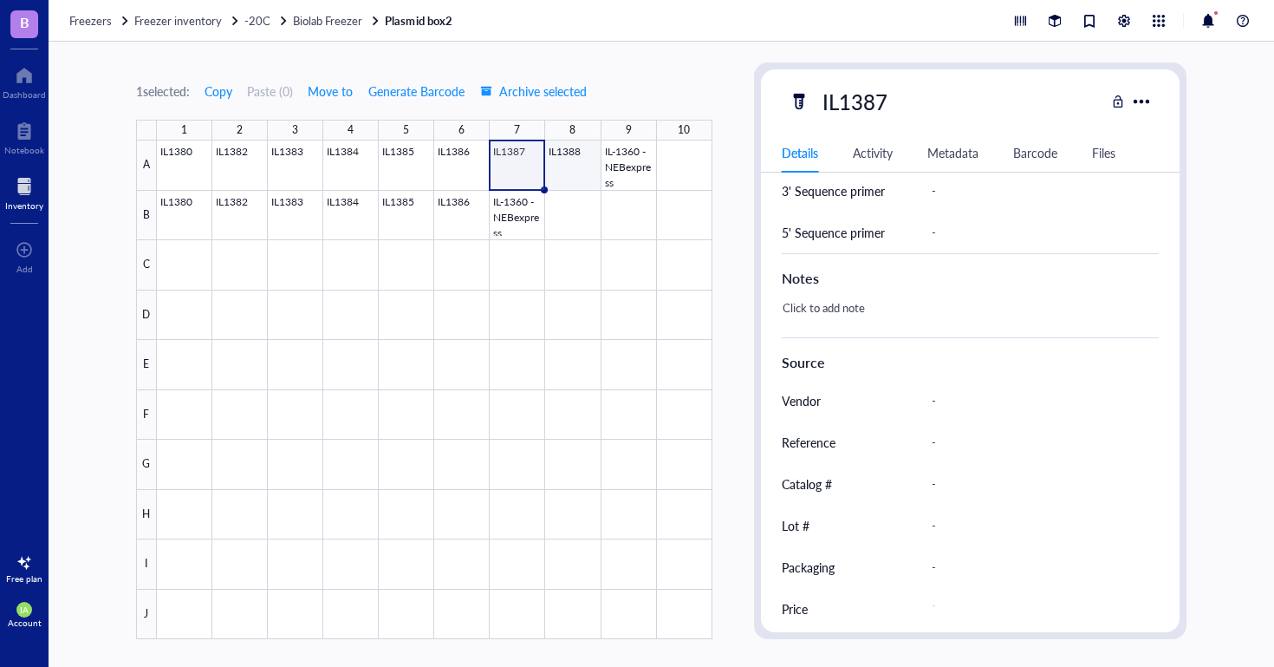
click at [567, 161] on div at bounding box center [435, 389] width 556 height 498
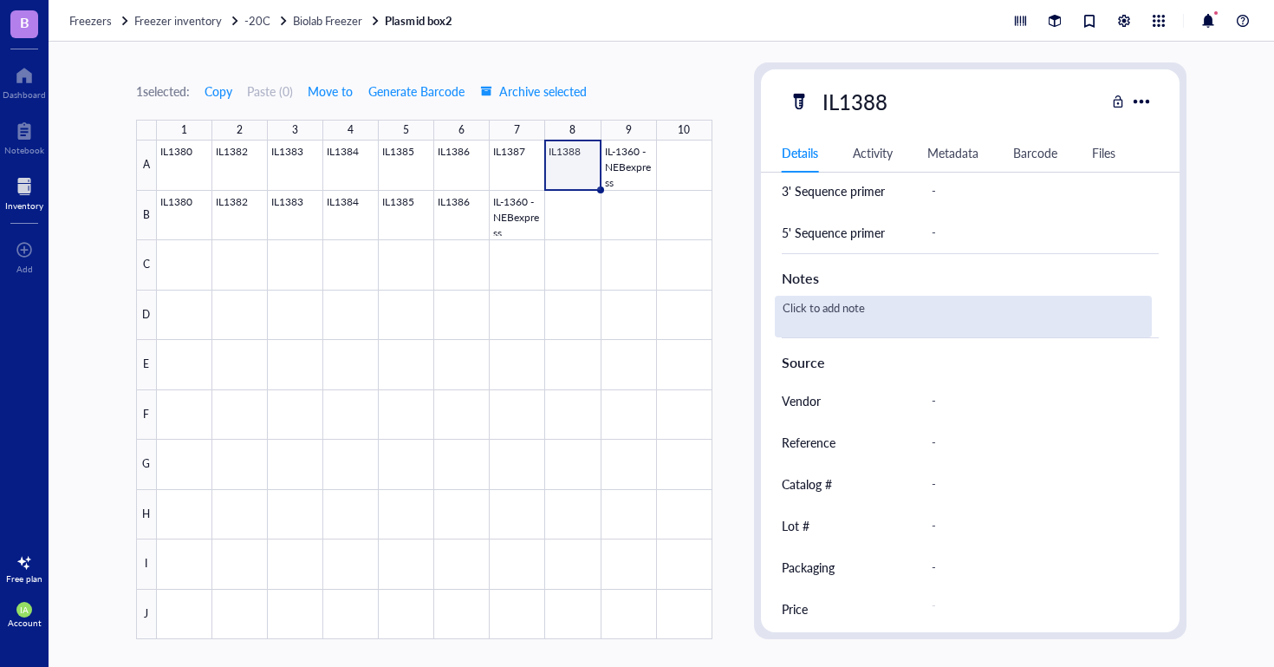
click at [857, 313] on div "Click to add note" at bounding box center [964, 317] width 378 height 42
type textarea "TWIST"
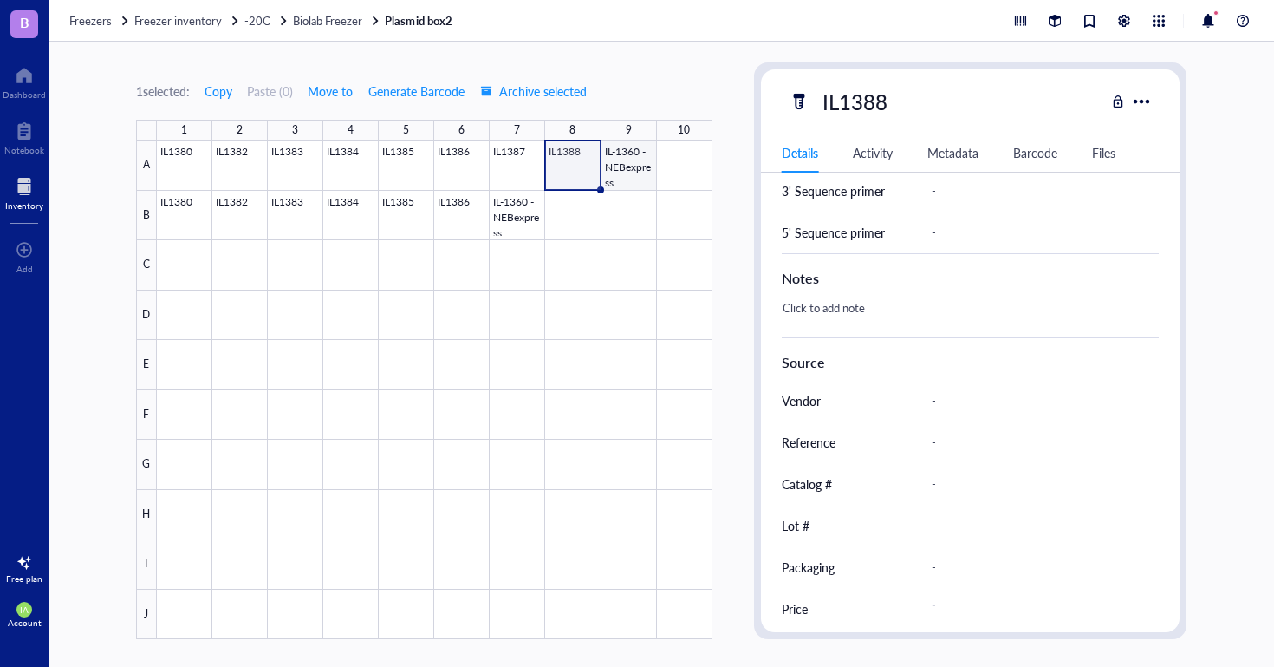
click at [615, 160] on div at bounding box center [435, 389] width 556 height 498
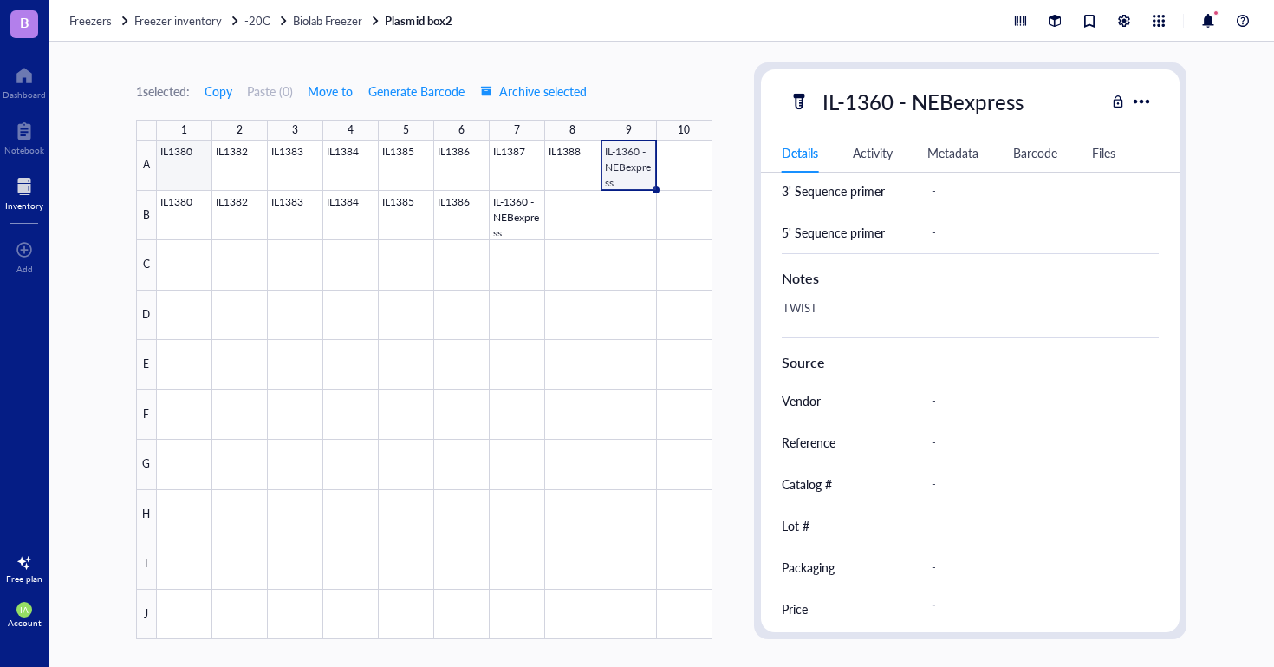
click at [186, 158] on div at bounding box center [435, 389] width 556 height 498
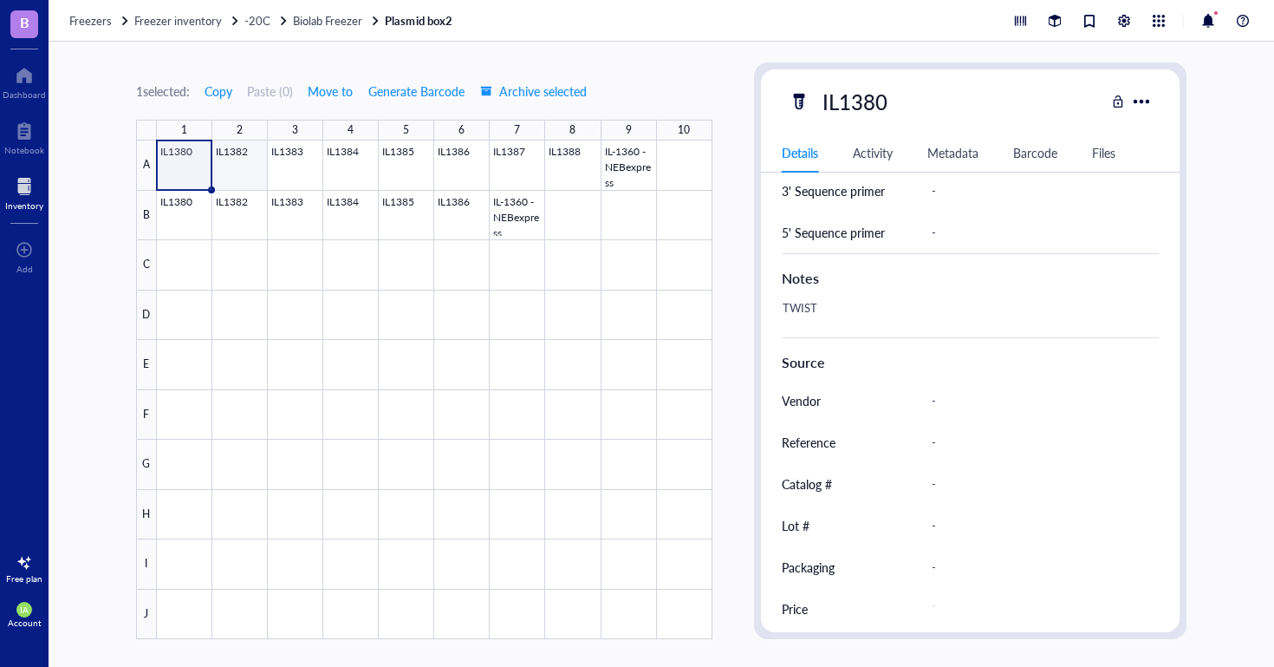
click at [265, 160] on div at bounding box center [435, 389] width 556 height 498
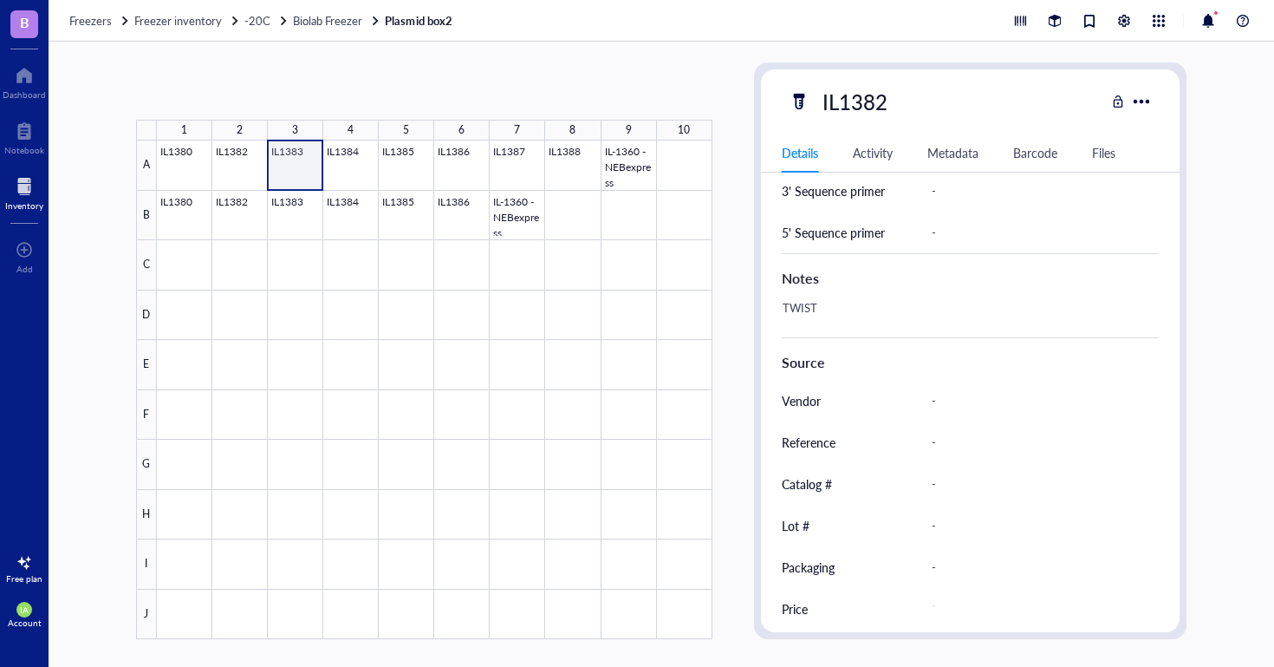
click at [307, 165] on div at bounding box center [435, 389] width 556 height 498
click at [355, 173] on div at bounding box center [435, 389] width 556 height 498
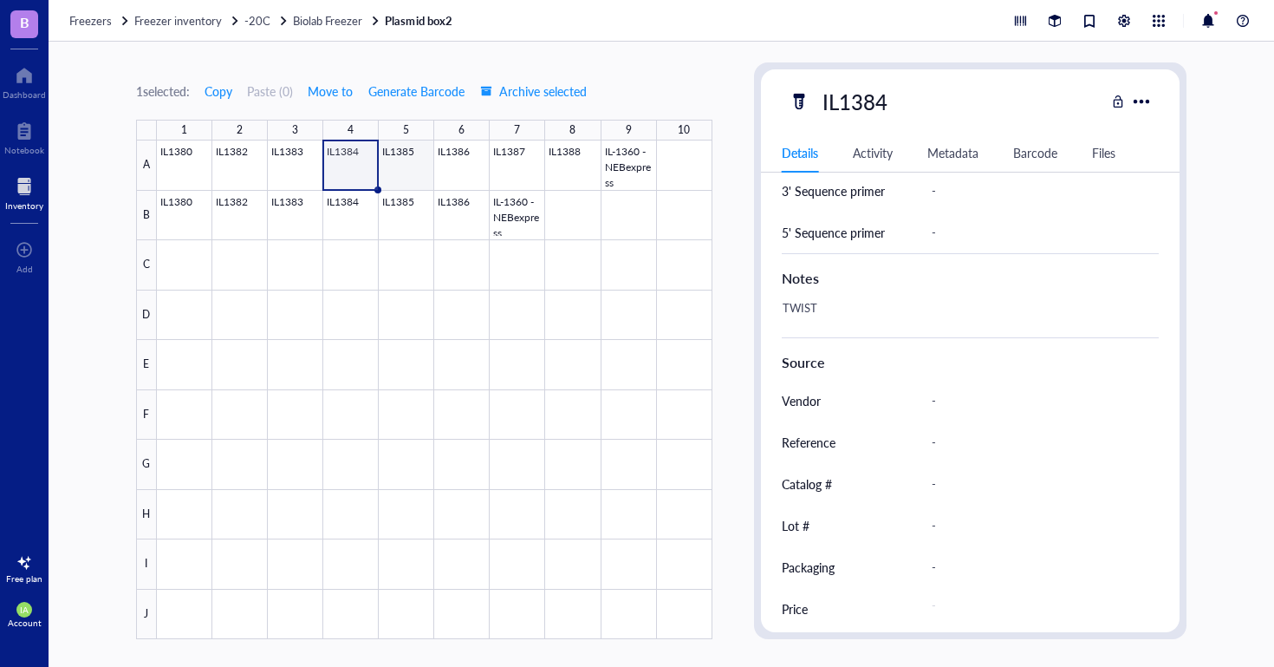
click at [405, 176] on div at bounding box center [435, 389] width 556 height 498
click at [185, 212] on div at bounding box center [435, 389] width 556 height 498
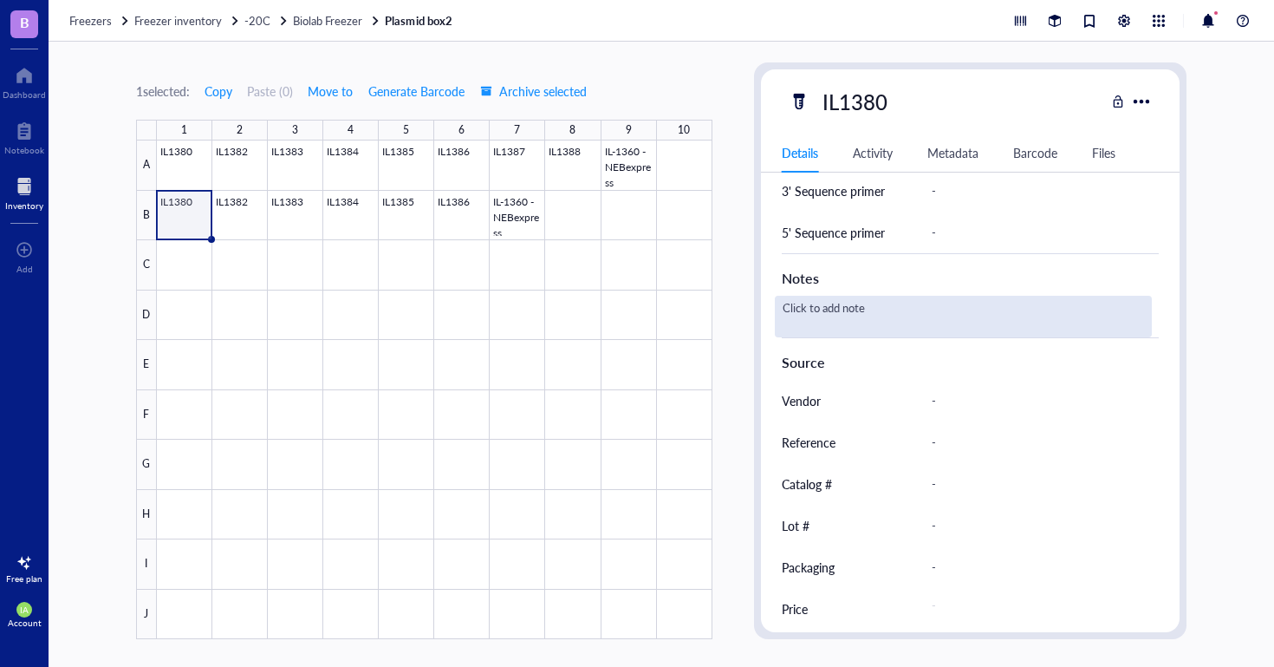
click at [850, 307] on div "Click to add note" at bounding box center [964, 317] width 378 height 42
type textarea "miniprep"
click at [856, 307] on div "Click to add note" at bounding box center [964, 317] width 378 height 42
drag, startPoint x: 822, startPoint y: 309, endPoint x: 763, endPoint y: 305, distance: 59.0
click at [763, 305] on div "ID WS00000974 Item type Plasmid Concentration 213.48 Vol / Mass ng/ul Created o…" at bounding box center [971, 24] width 420 height 1209
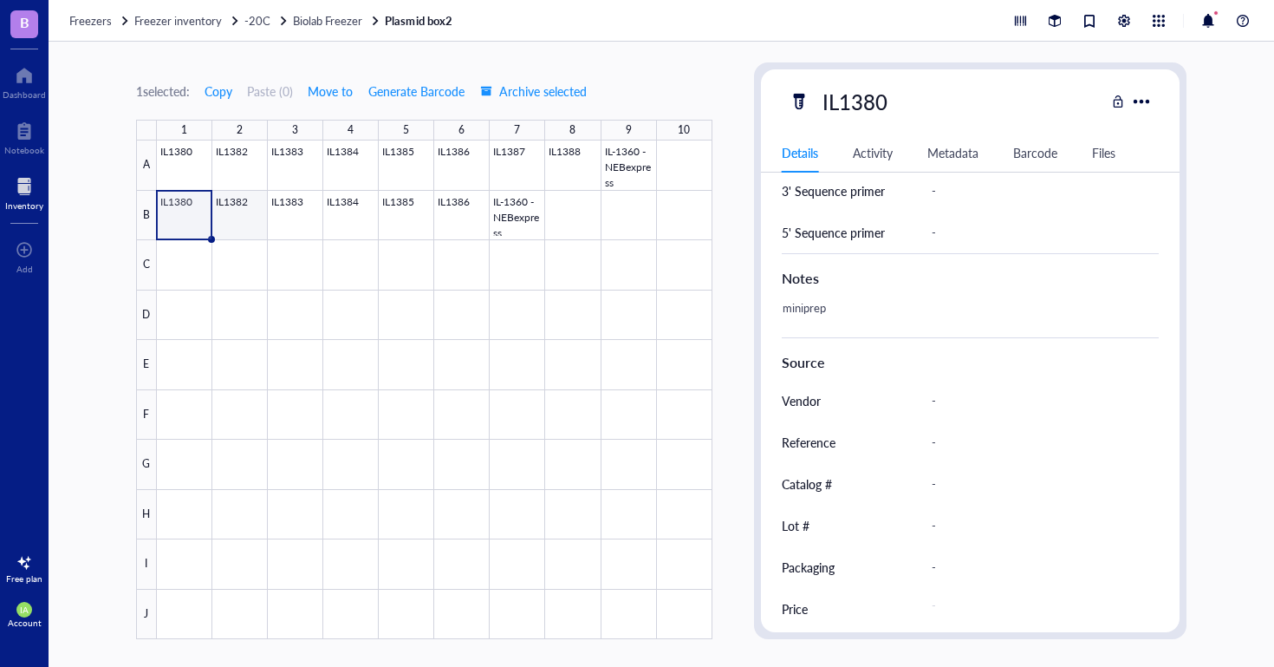
click at [232, 207] on div at bounding box center [435, 389] width 556 height 498
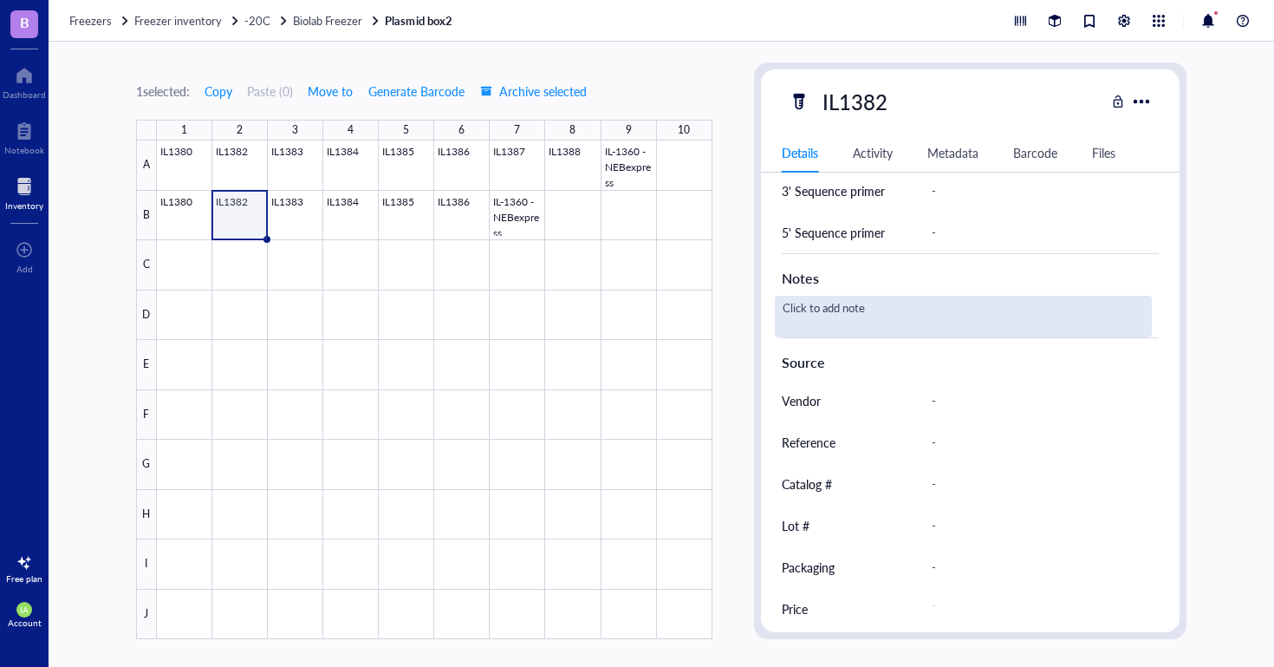
click at [852, 309] on div "Click to add note" at bounding box center [964, 317] width 378 height 42
type textarea "miniprep"
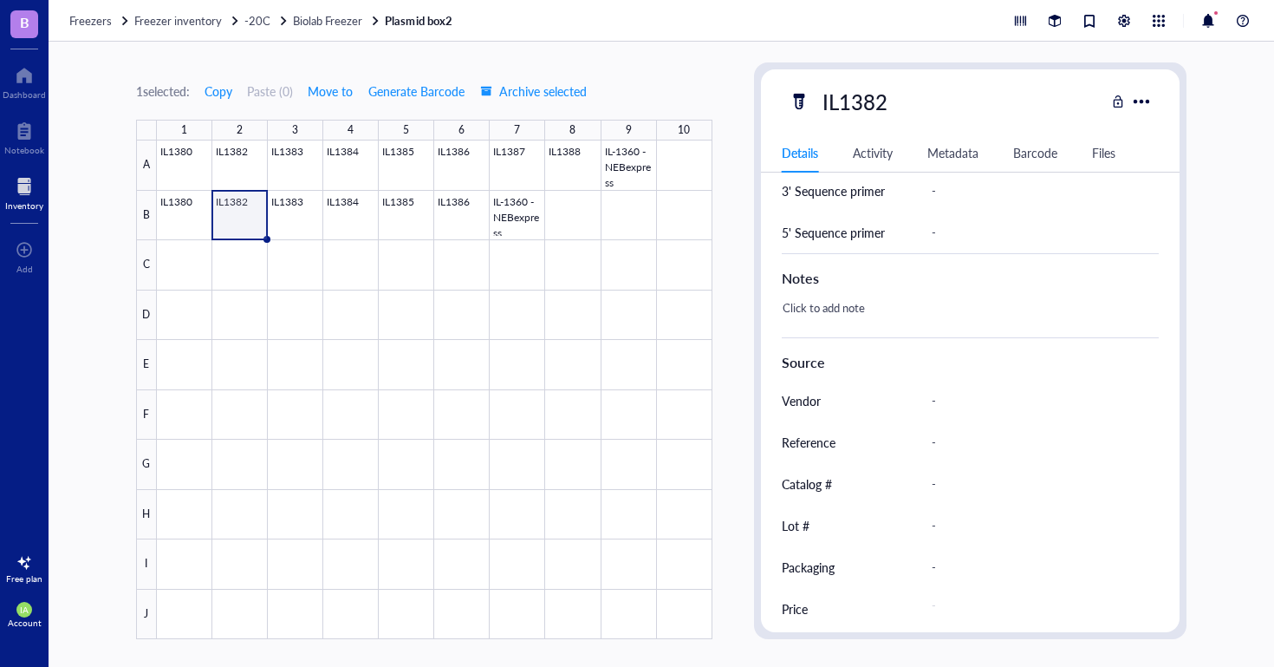
click at [287, 218] on div at bounding box center [435, 389] width 556 height 498
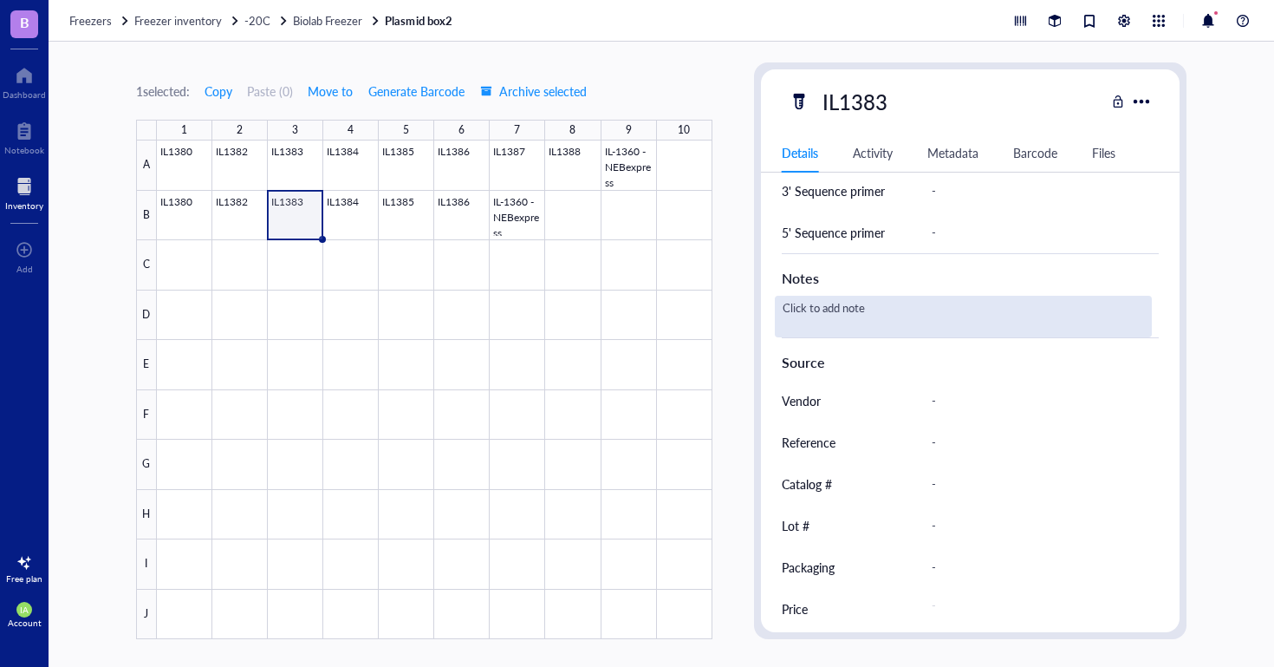
click at [846, 305] on div "Click to add note" at bounding box center [964, 317] width 378 height 42
type textarea "miniprep"
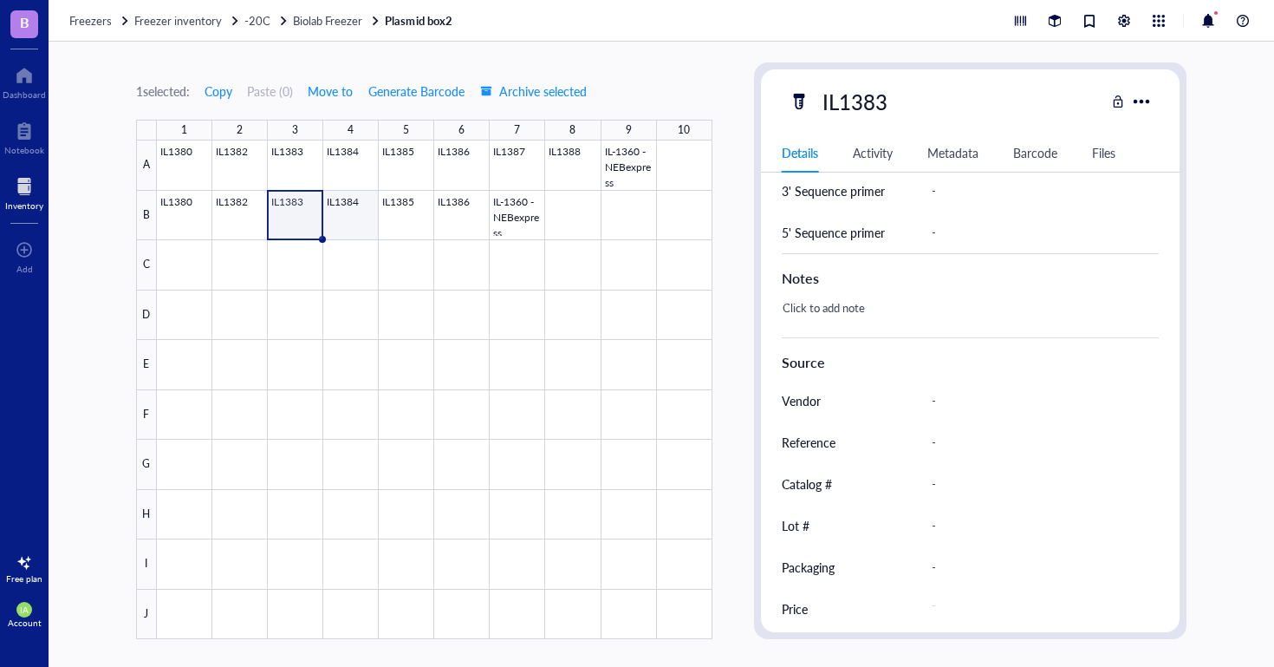
click at [342, 220] on div at bounding box center [435, 389] width 556 height 498
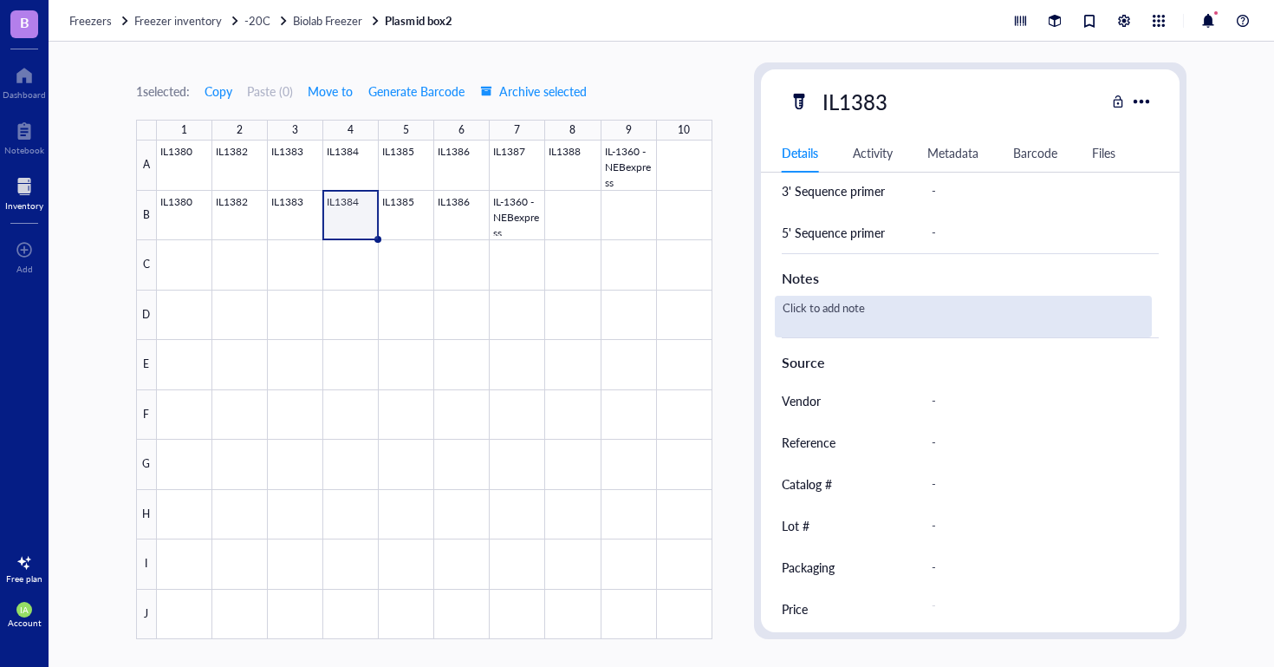
click at [816, 300] on div "Click to add note" at bounding box center [964, 317] width 378 height 42
type textarea "miniprep"
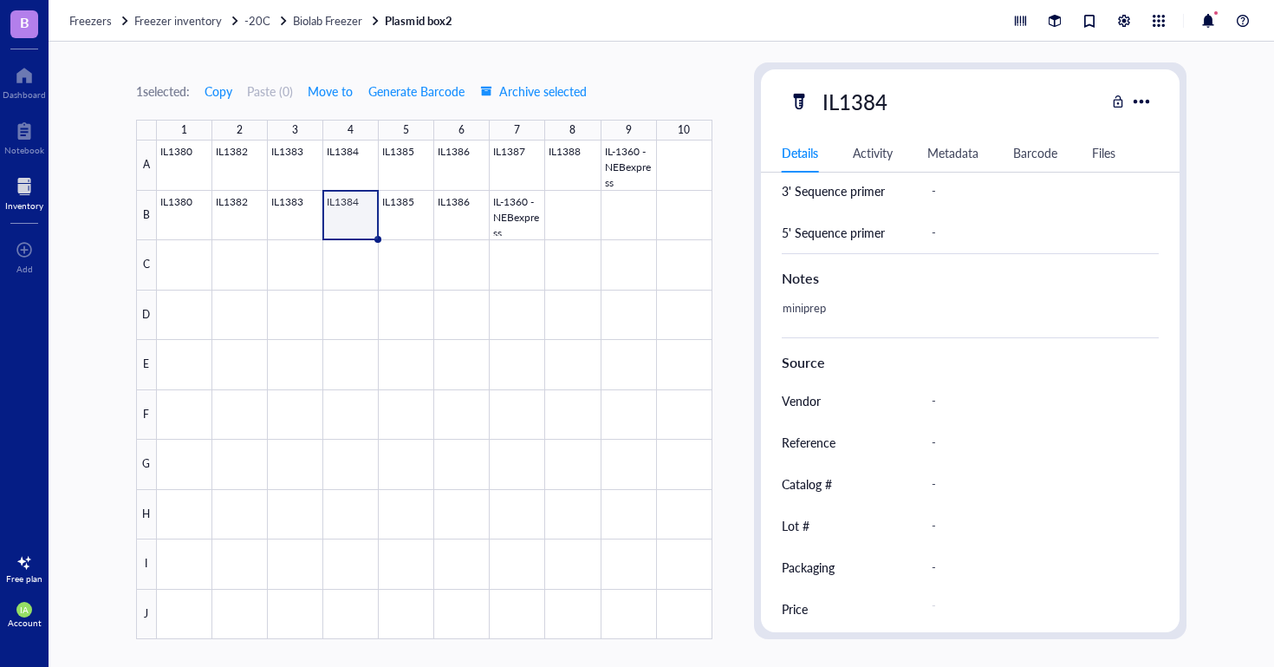
drag, startPoint x: 1094, startPoint y: 348, endPoint x: 1069, endPoint y: 345, distance: 25.3
click at [386, 207] on div at bounding box center [435, 389] width 556 height 498
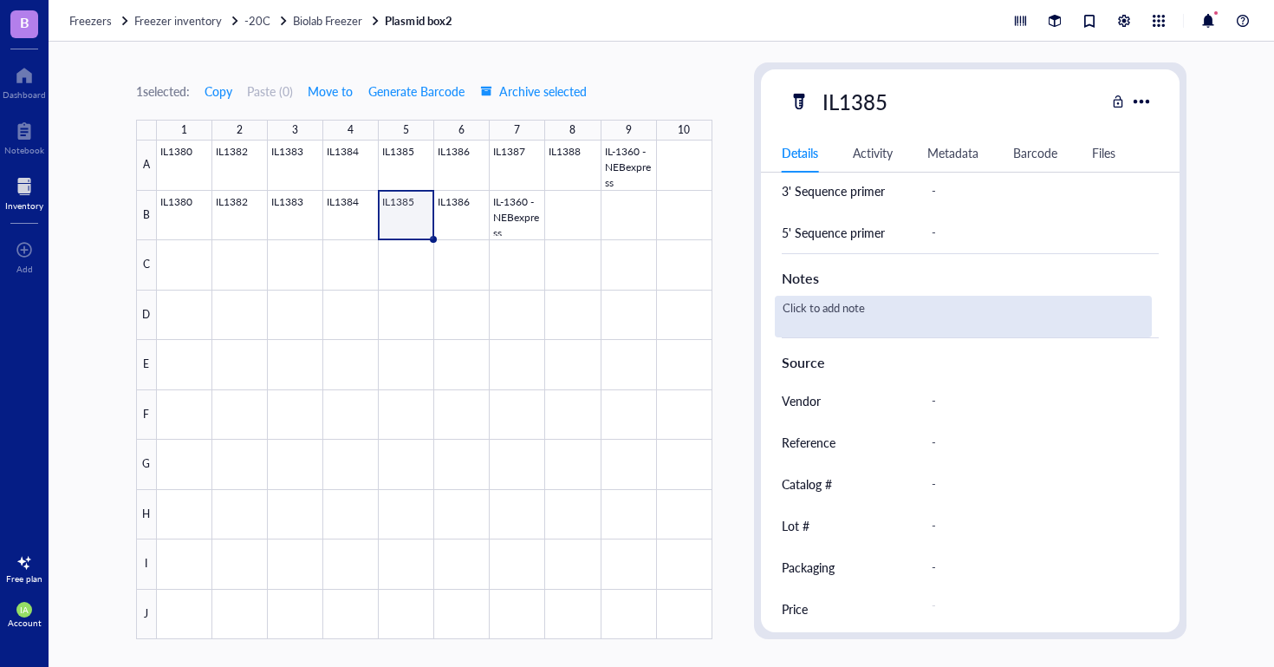
click at [820, 308] on div "Click to add note" at bounding box center [964, 317] width 378 height 42
type textarea "miniprep"
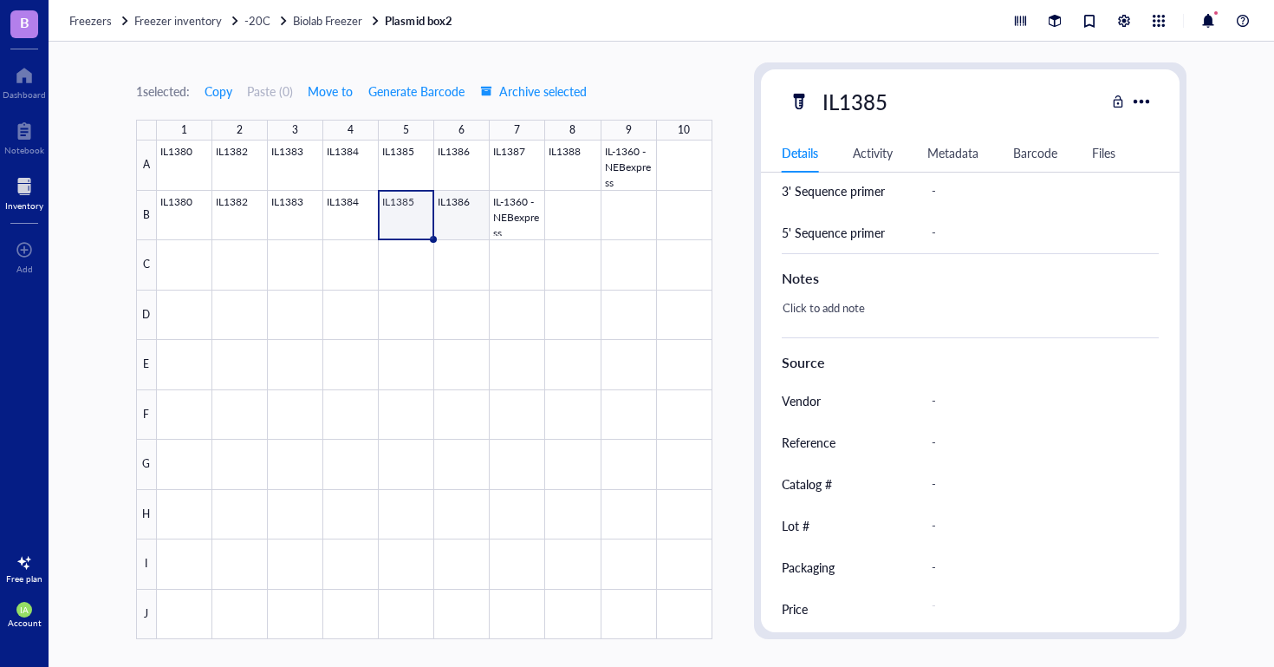
click at [466, 209] on div at bounding box center [435, 389] width 556 height 498
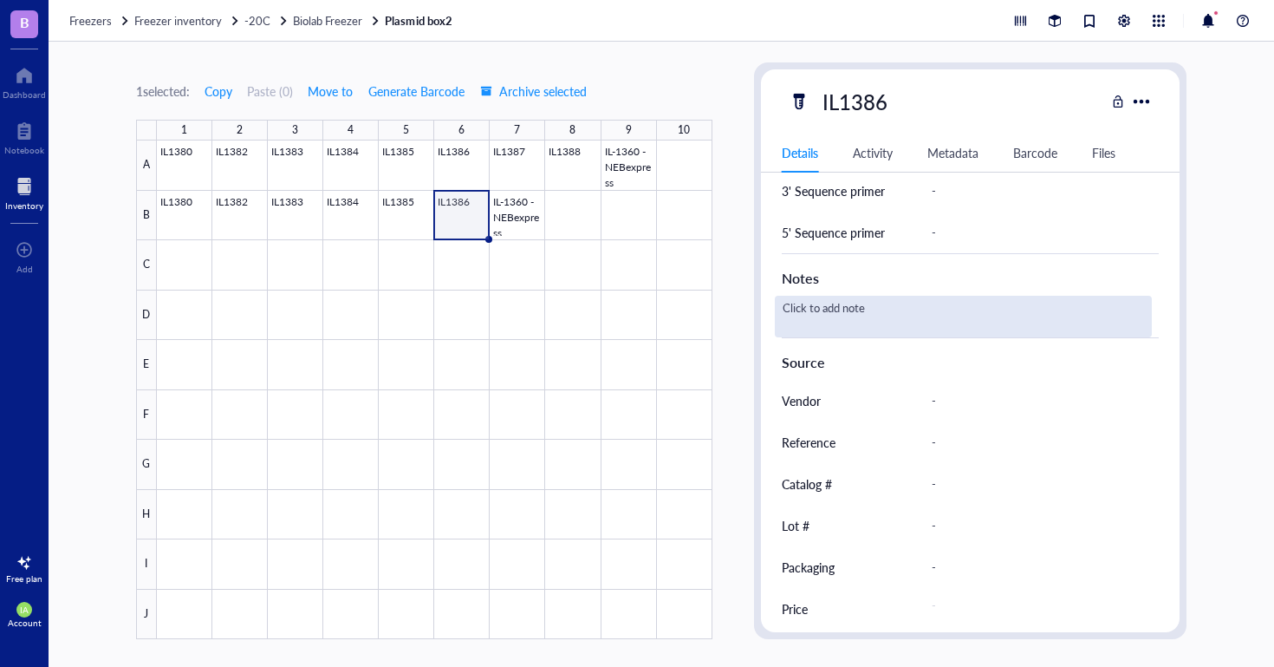
click at [882, 305] on div "Click to add note" at bounding box center [964, 317] width 378 height 42
type textarea "miniprep"
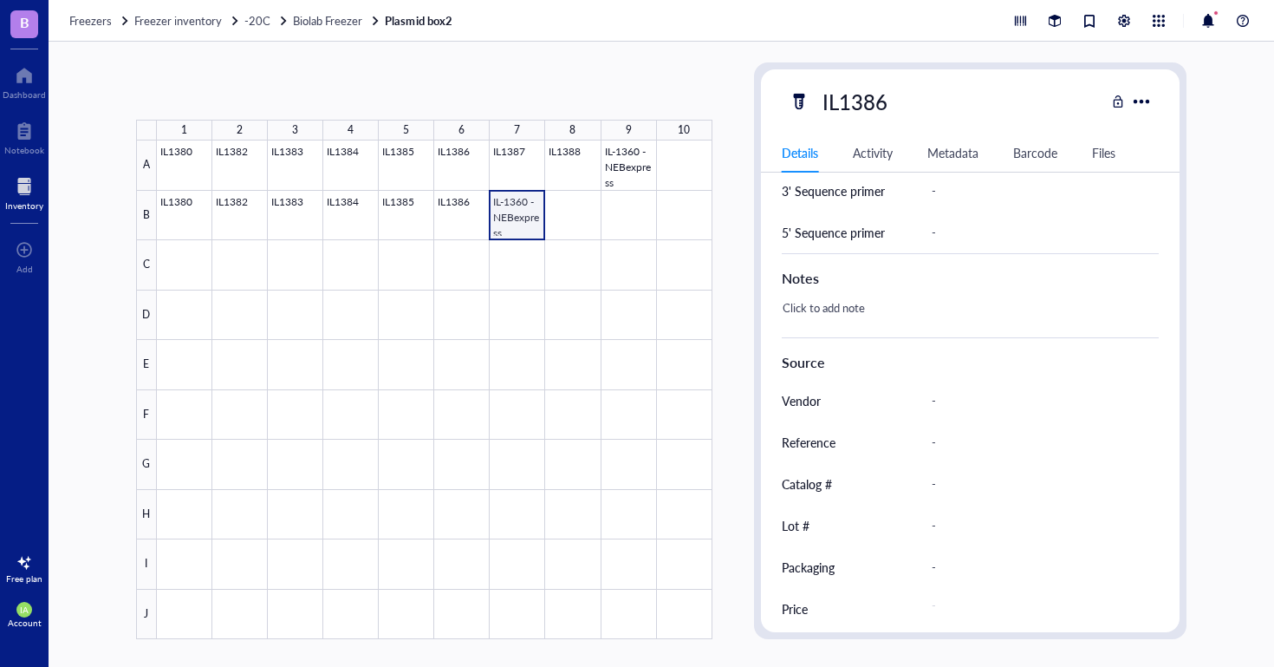
click at [506, 203] on div at bounding box center [435, 389] width 556 height 498
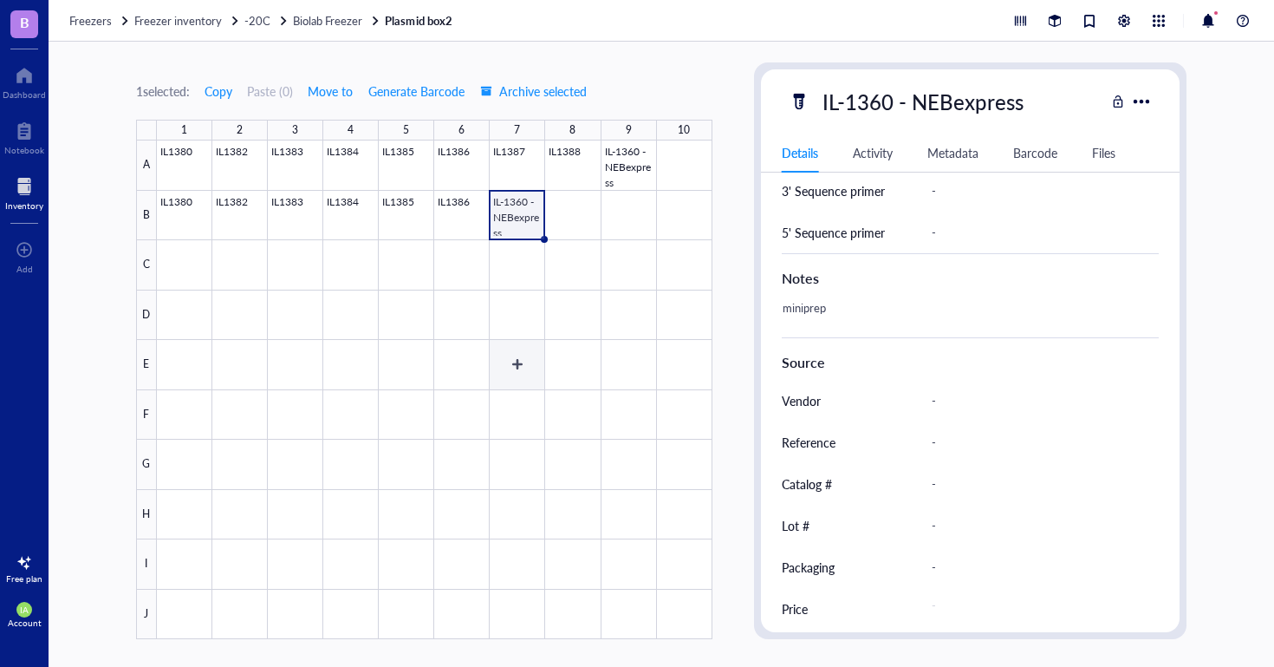
click at [511, 368] on div at bounding box center [435, 389] width 556 height 498
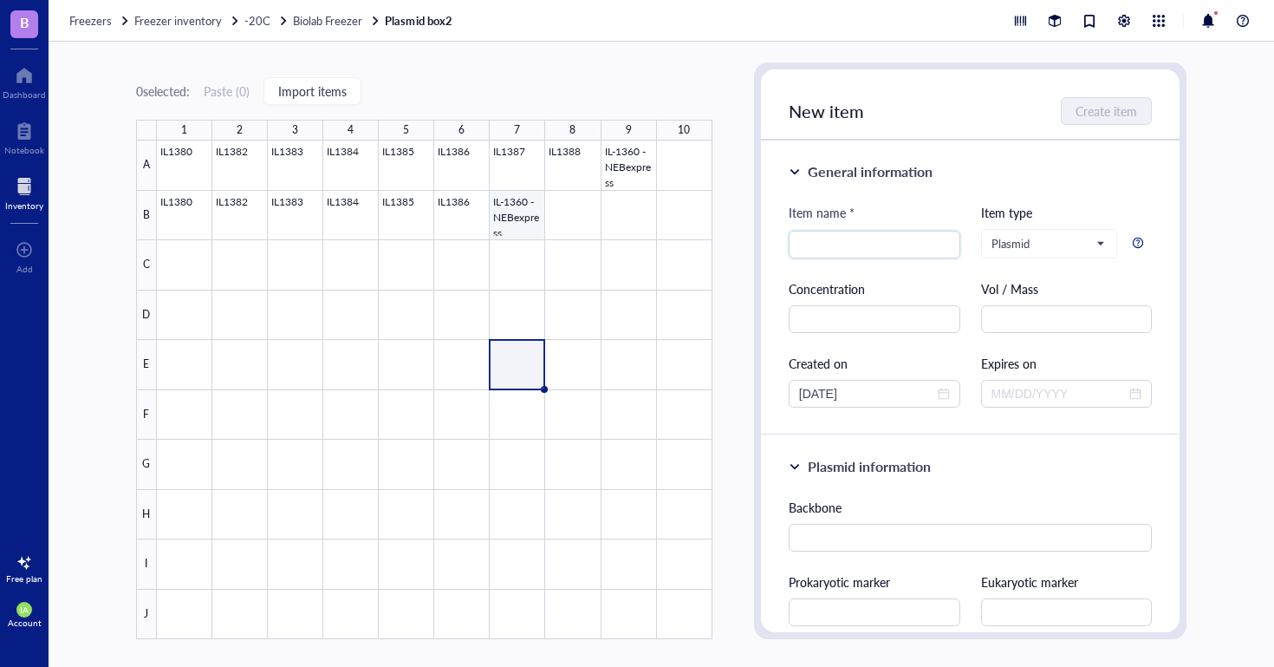
click at [515, 221] on div at bounding box center [435, 389] width 556 height 498
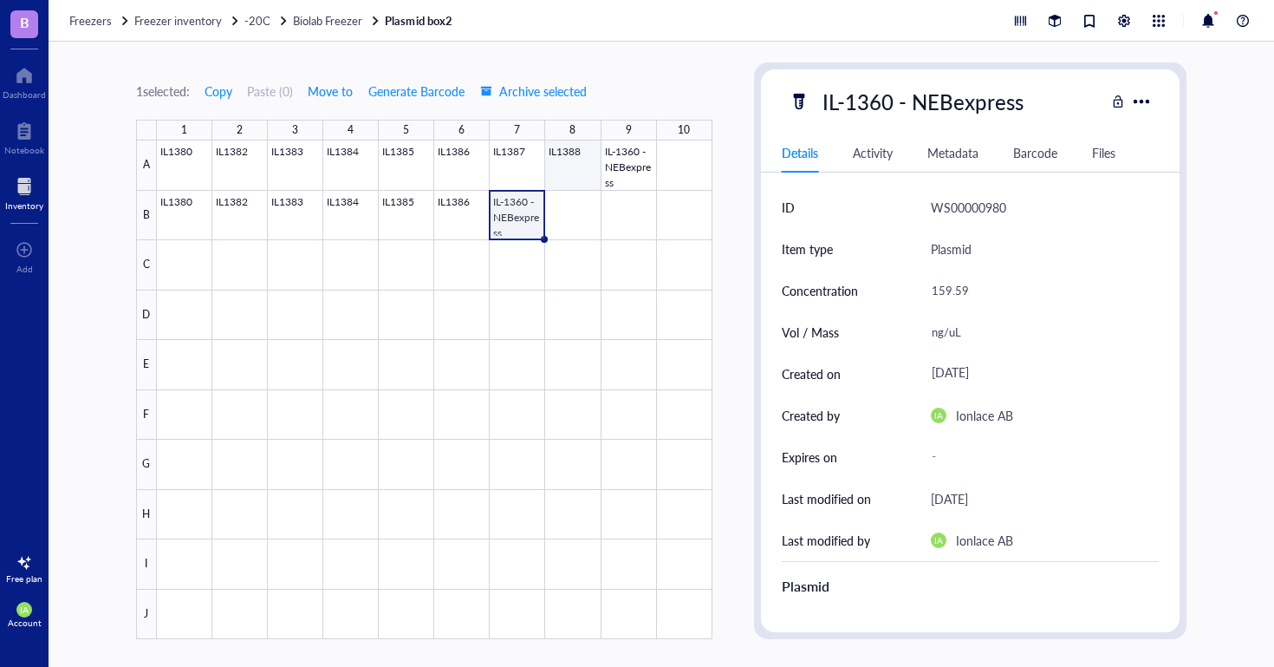
click at [555, 173] on div at bounding box center [435, 389] width 556 height 498
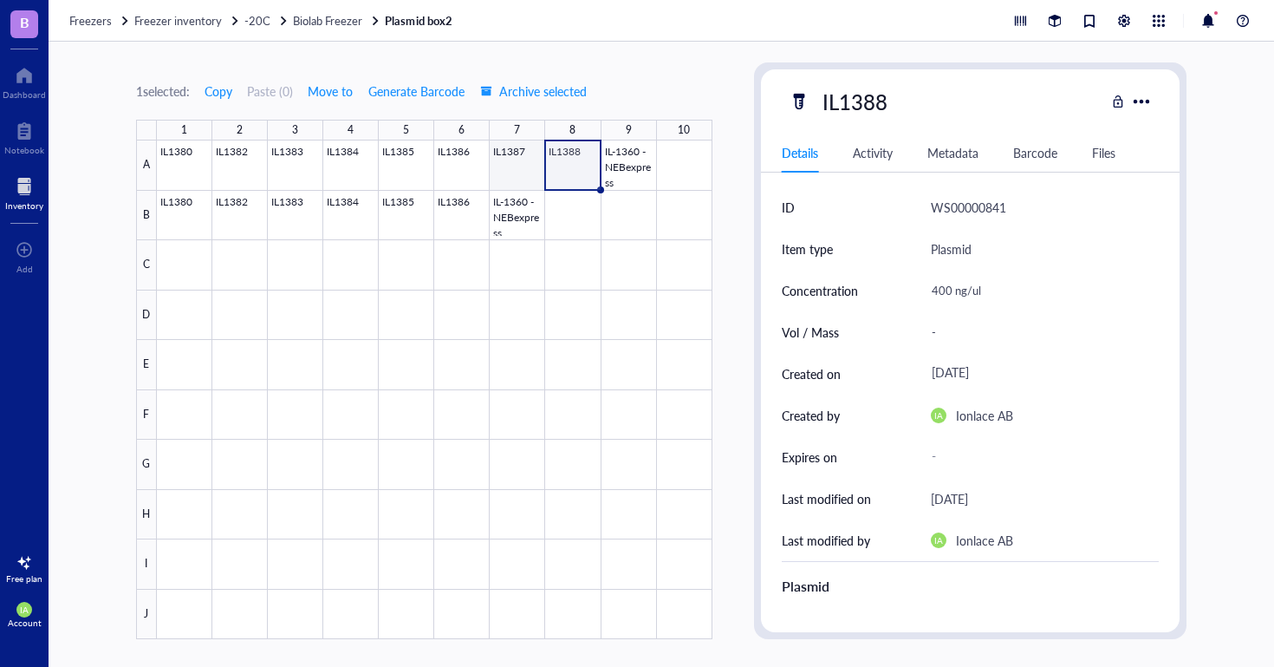
click at [518, 167] on div at bounding box center [435, 389] width 556 height 498
